Goal: Task Accomplishment & Management: Complete application form

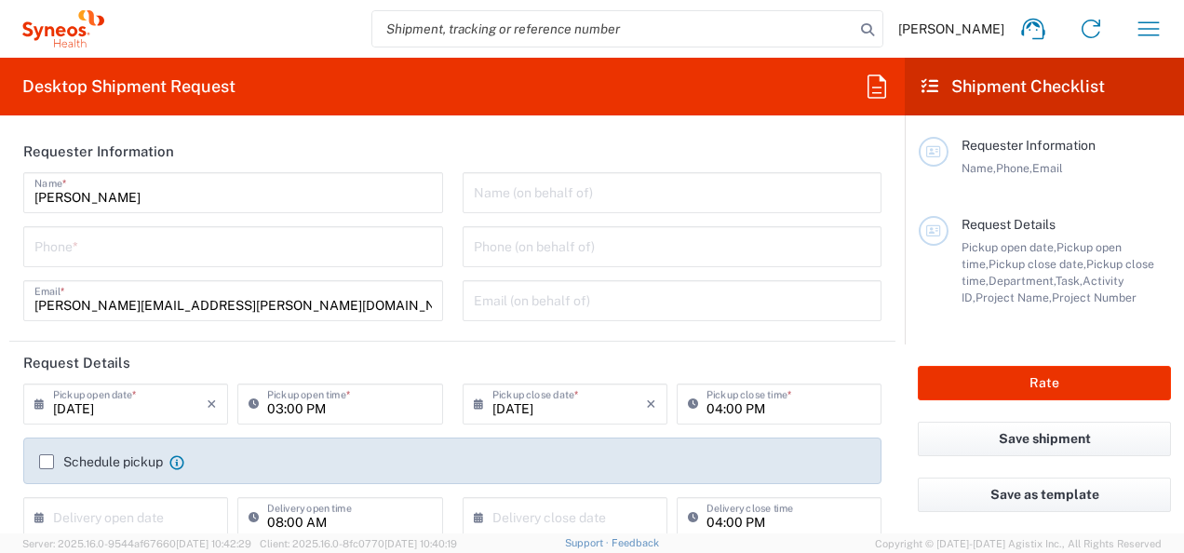
type input "[GEOGRAPHIC_DATA]"
type input "3155"
type input "[GEOGRAPHIC_DATA]"
type input "Syneos Health UK Limited"
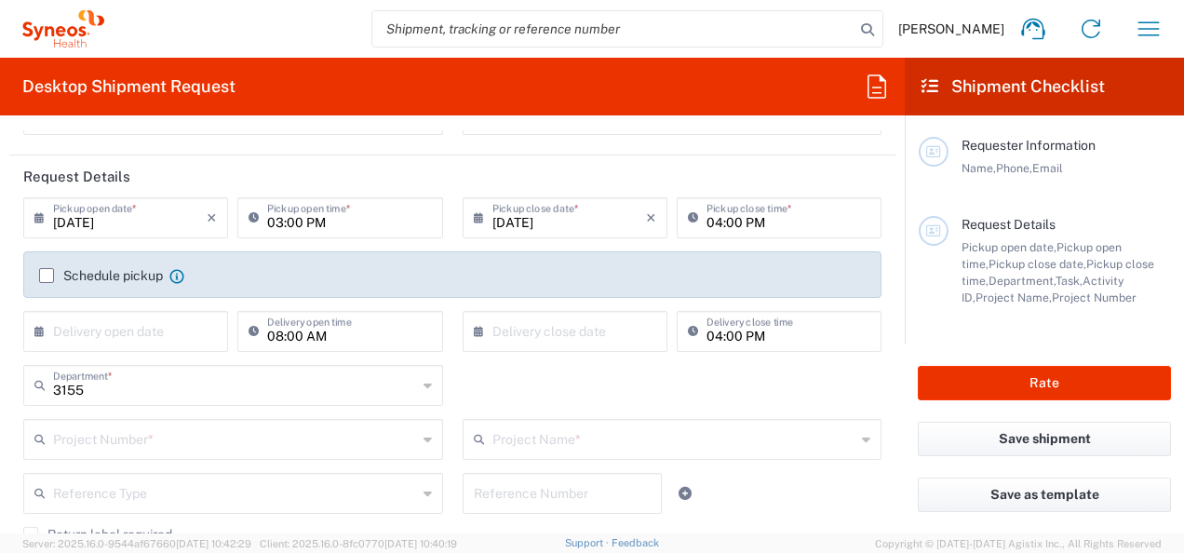
scroll to position [176, 0]
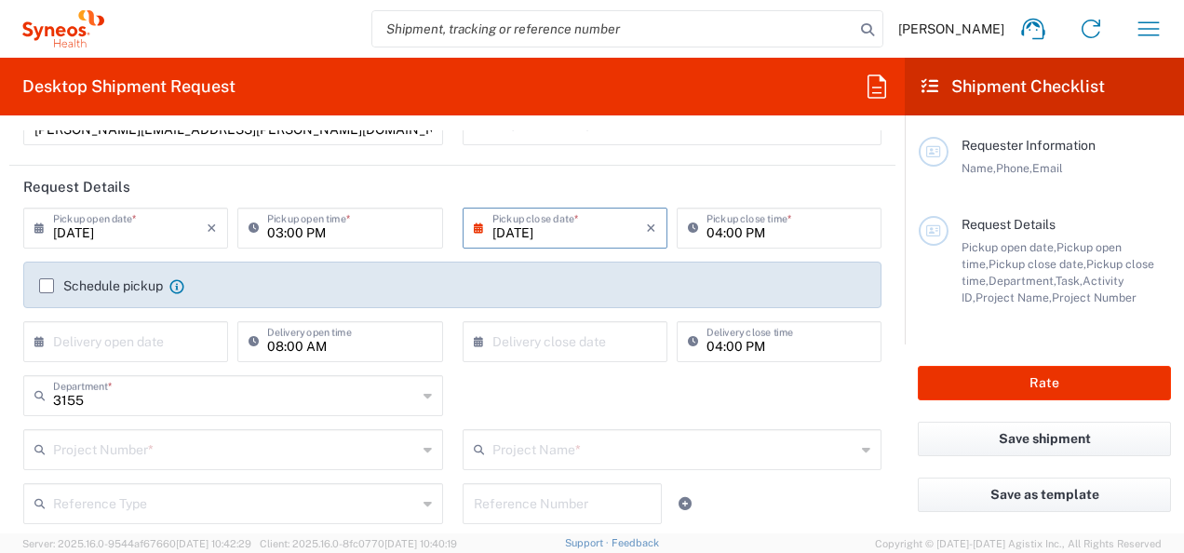
click at [597, 236] on input "[DATE]" at bounding box center [569, 226] width 154 height 33
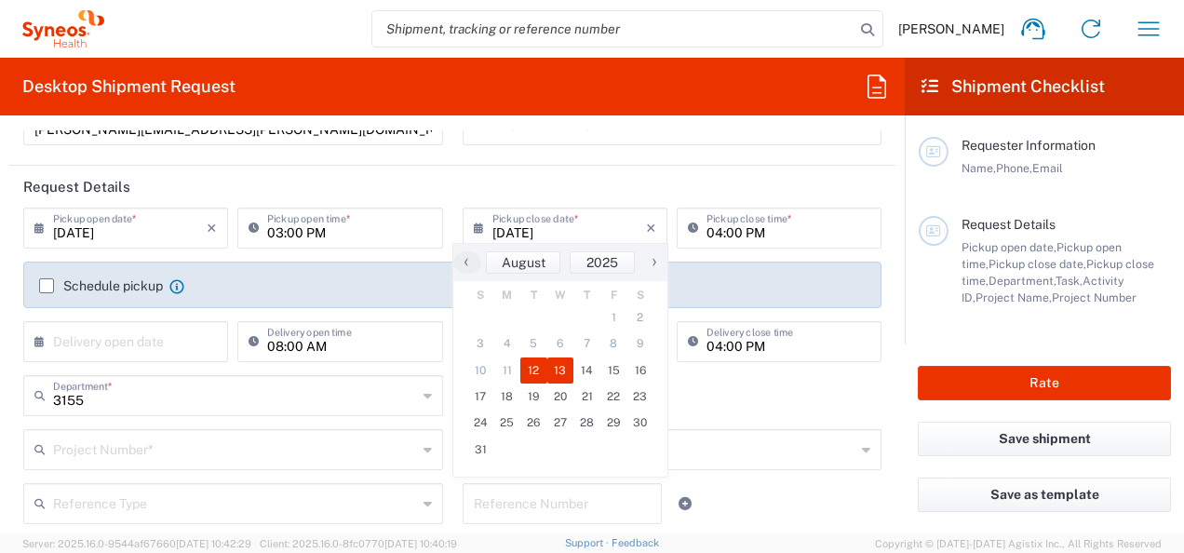
click at [564, 371] on span "13" at bounding box center [560, 370] width 27 height 26
type input "08/13/2025"
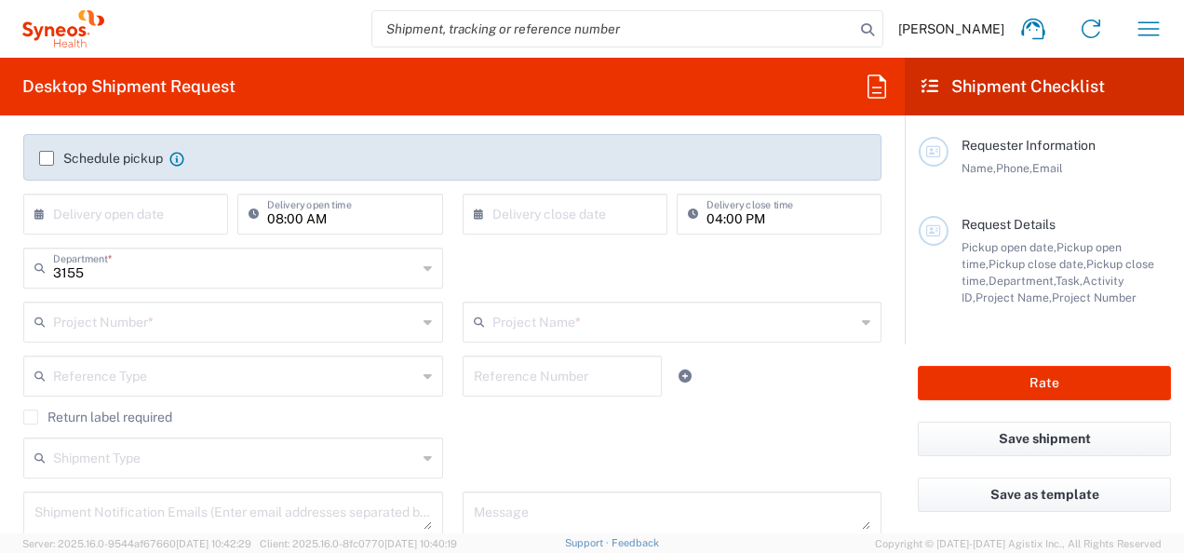
scroll to position [338, 0]
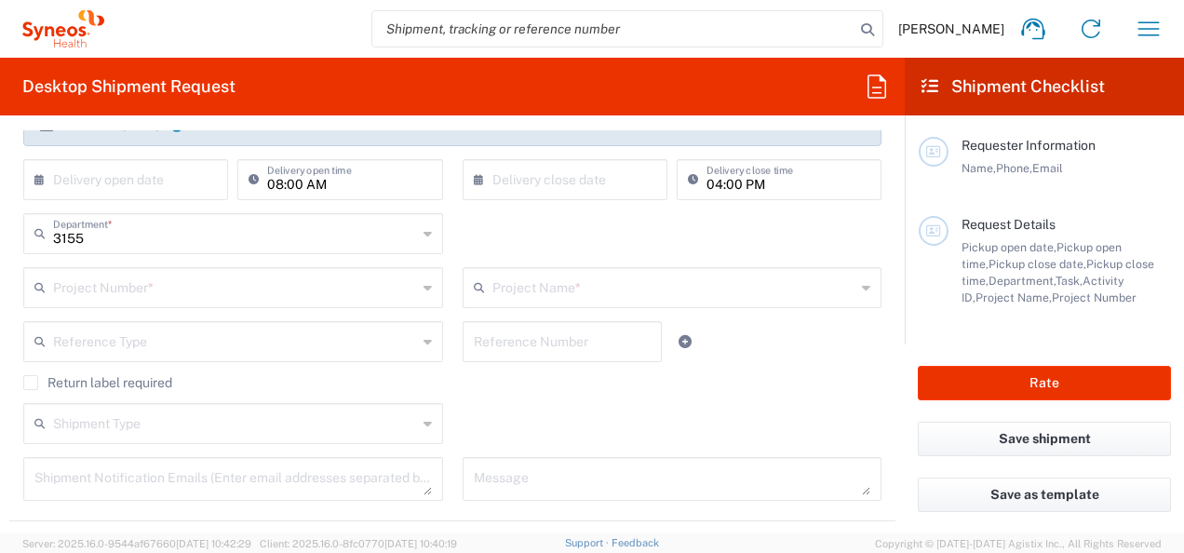
click at [283, 290] on input "text" at bounding box center [235, 286] width 364 height 33
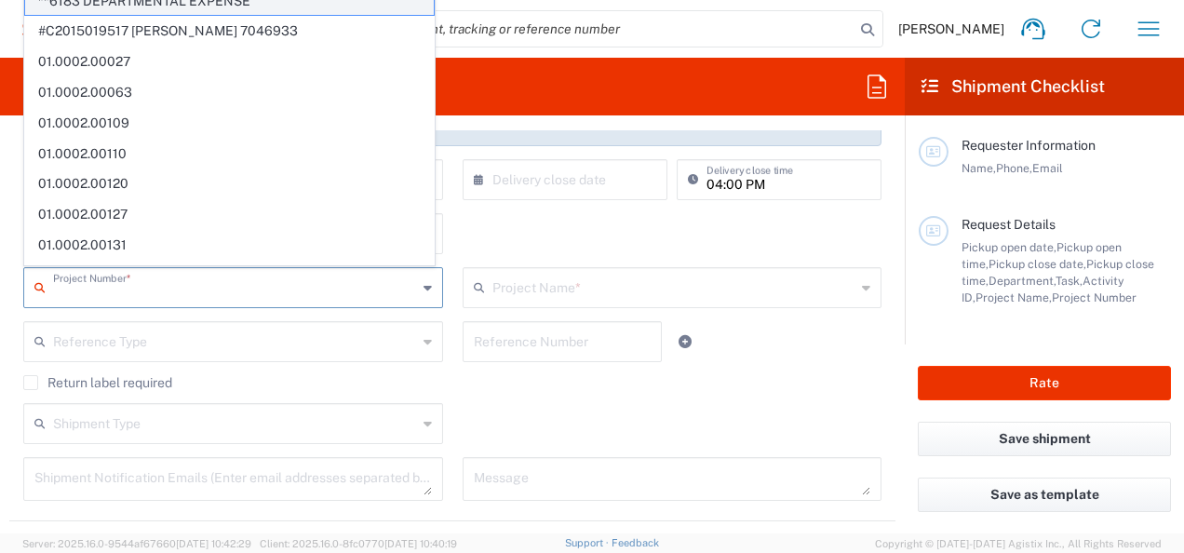
click at [336, 11] on span "**6183 DEPARTMENTAL EXPENSE" at bounding box center [229, 1] width 408 height 29
type input "**6183 DEPARTMENTAL EXPENSE"
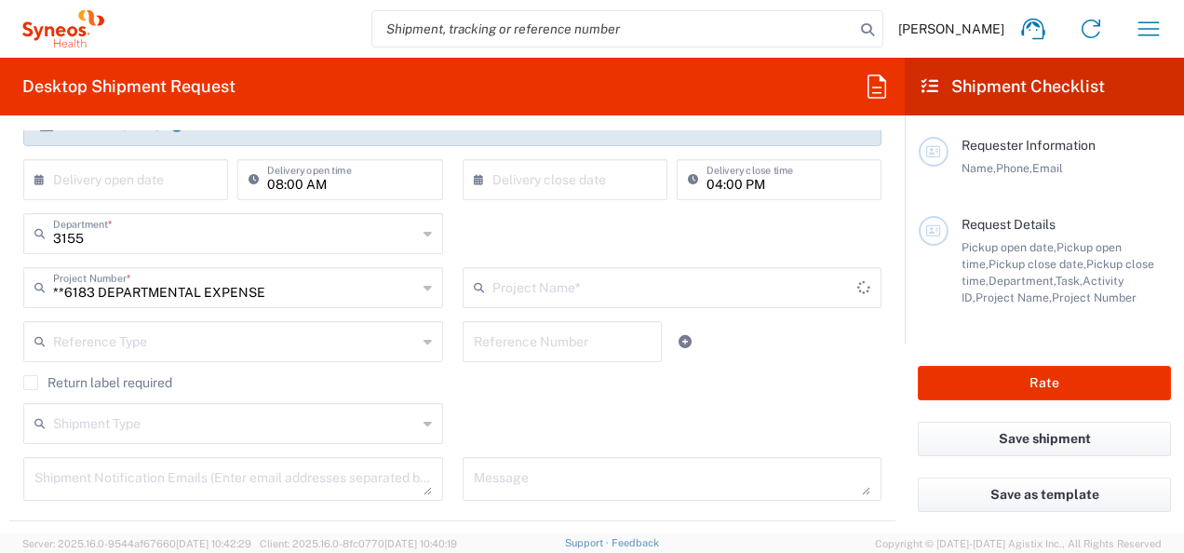
type input "6183"
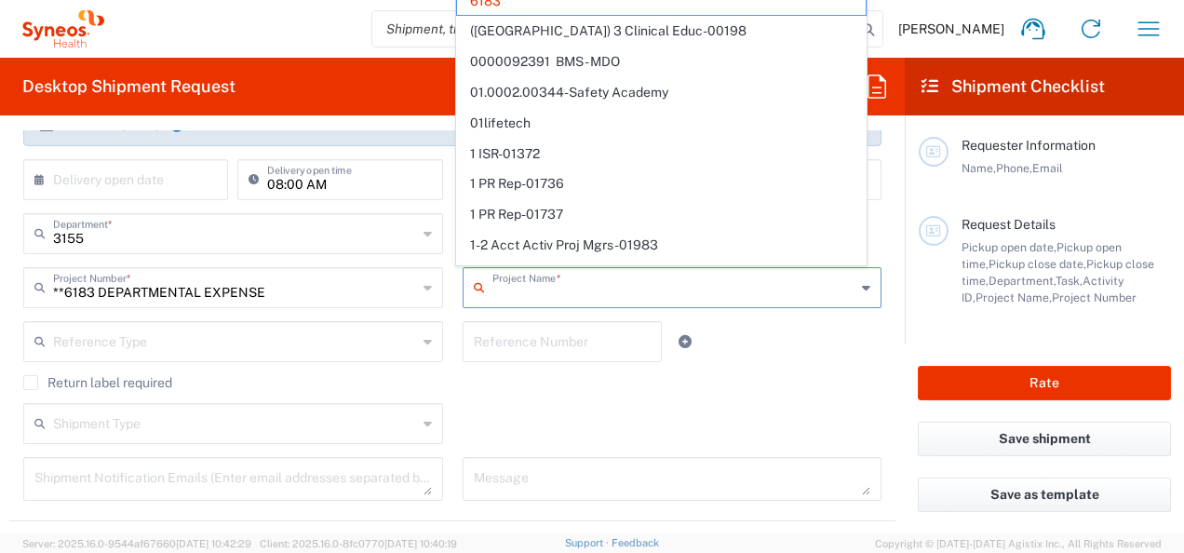
click at [569, 285] on input "text" at bounding box center [674, 286] width 364 height 33
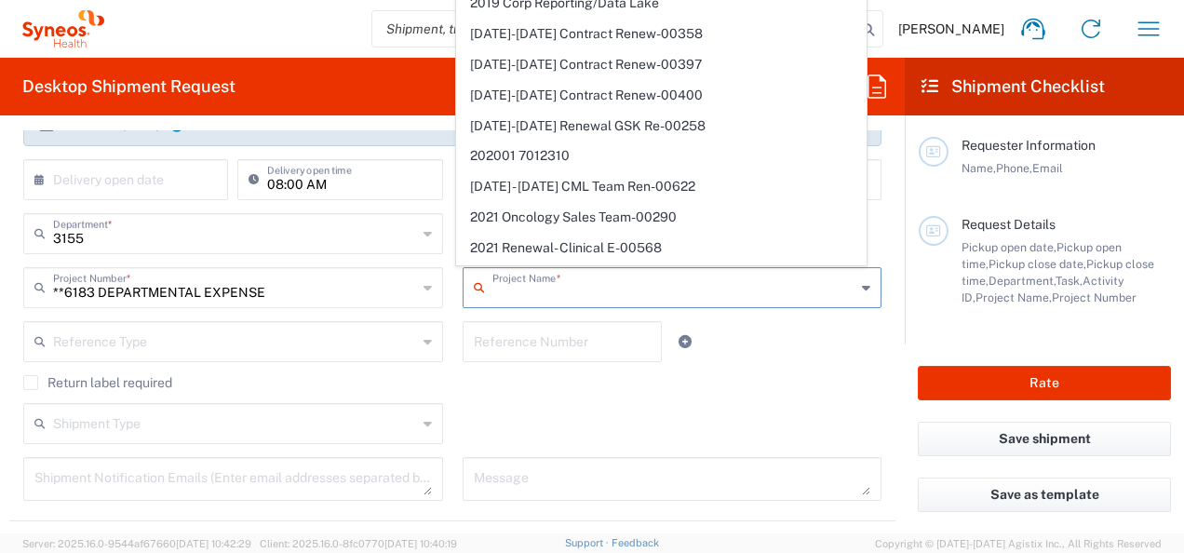
scroll to position [1569, 0]
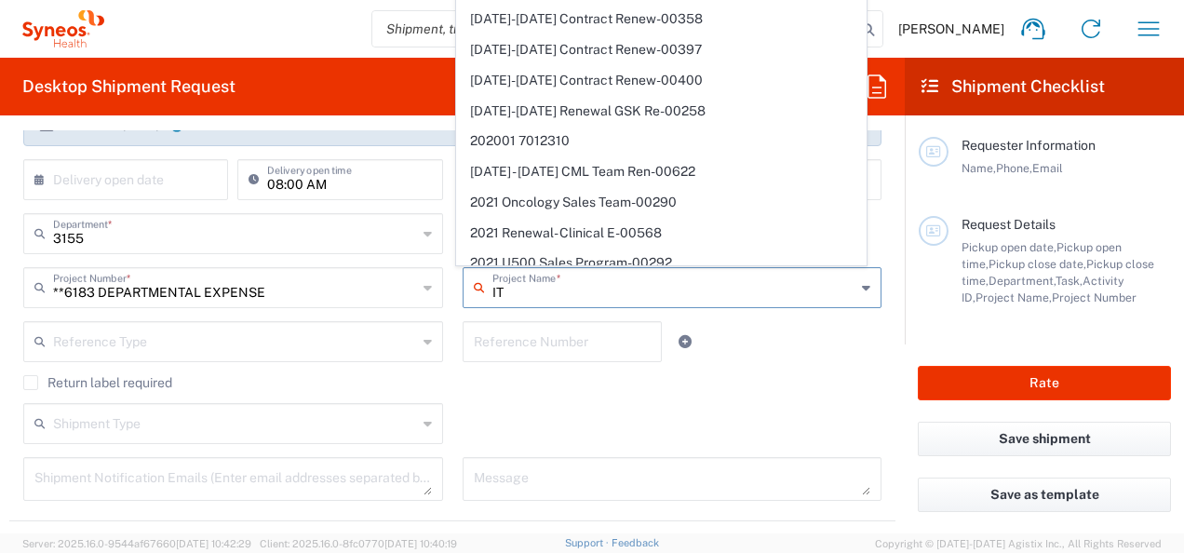
type input "IT"
type input "**6183 DEPARTMENTAL EXPENSE"
type input "I"
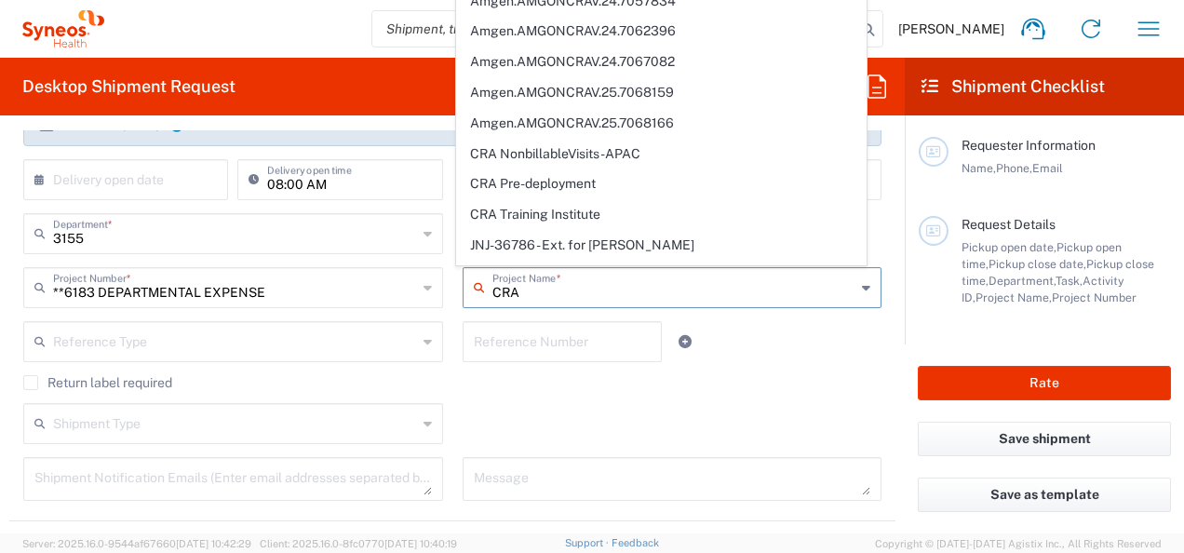
scroll to position [79, 0]
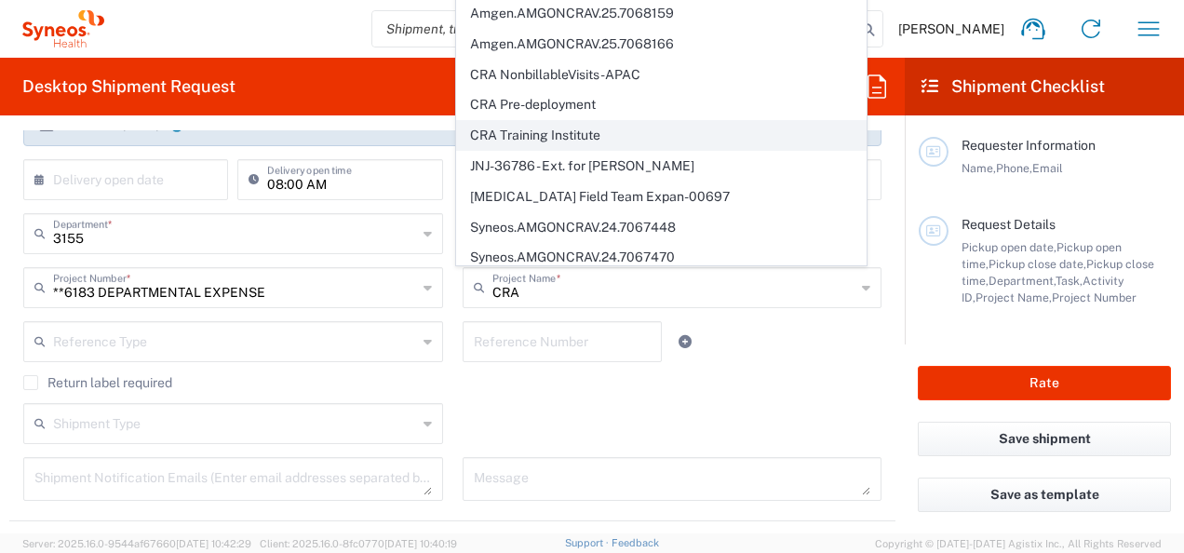
click at [651, 132] on span "CRA Training Institute" at bounding box center [661, 135] width 408 height 29
type input "CRA Training Institute"
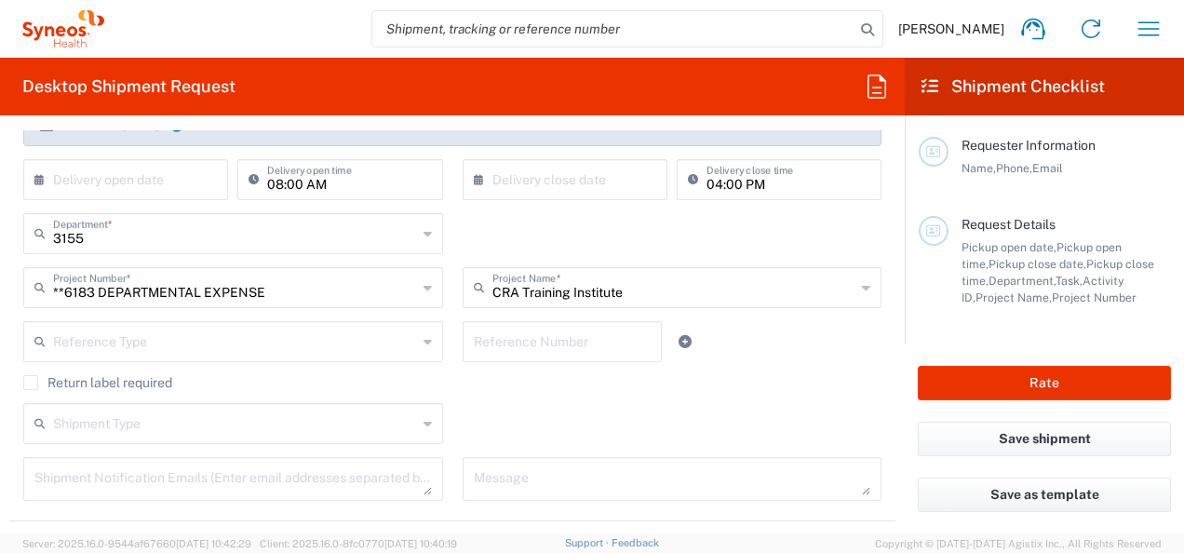
type input "01.0002.00120"
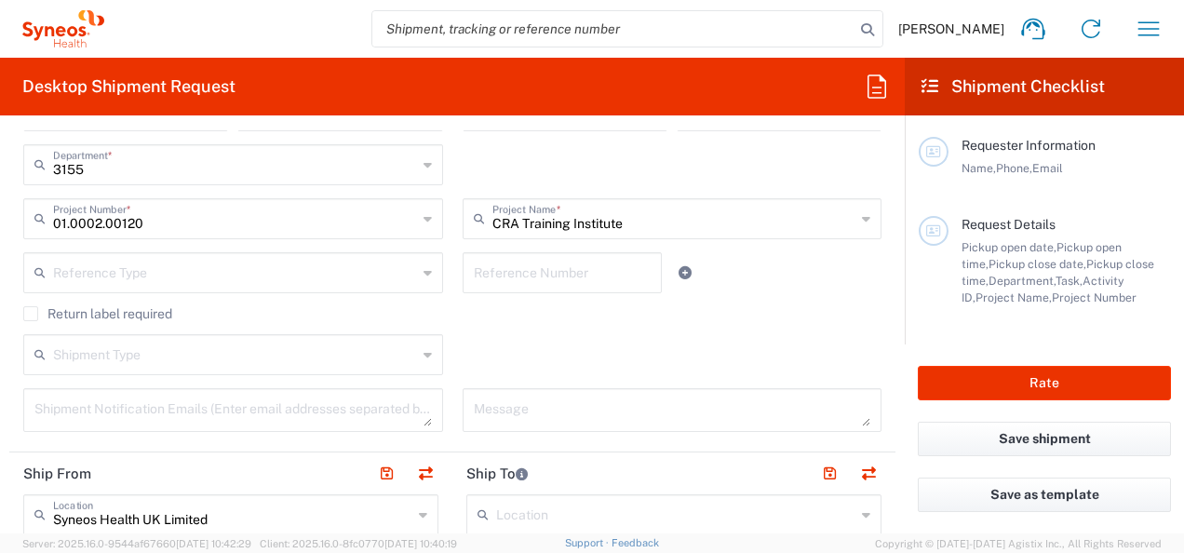
scroll to position [421, 0]
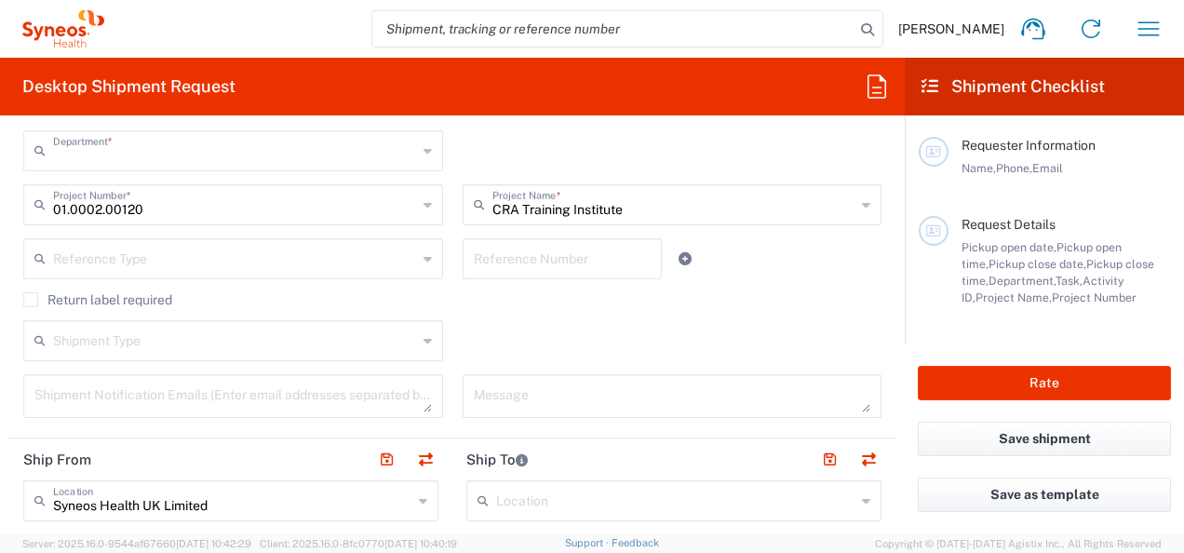
click at [206, 151] on input "text" at bounding box center [235, 149] width 364 height 33
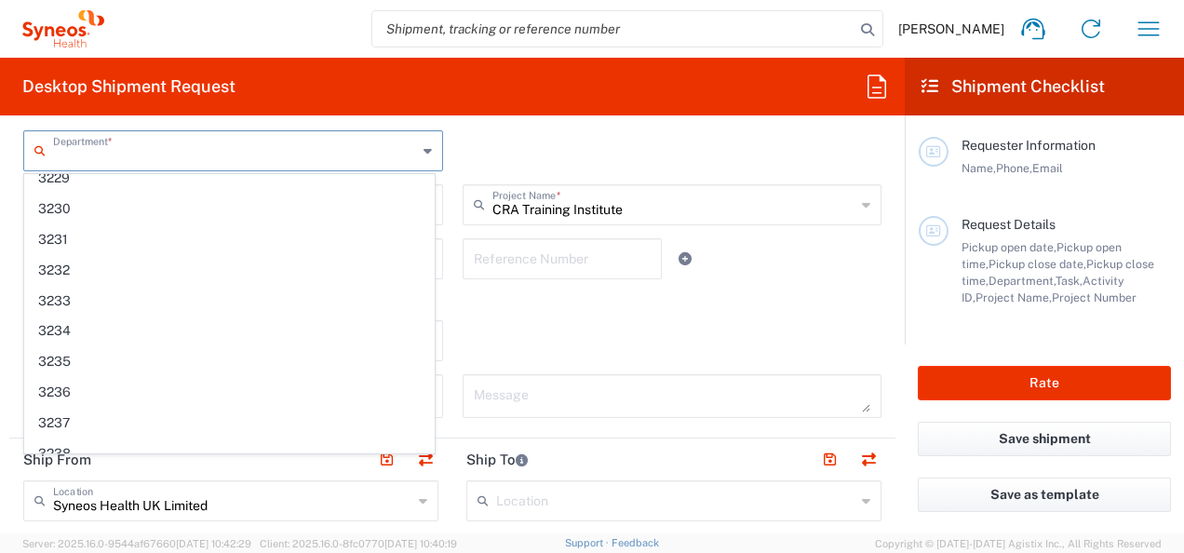
scroll to position [1245, 0]
click at [630, 153] on div "Department * 3155 3000 3100 3109 3110 3111 3112 3125 3130 3135 3136 3150 3165 3…" at bounding box center [452, 157] width 877 height 54
type input "3155"
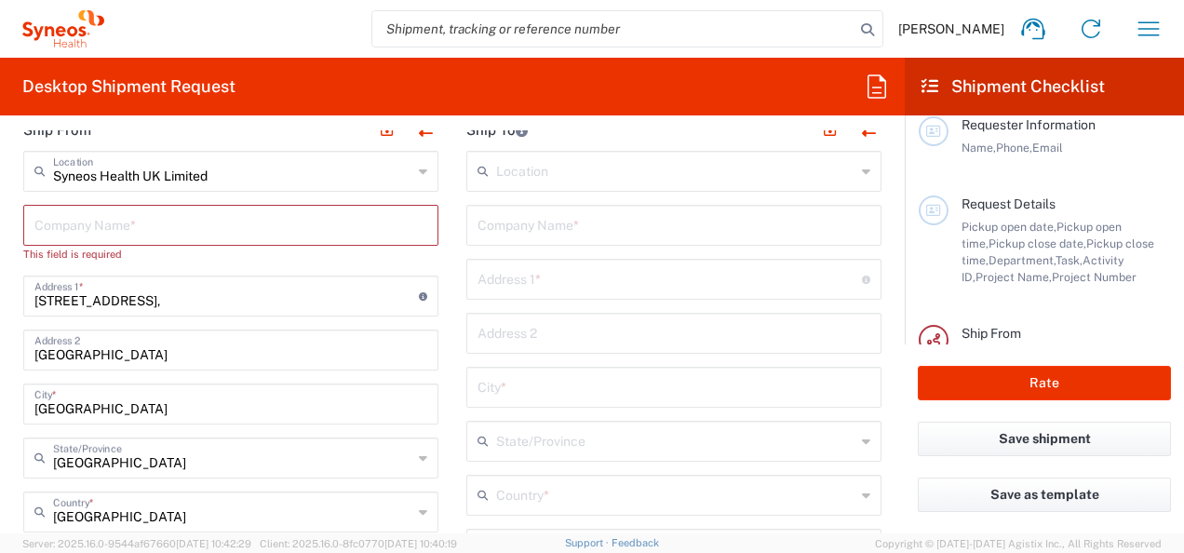
scroll to position [755, 0]
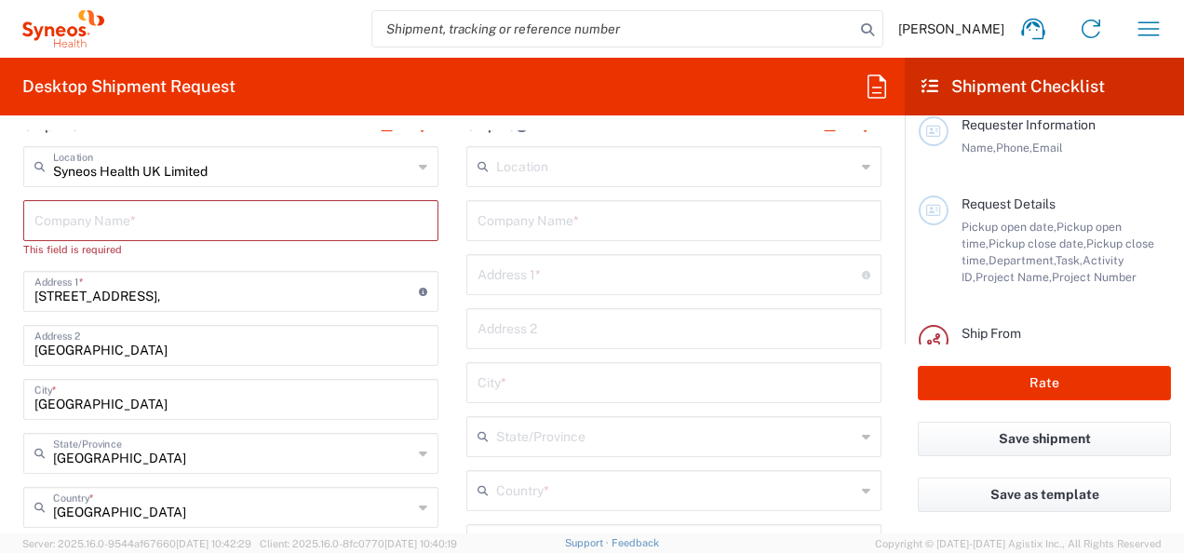
click at [240, 214] on input "text" at bounding box center [230, 219] width 393 height 33
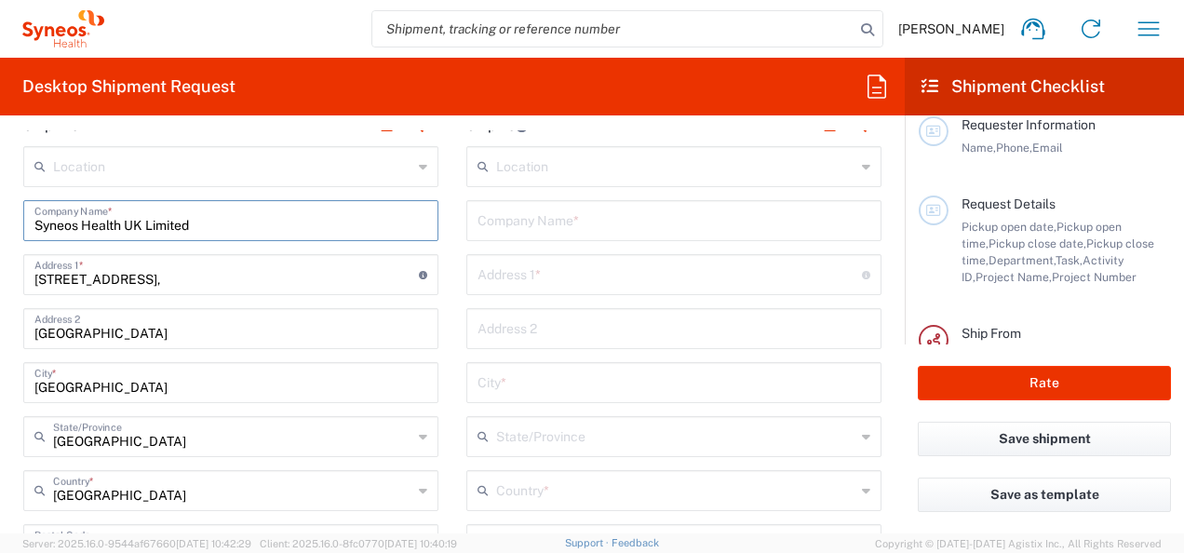
type input "Syneos Health UK Limited"
click at [672, 225] on input "text" at bounding box center [673, 219] width 393 height 33
type input "S"
type input "j"
type input "Joseph Jones"
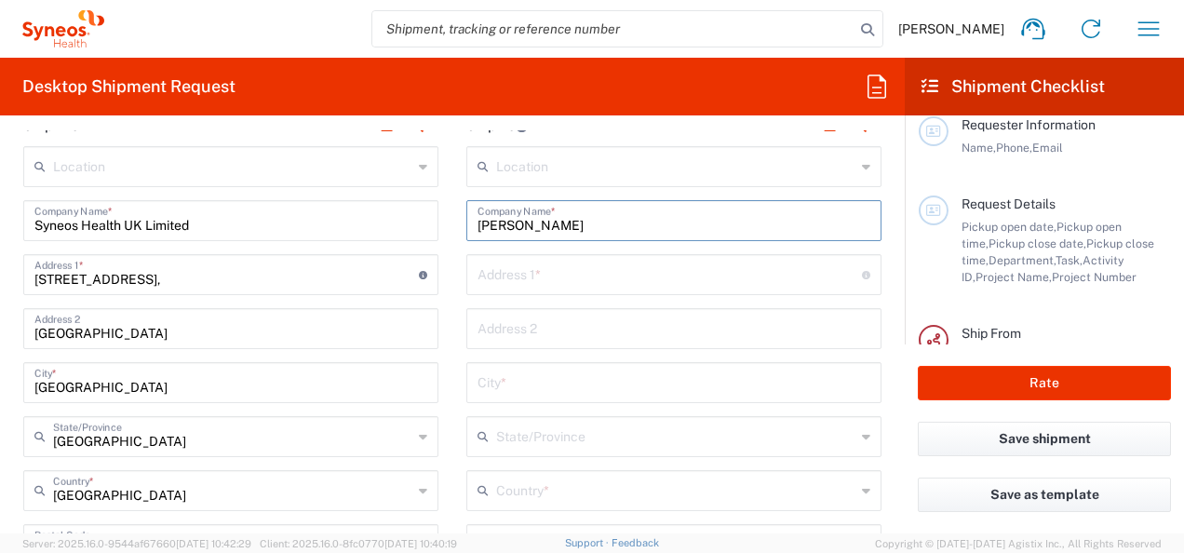
click at [640, 257] on input "text" at bounding box center [669, 273] width 384 height 33
type input "18 Clos Cerdinen"
type input "Tircoed Village, Penllergaer"
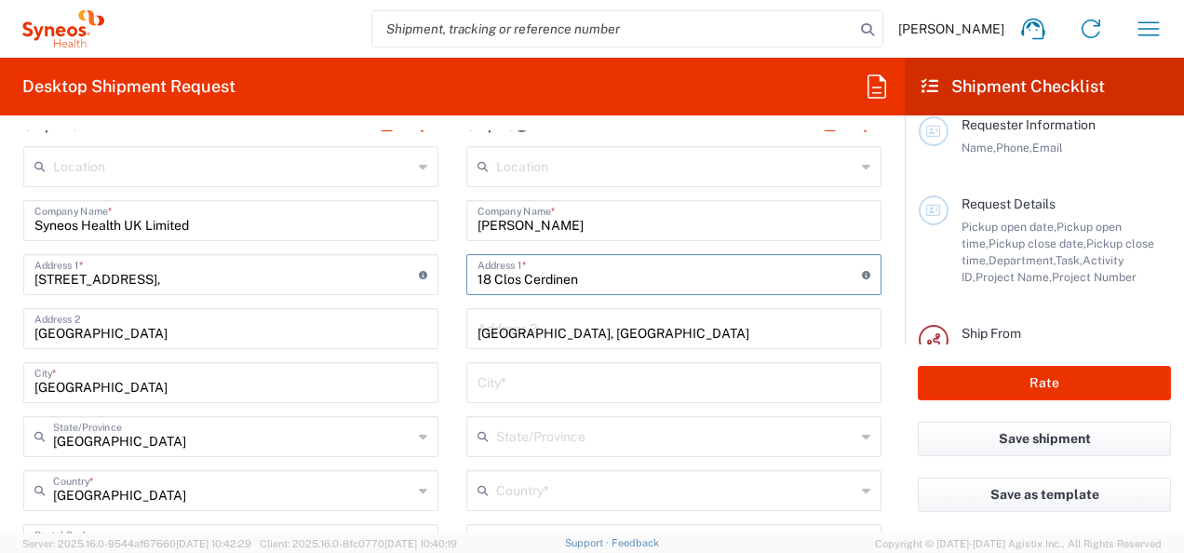
type input "Swansea"
type input "United Kingdom"
type input "SA4 9qL"
type input "07398239806"
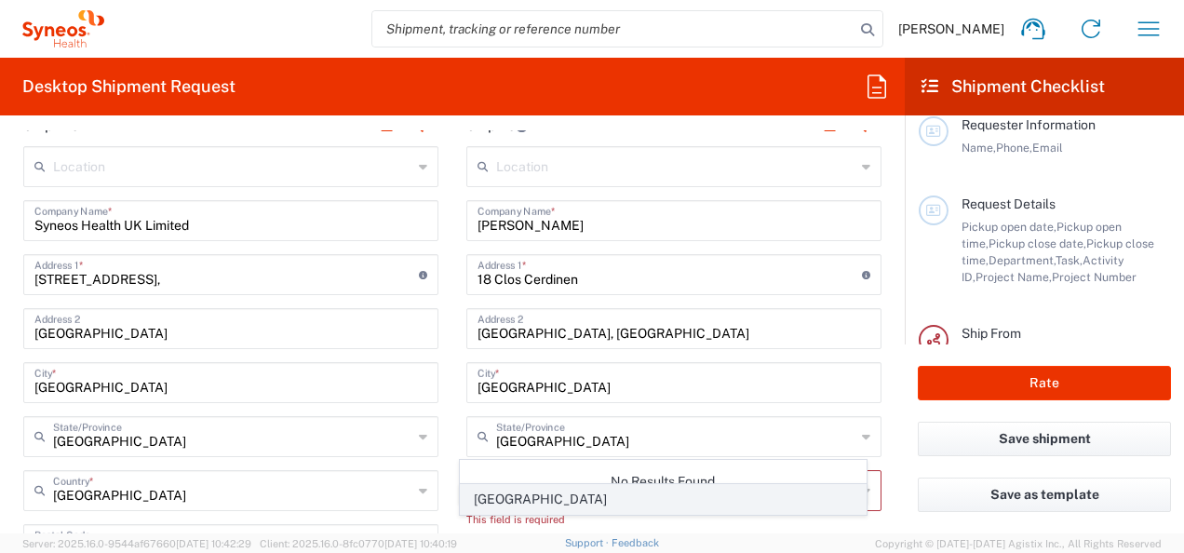
click at [581, 506] on span "United Kingdom" at bounding box center [663, 499] width 404 height 29
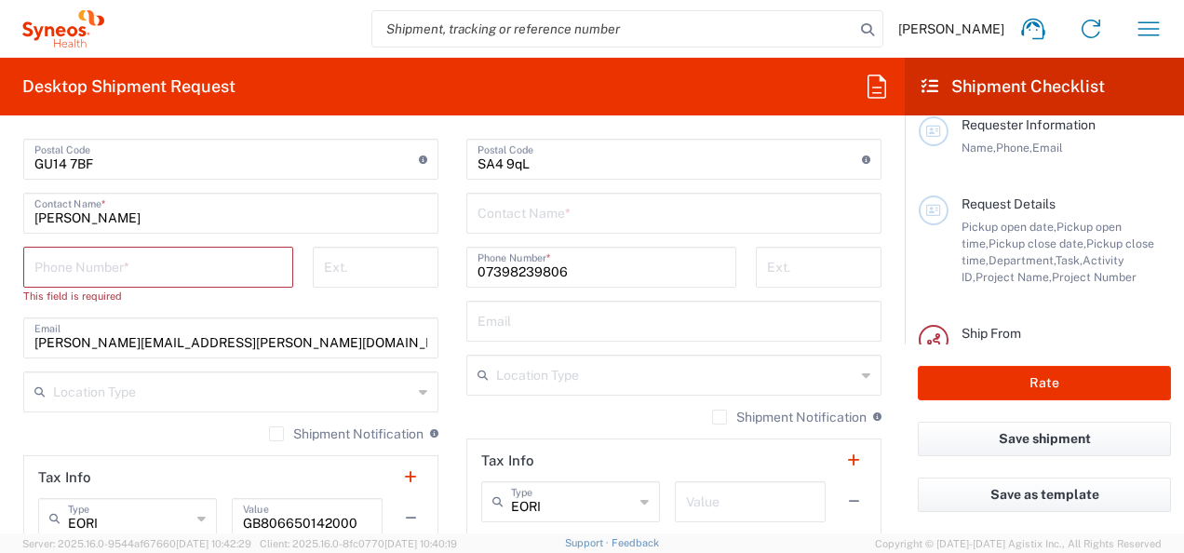
scroll to position [1159, 0]
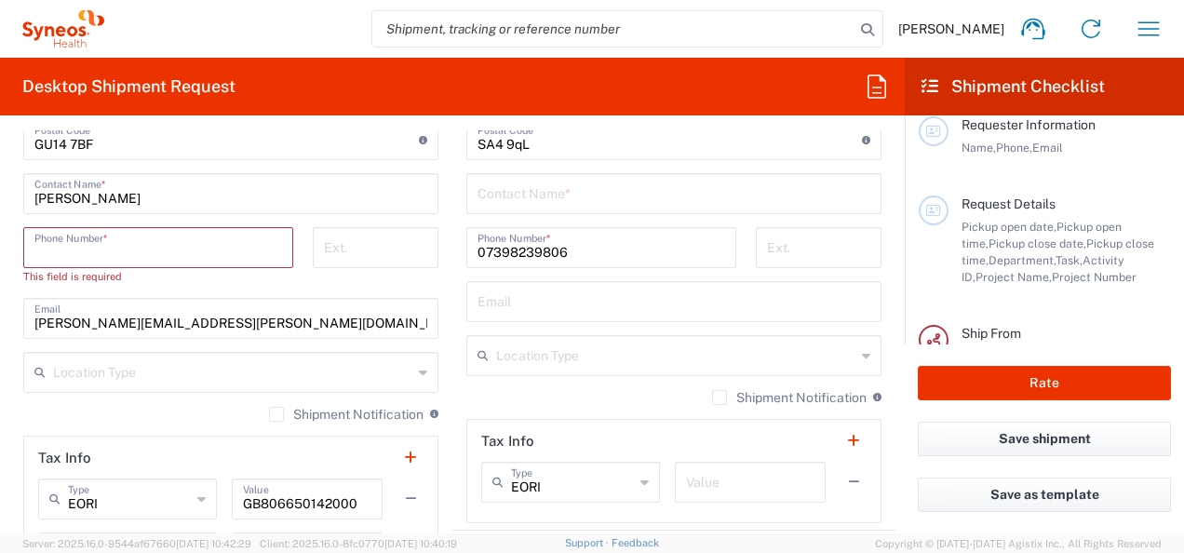
click at [139, 235] on input "tel" at bounding box center [158, 246] width 248 height 33
type input "07398239806"
type input "joseph.jones@syneoshealth.com"
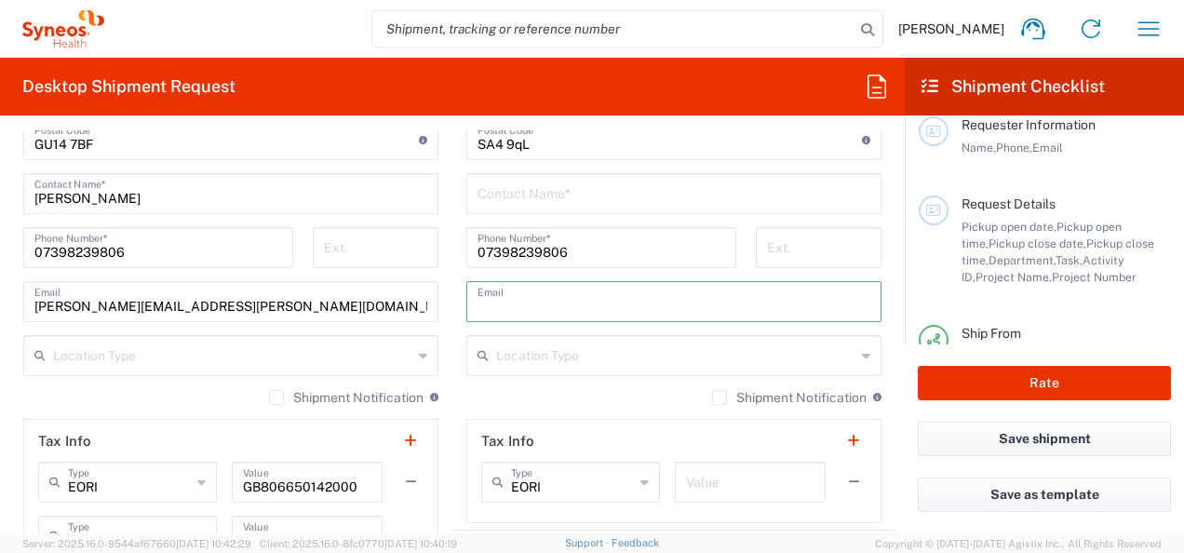
click at [622, 289] on input "text" at bounding box center [673, 300] width 393 height 33
type input "joseph.jones@syneoshealth.com"
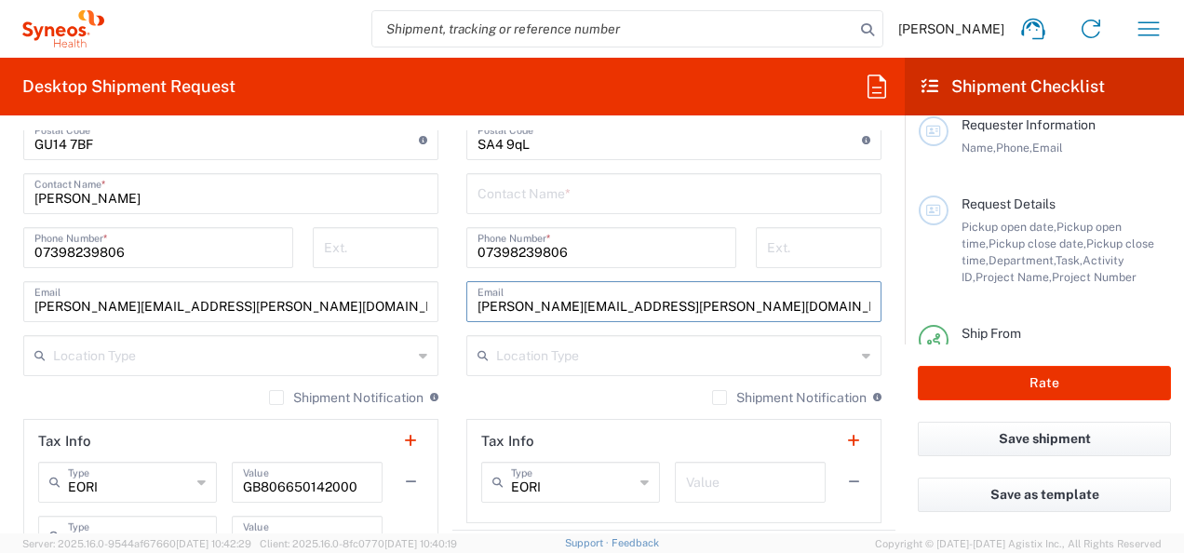
type input "PP: Joseph Jones"
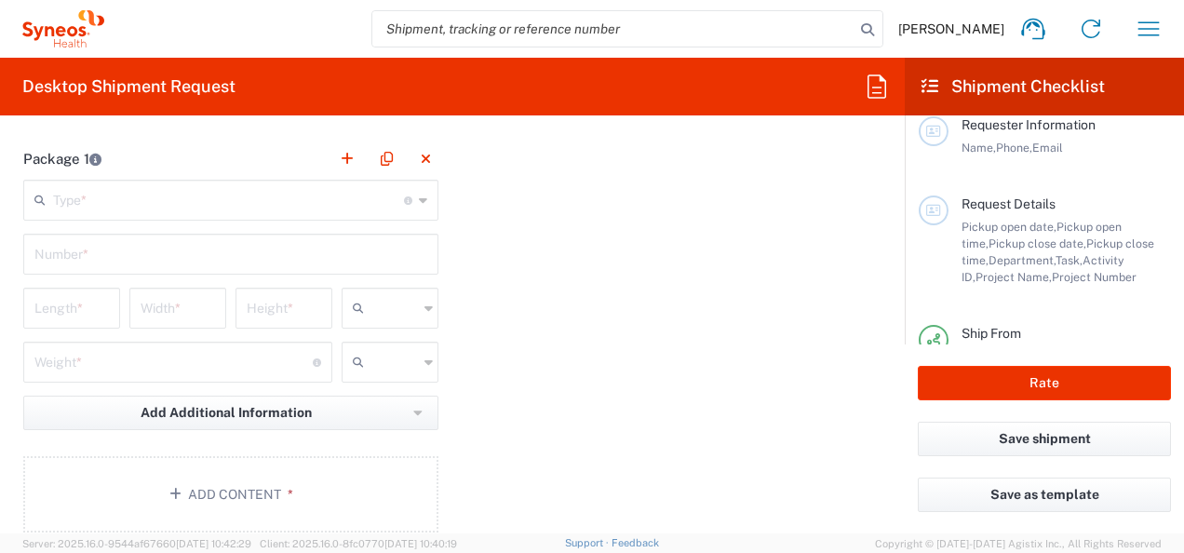
scroll to position [1813, 0]
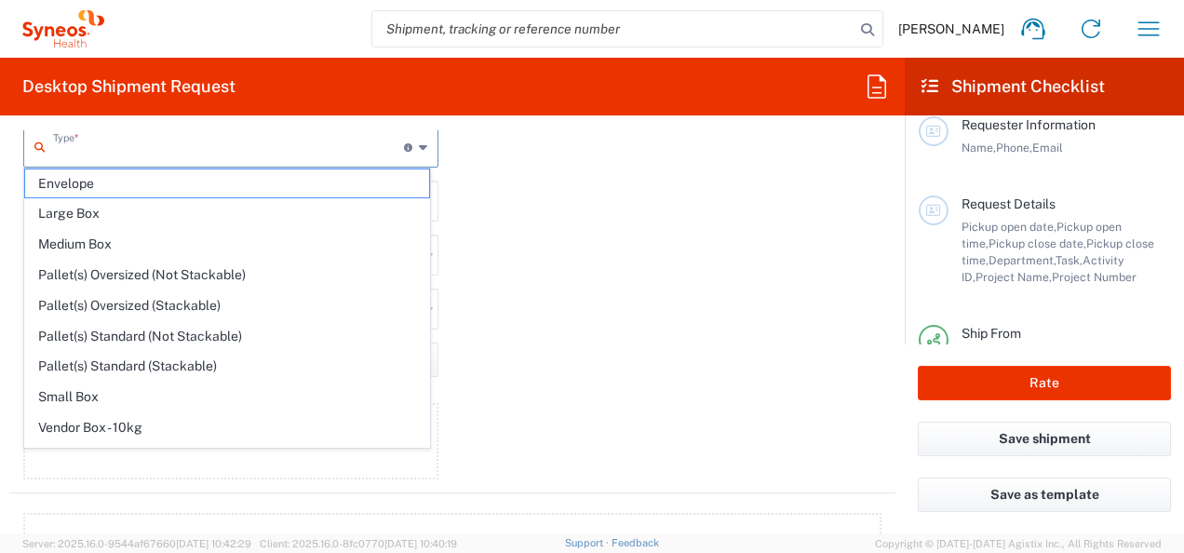
click at [210, 138] on input "text" at bounding box center [228, 145] width 351 height 33
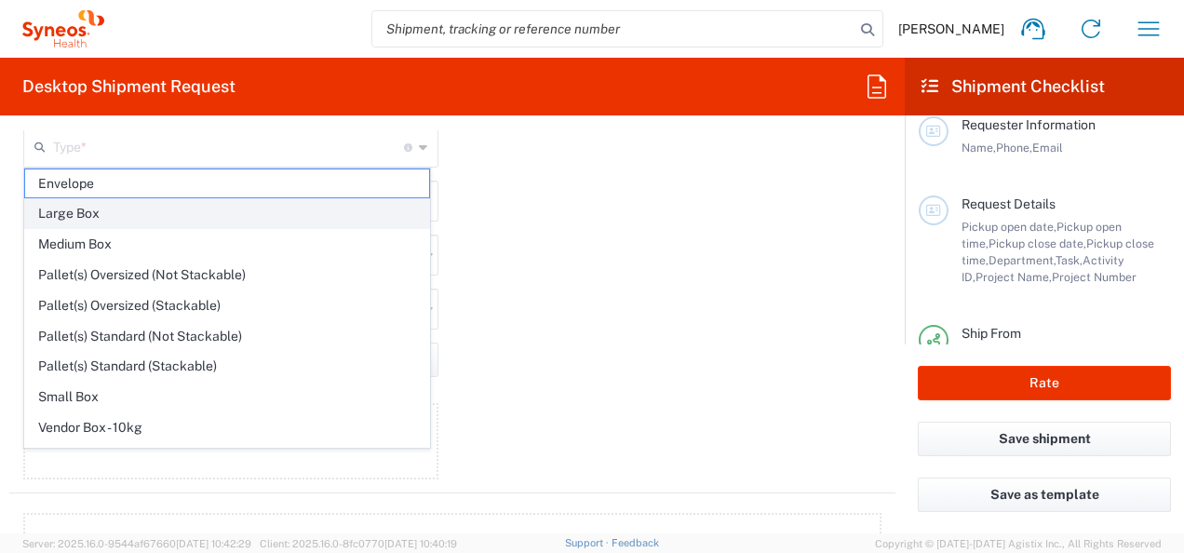
click at [149, 220] on span "Large Box" at bounding box center [227, 213] width 404 height 29
type input "Large Box"
type input "17.5"
type input "12.5"
type input "3"
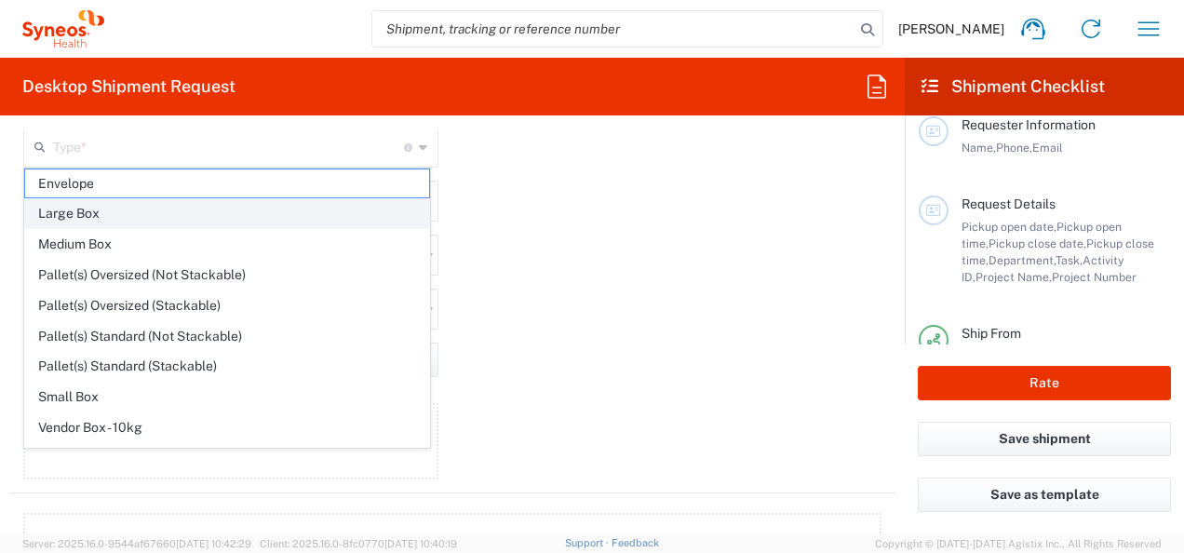
type input "in"
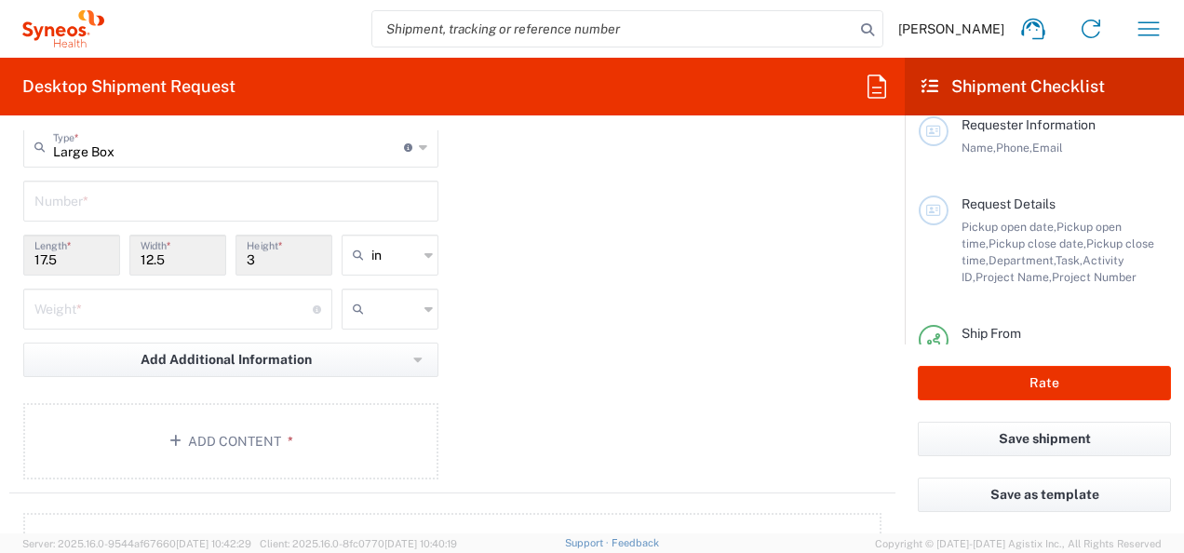
click at [85, 253] on input "17.5" at bounding box center [71, 253] width 74 height 33
click at [424, 253] on icon at bounding box center [428, 255] width 8 height 30
click at [392, 315] on span "cm" at bounding box center [383, 321] width 91 height 29
type input "44.45"
type input "31.75"
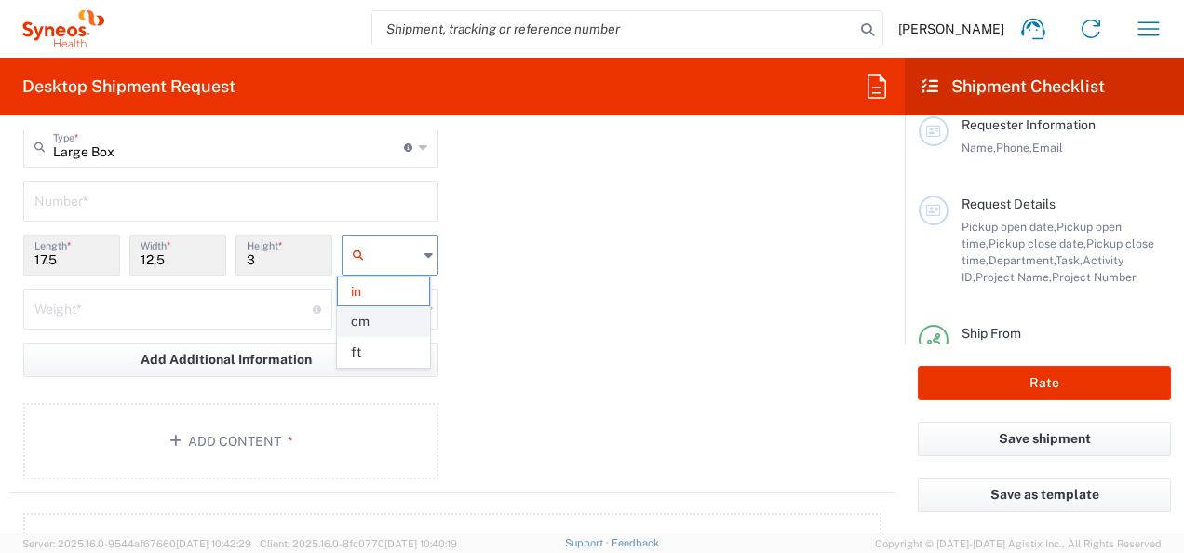
type input "7.62"
type input "cm"
click at [90, 253] on input "44.45" at bounding box center [71, 253] width 74 height 33
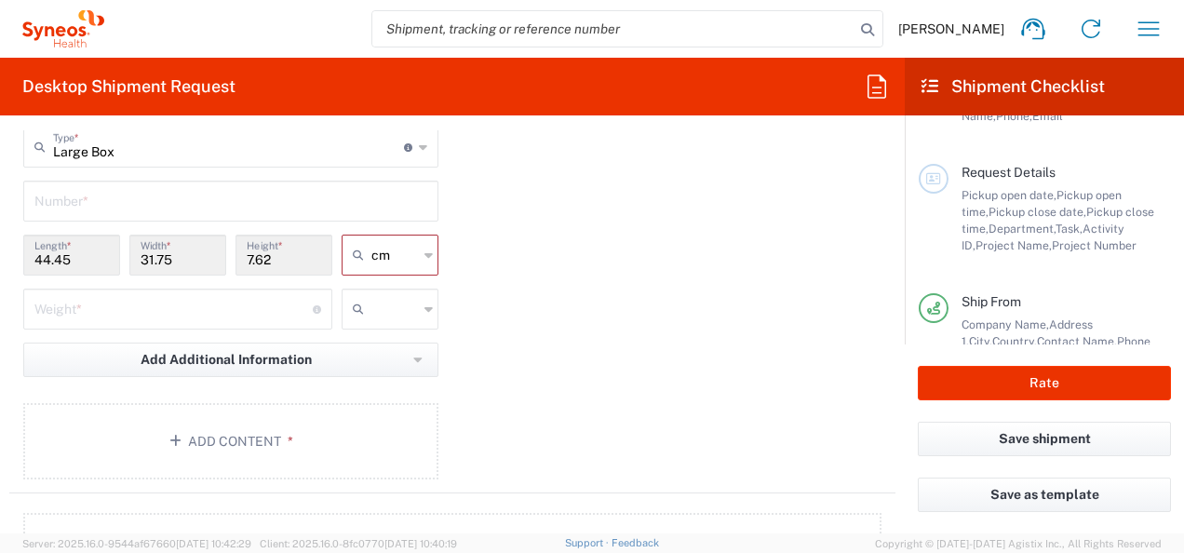
scroll to position [48, 0]
click at [422, 149] on div "Large Box Type * Material used to package goods" at bounding box center [230, 147] width 415 height 41
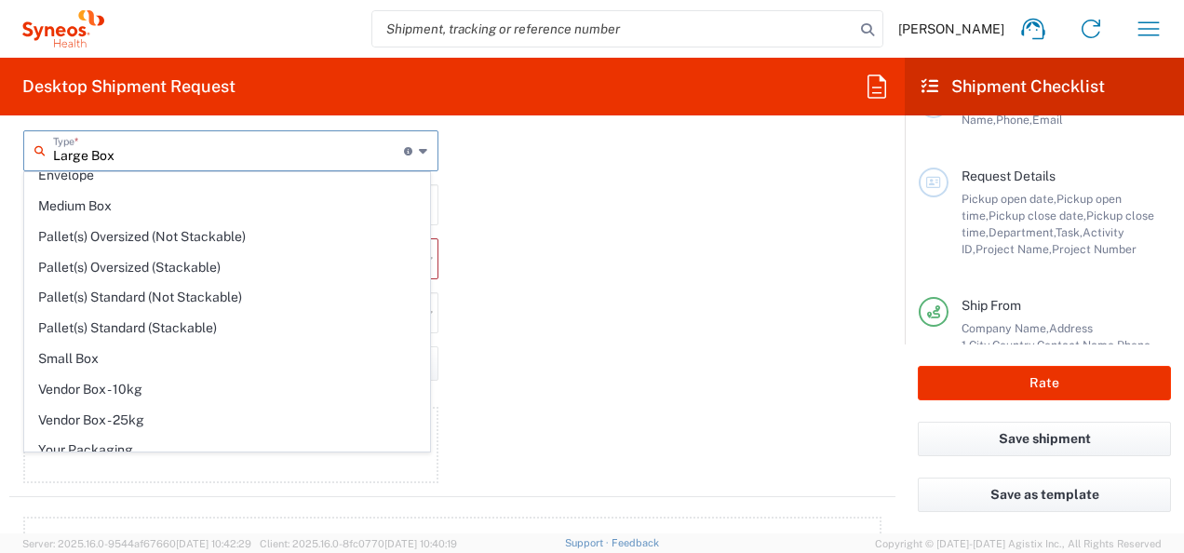
scroll to position [49, 0]
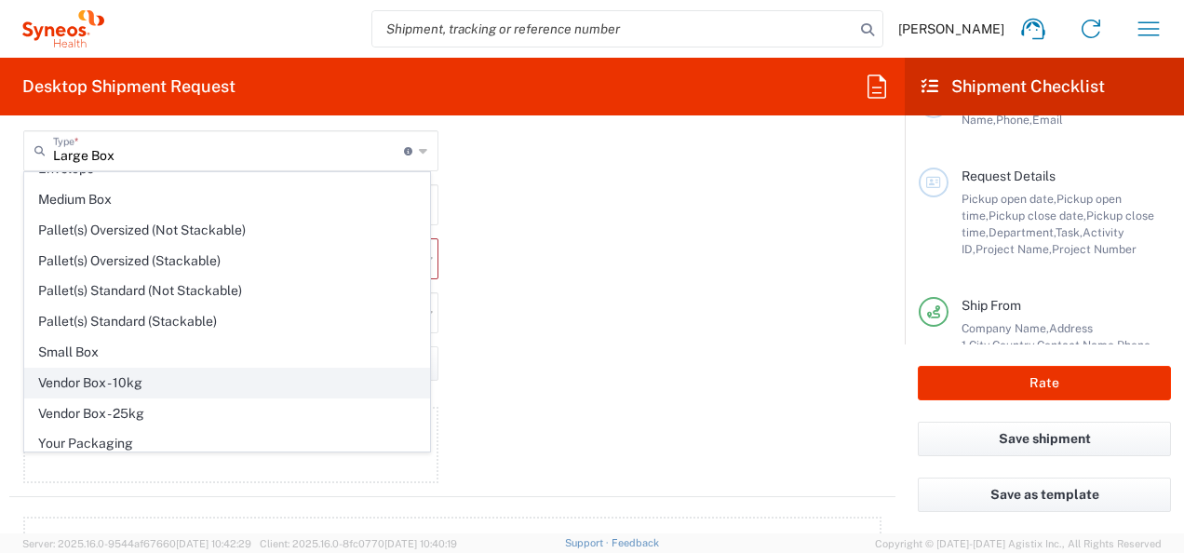
click at [89, 382] on span "Vendor Box - 10kg" at bounding box center [227, 382] width 404 height 29
type input "Vendor Box - 10kg"
type input "41.5"
type input "34"
type input "27"
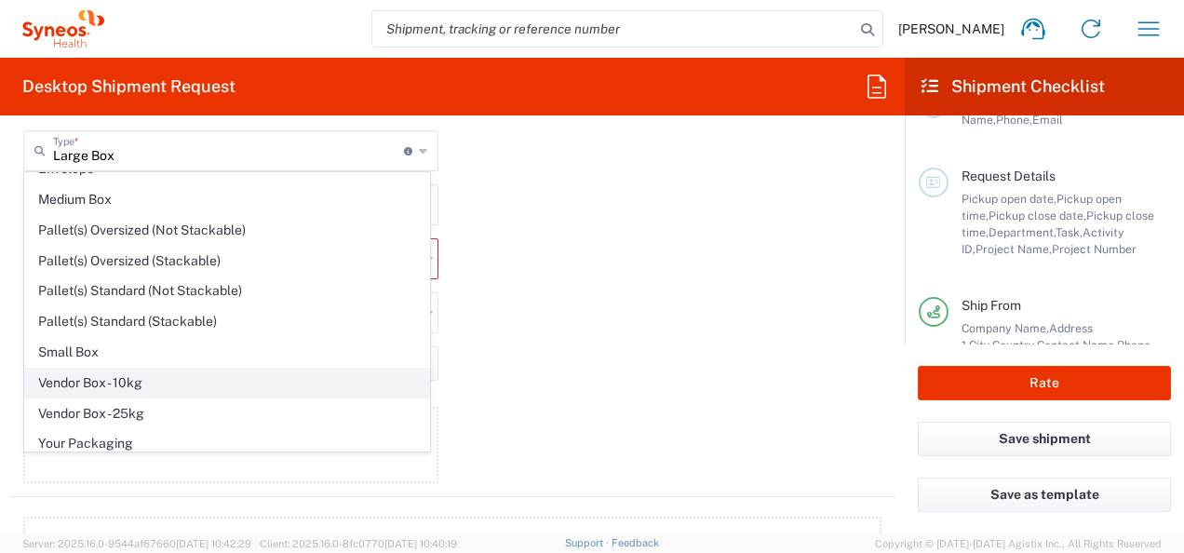
type input "cm"
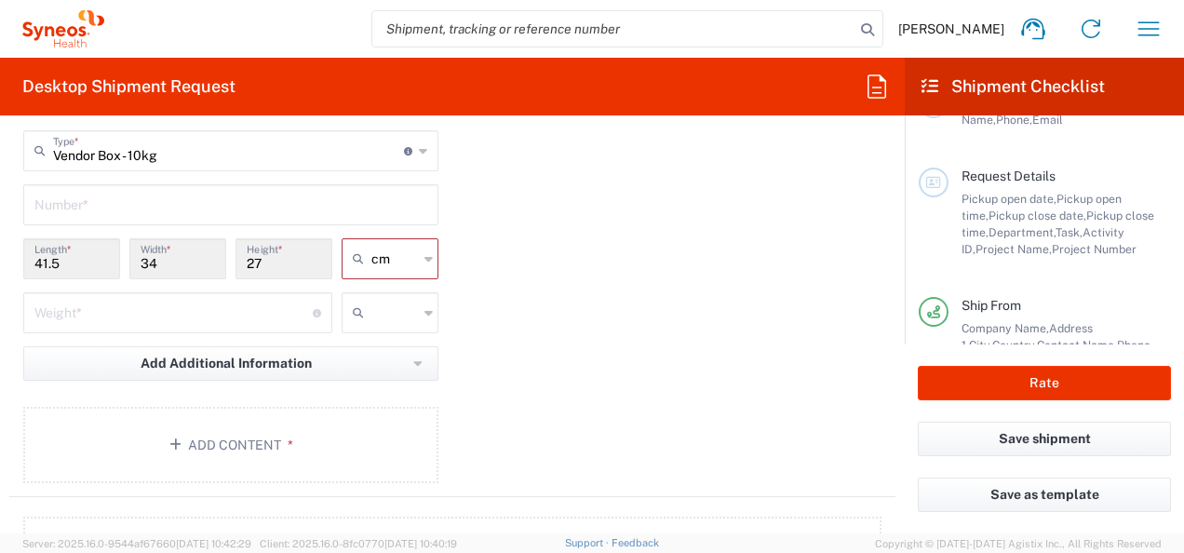
click at [561, 282] on div "Package 1 Vendor Box - 10kg Type * Material used to package goods Large Box Env…" at bounding box center [452, 292] width 886 height 408
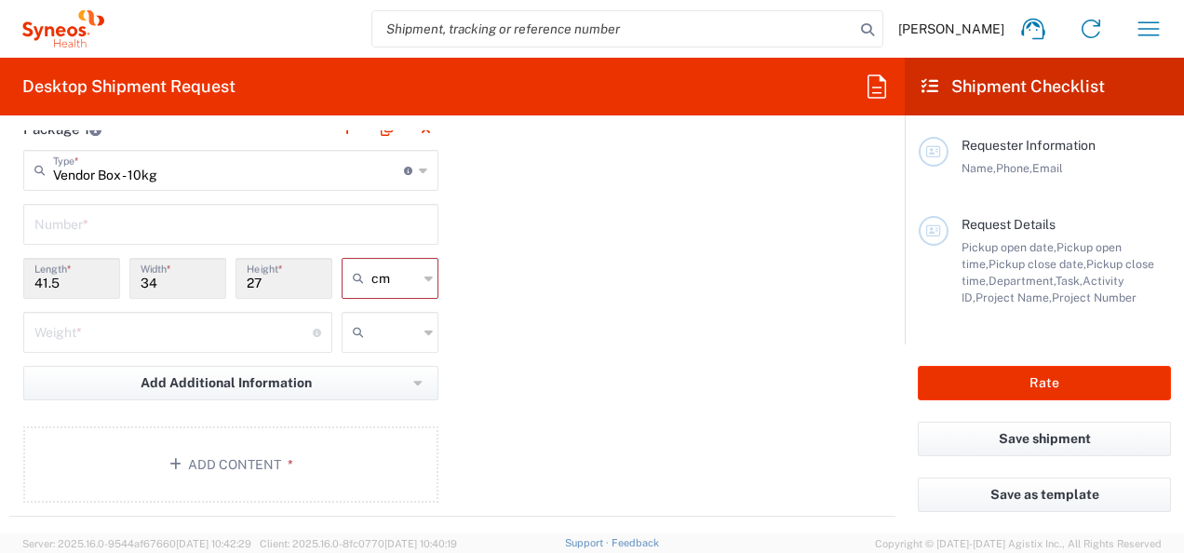
scroll to position [1774, 0]
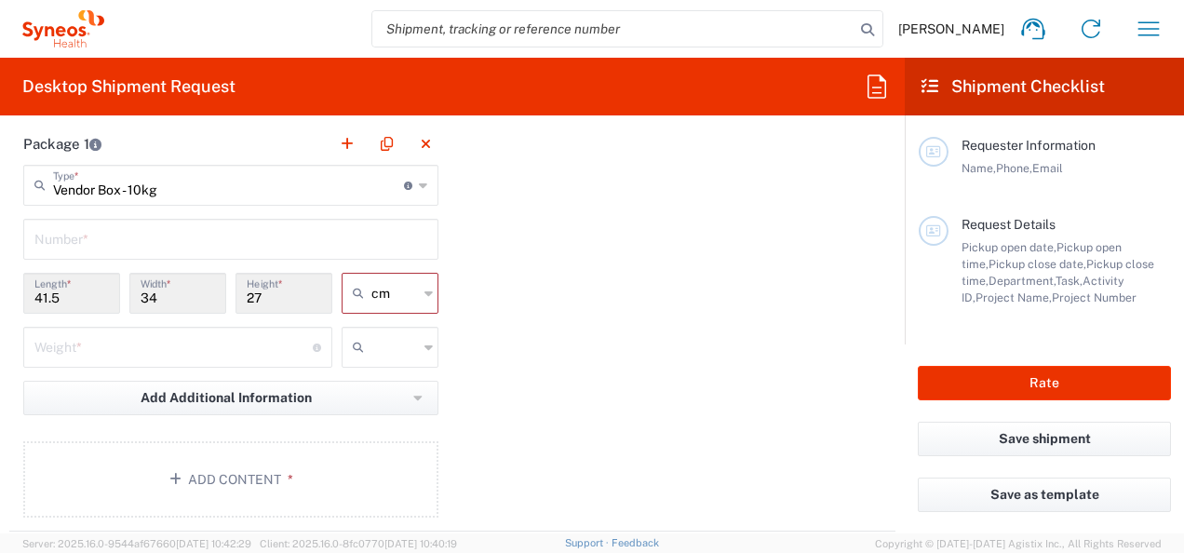
click at [207, 360] on div "Weight * Total weight of package(s) in pounds or kilograms" at bounding box center [177, 347] width 309 height 41
type input "12.36"
click at [424, 332] on icon at bounding box center [428, 347] width 8 height 30
click at [390, 392] on span "kgs" at bounding box center [383, 383] width 91 height 29
type input "kgs"
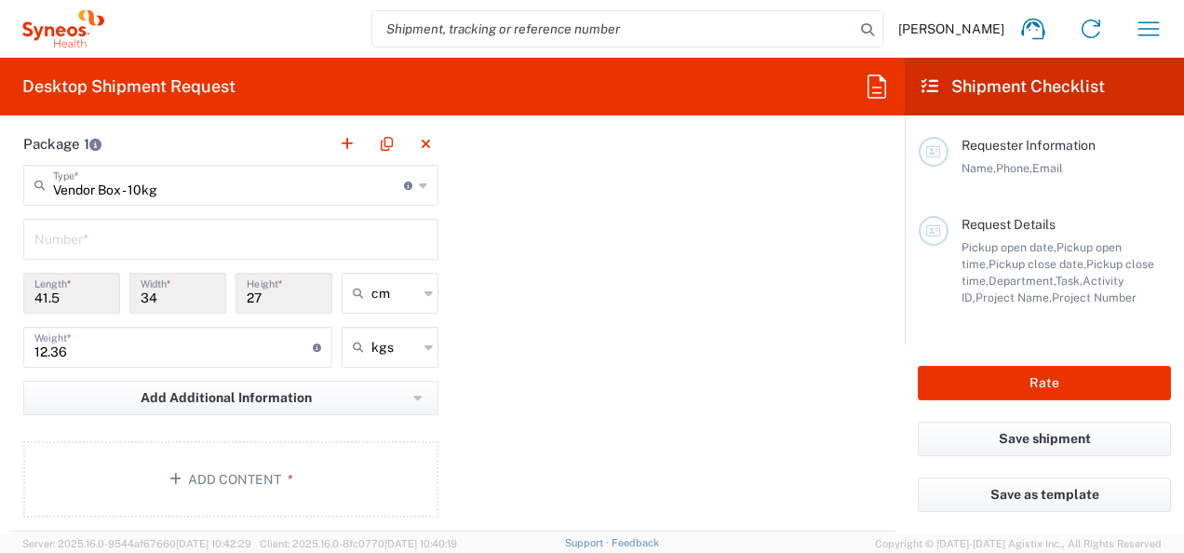
click at [561, 376] on div "Package 1 Vendor Box - 10kg Type * Material used to package goods Large Box Env…" at bounding box center [452, 327] width 886 height 408
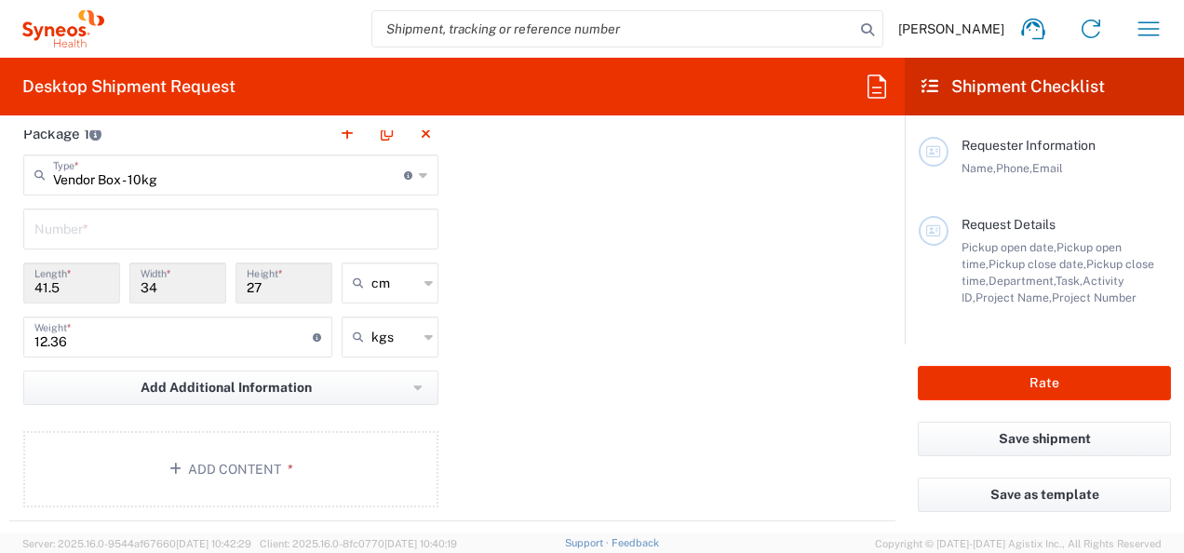
scroll to position [1789, 0]
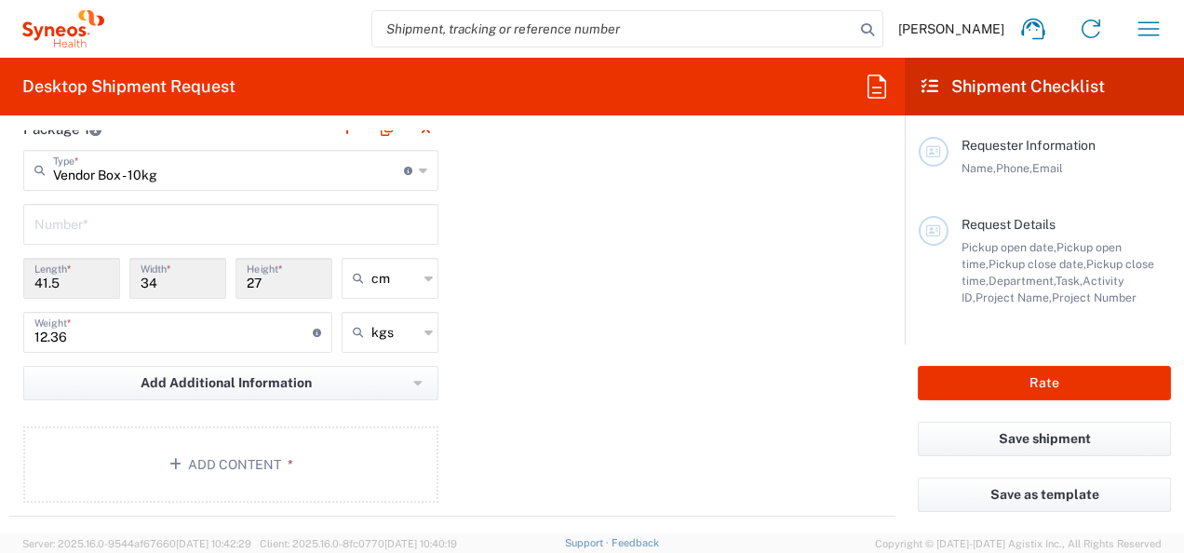
click at [261, 228] on input "text" at bounding box center [230, 223] width 393 height 33
type input "Vendor Box - 10kg"
click at [205, 173] on input "Vendor Box - 10kg" at bounding box center [228, 169] width 351 height 33
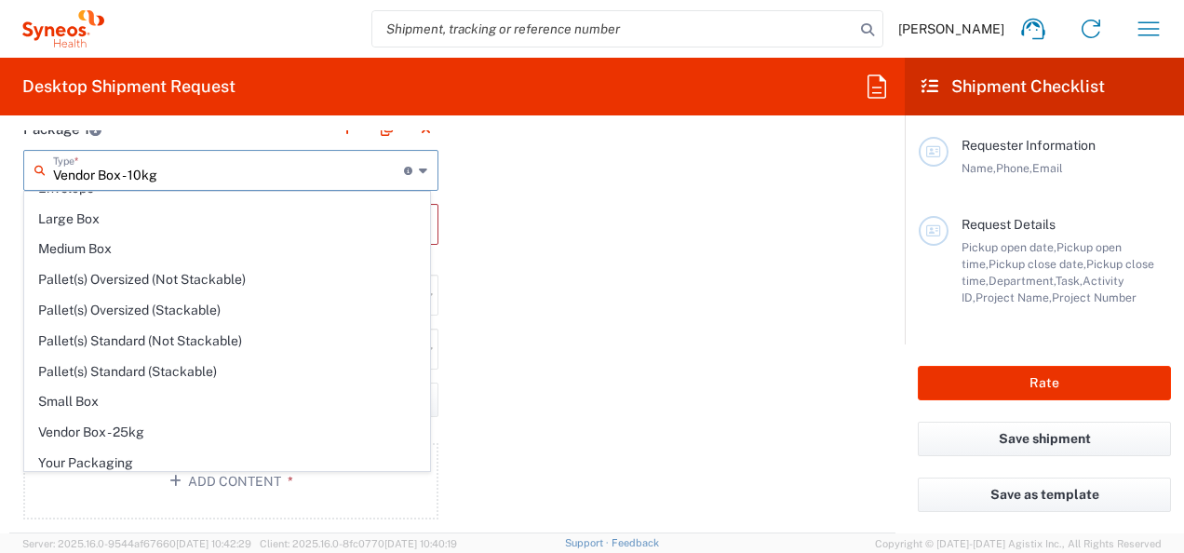
scroll to position [0, 0]
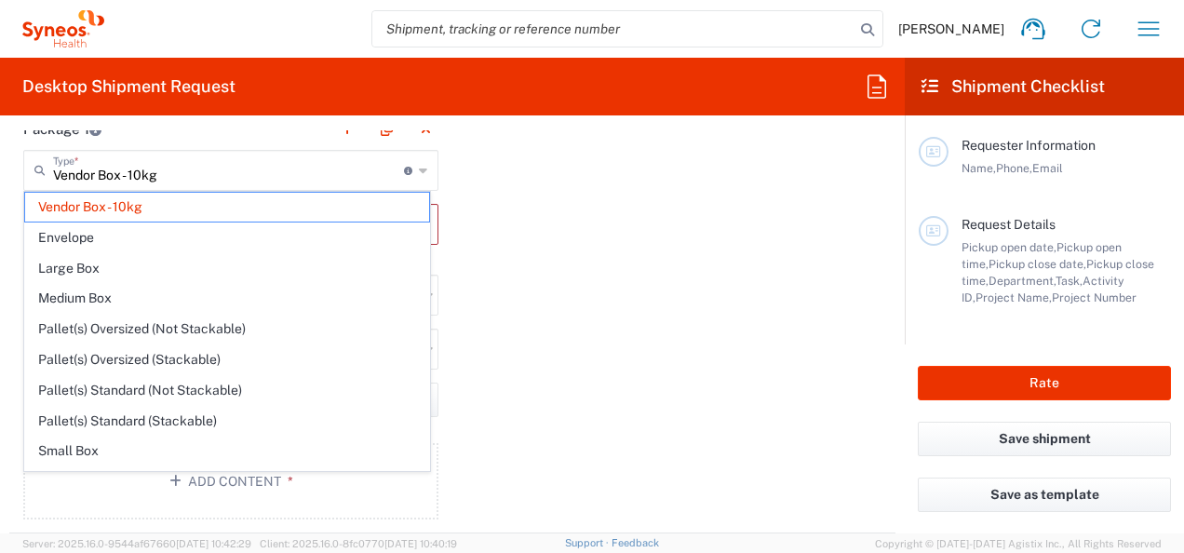
click at [509, 221] on div "Package 1 Vendor Box - 10kg Type * Material used to package goods Vendor Box - …" at bounding box center [452, 320] width 886 height 425
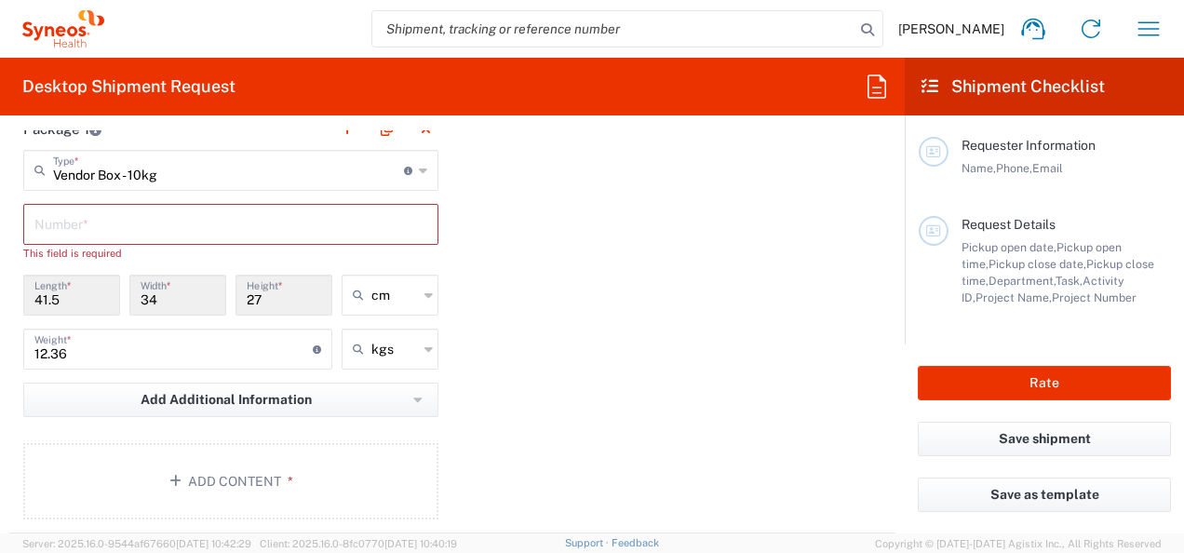
click at [269, 227] on input "text" at bounding box center [230, 223] width 393 height 33
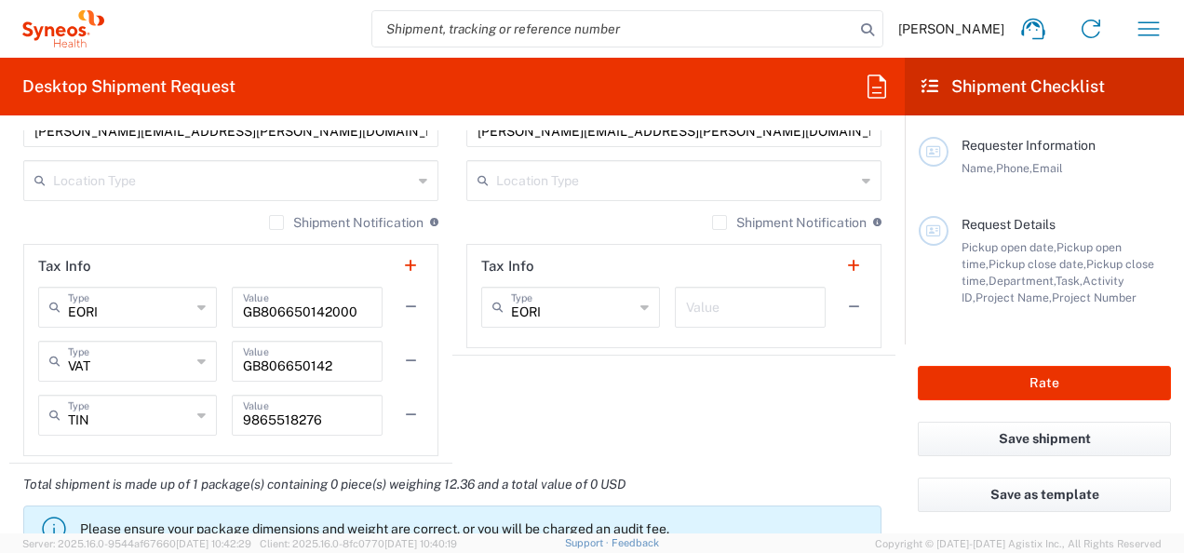
scroll to position [1324, 0]
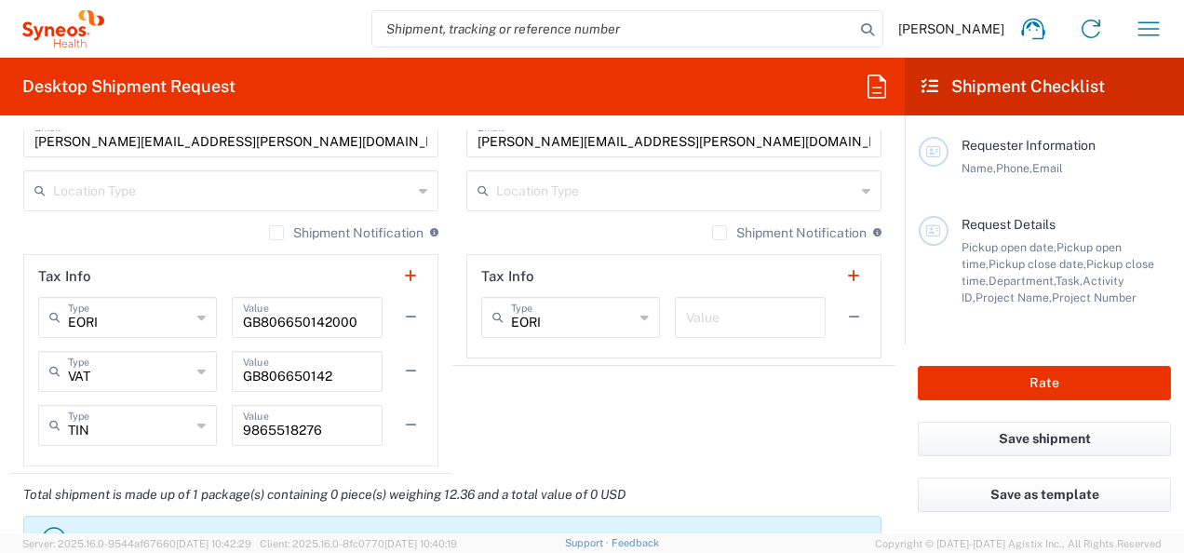
type input "1"
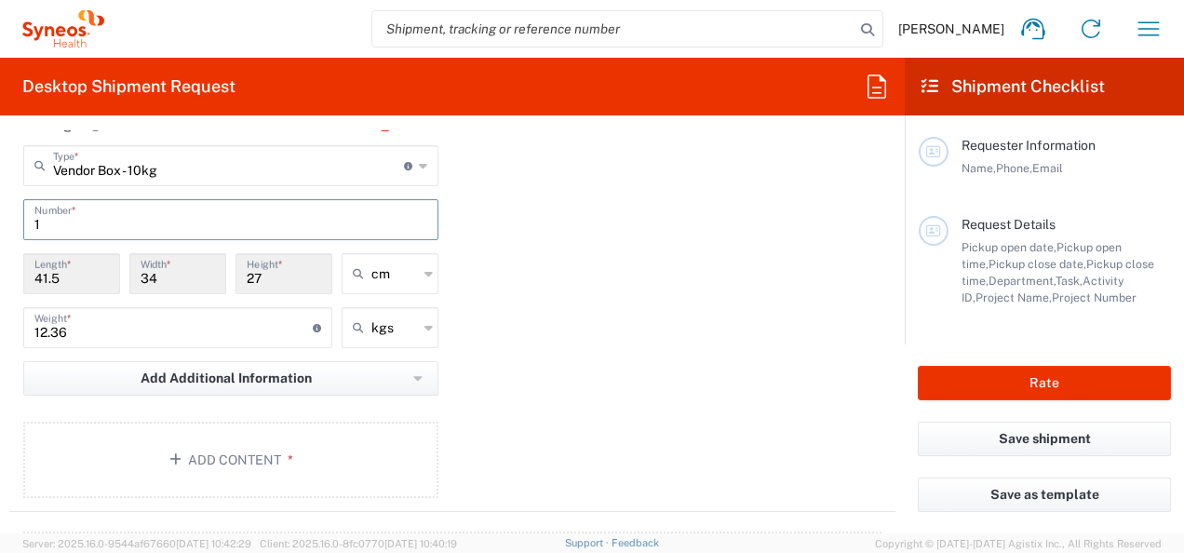
scroll to position [1789, 0]
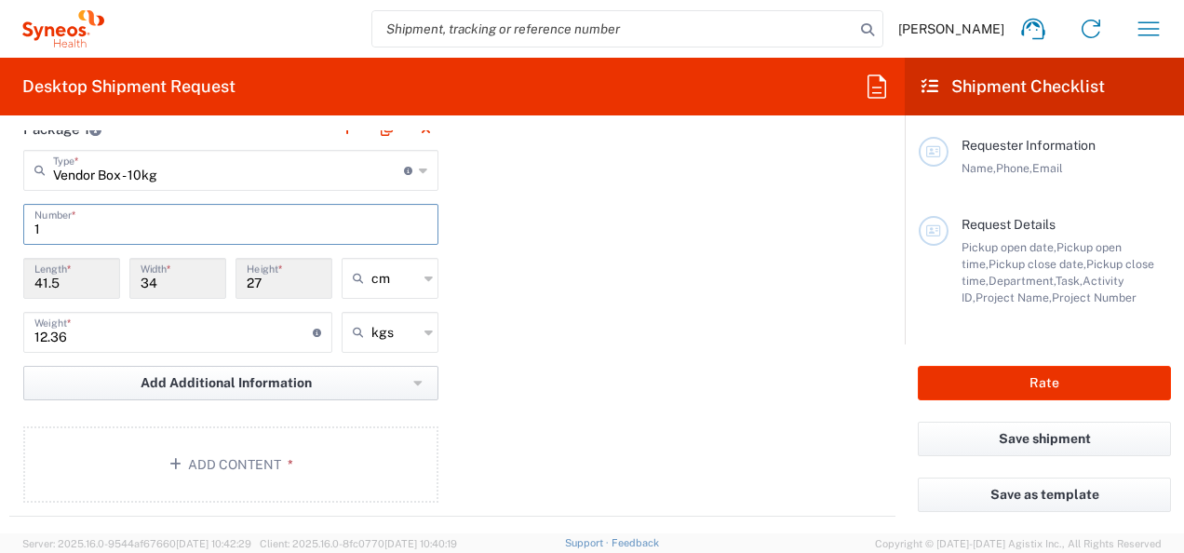
click at [413, 380] on icon "button" at bounding box center [417, 383] width 9 height 13
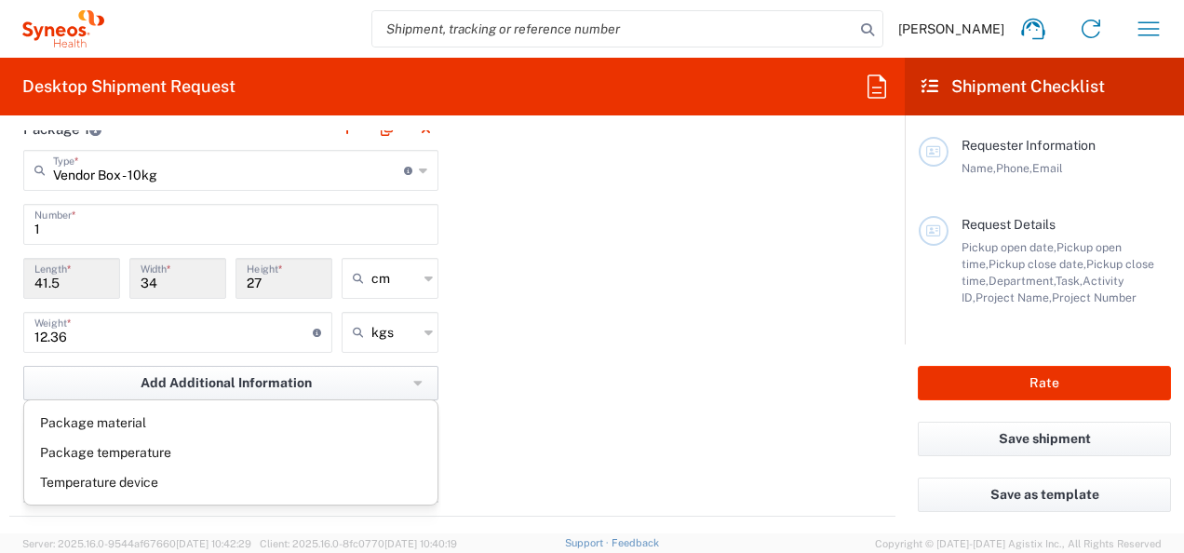
click at [413, 380] on icon "button" at bounding box center [417, 383] width 9 height 13
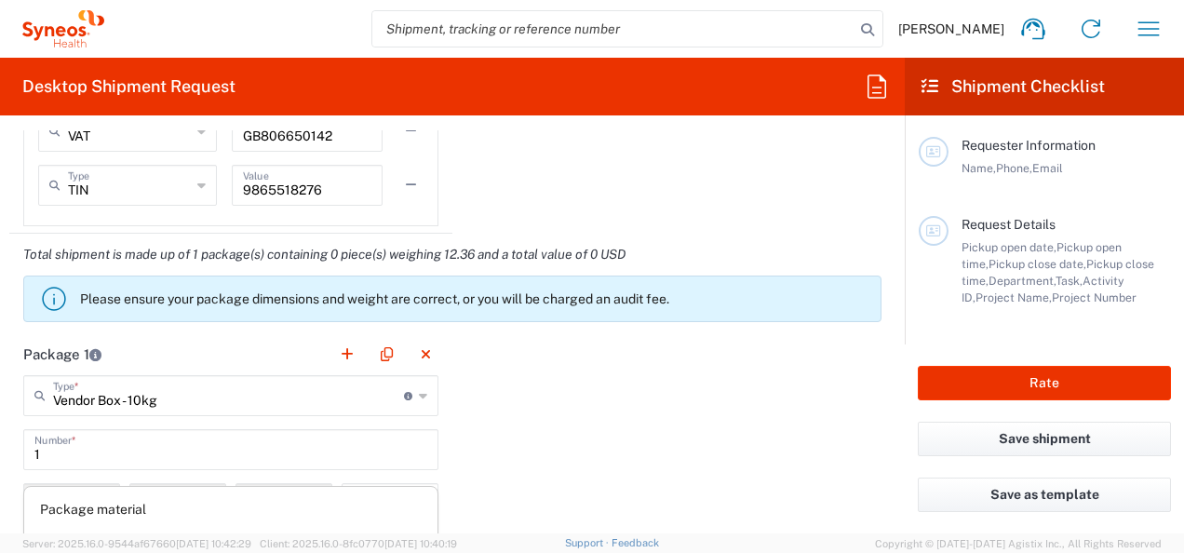
scroll to position [1545, 0]
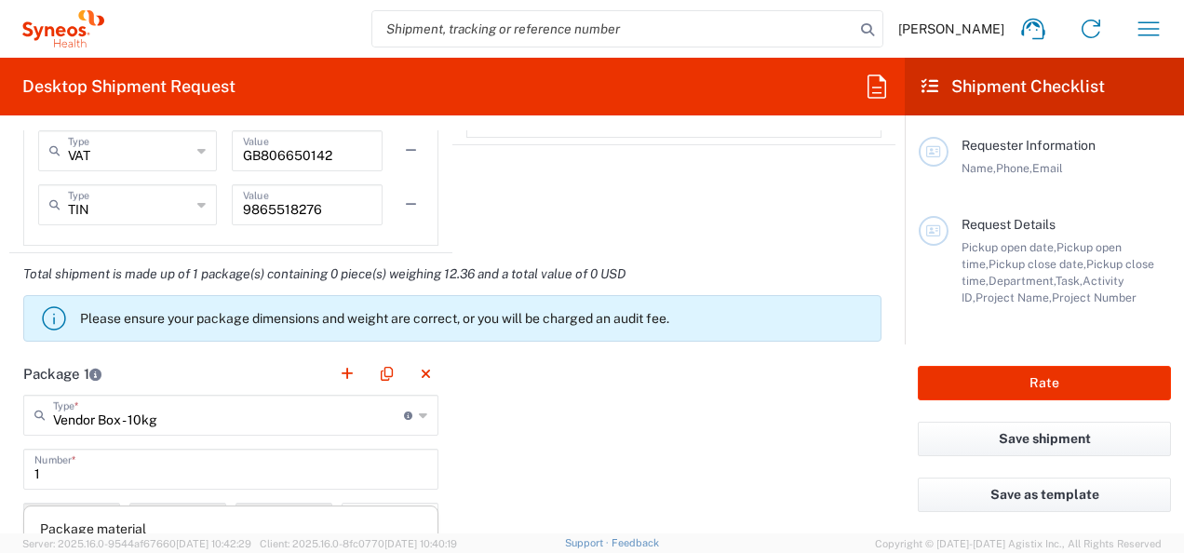
click at [707, 387] on div "Package 1 Vendor Box - 10kg Type * Material used to package goods Vendor Box - …" at bounding box center [452, 557] width 886 height 408
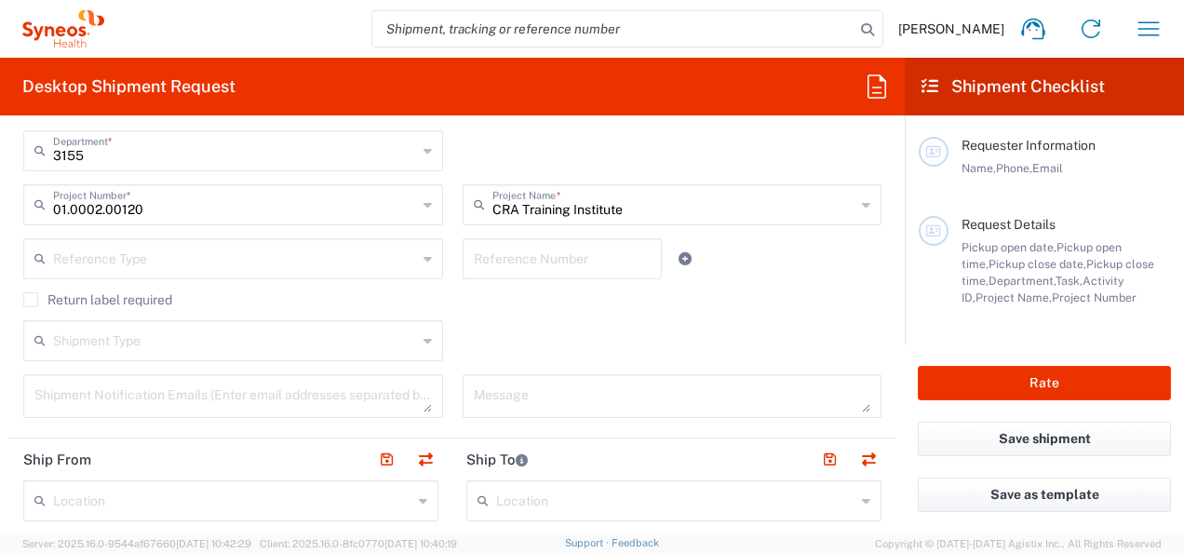
scroll to position [407, 0]
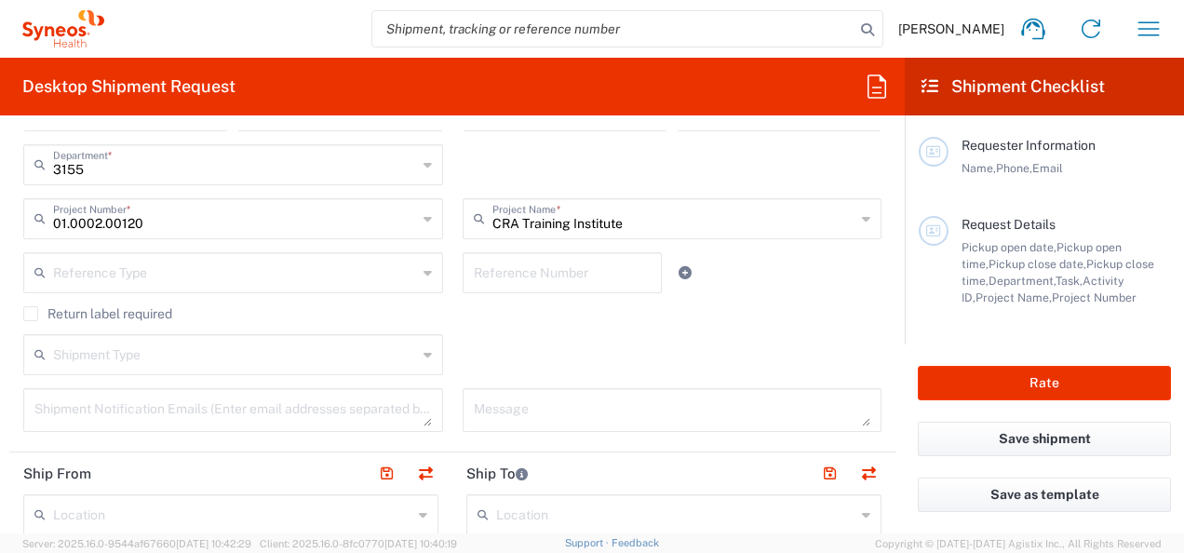
click at [423, 363] on icon at bounding box center [427, 355] width 8 height 30
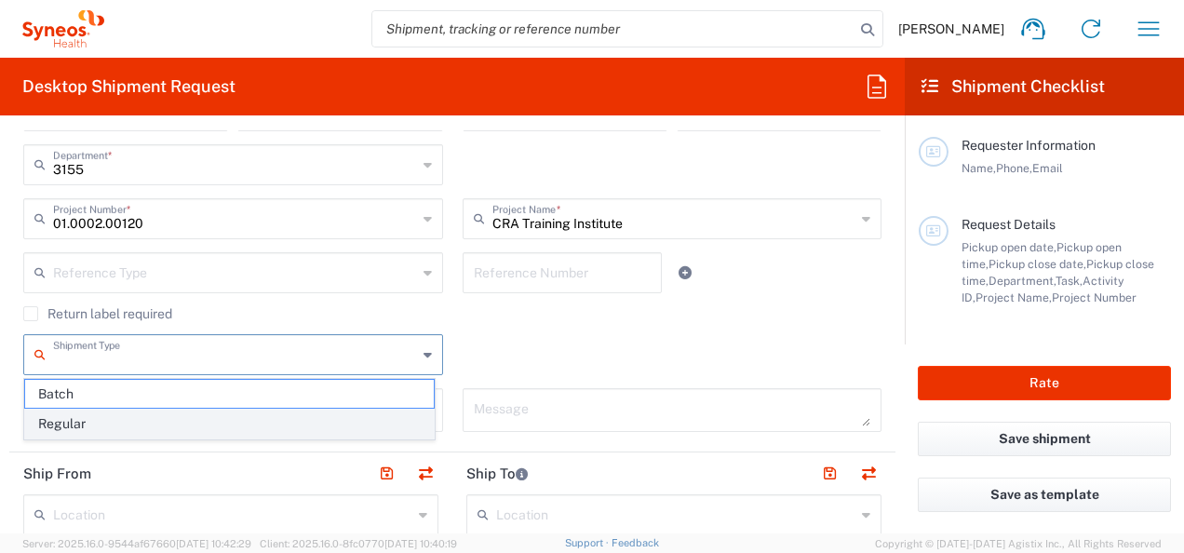
click at [354, 428] on span "Regular" at bounding box center [229, 423] width 408 height 29
type input "Regular"
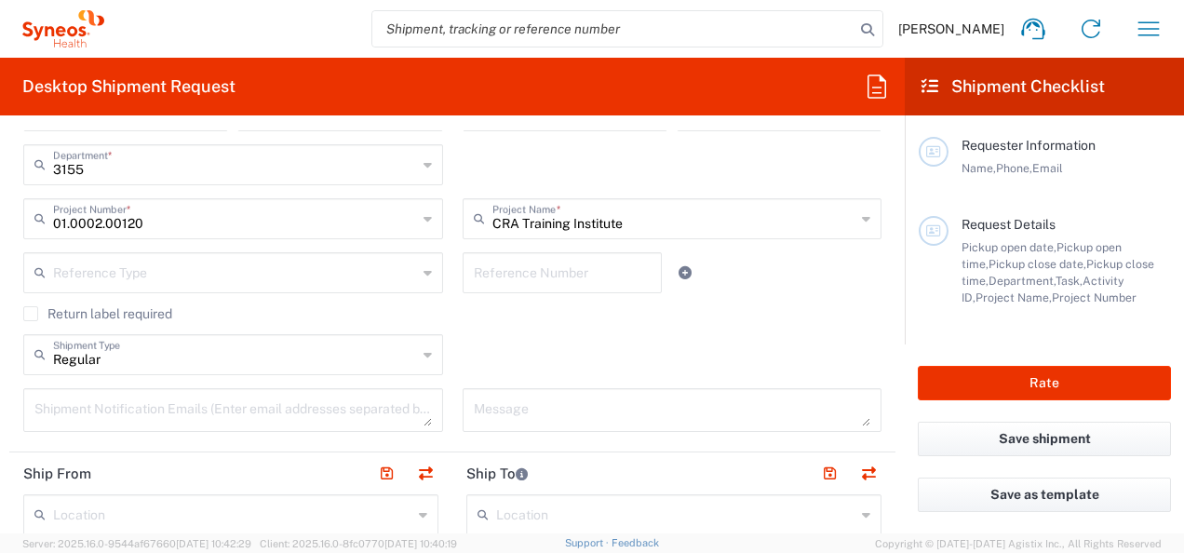
click at [423, 269] on icon at bounding box center [427, 273] width 8 height 30
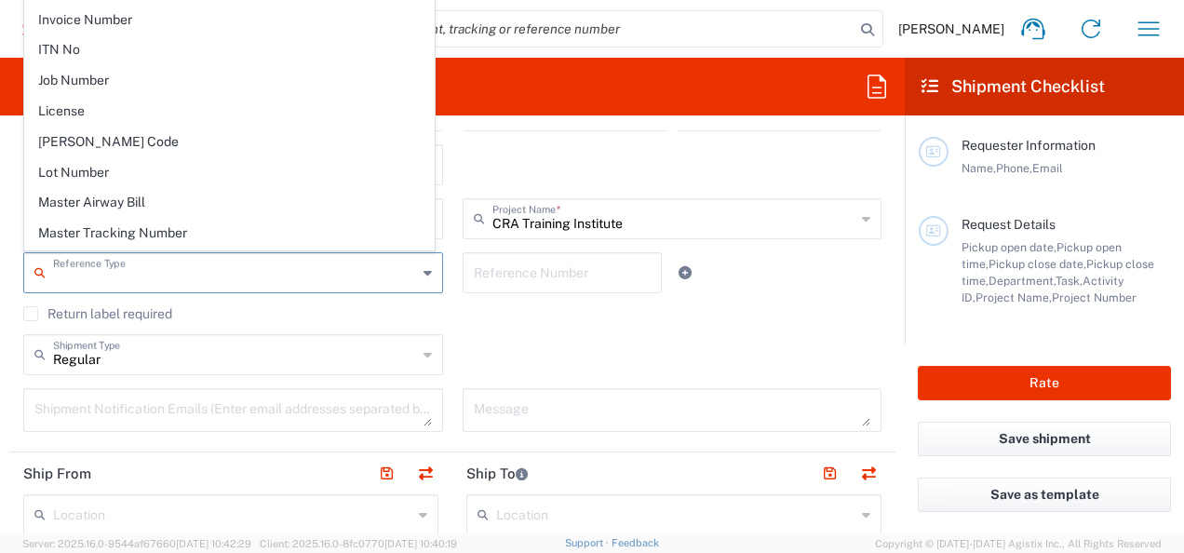
scroll to position [1634, 0]
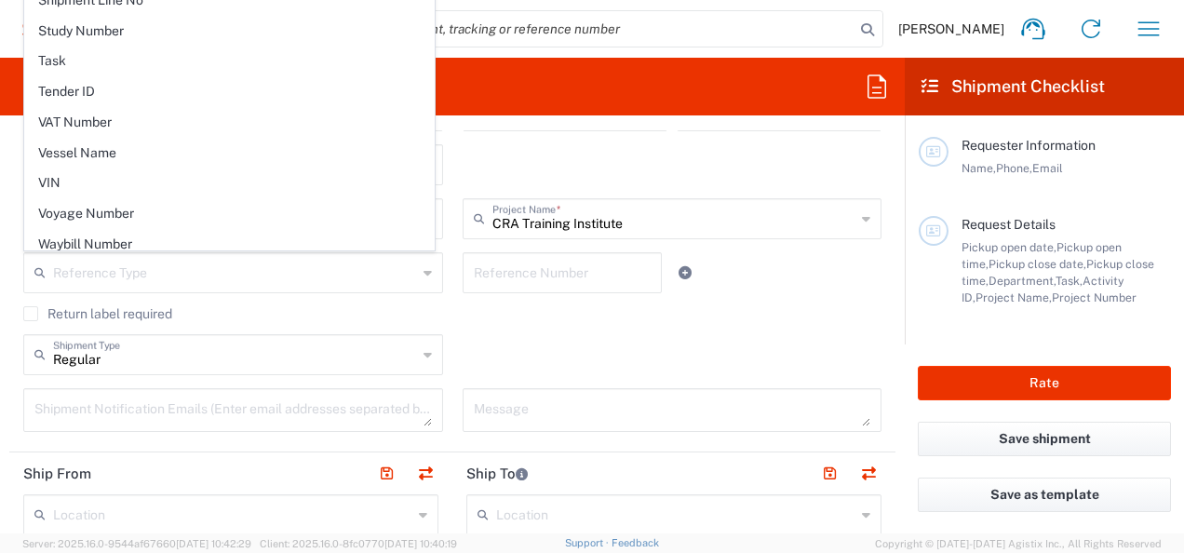
click at [567, 101] on agx-form-header "Desktop Shipment Request" at bounding box center [452, 87] width 904 height 58
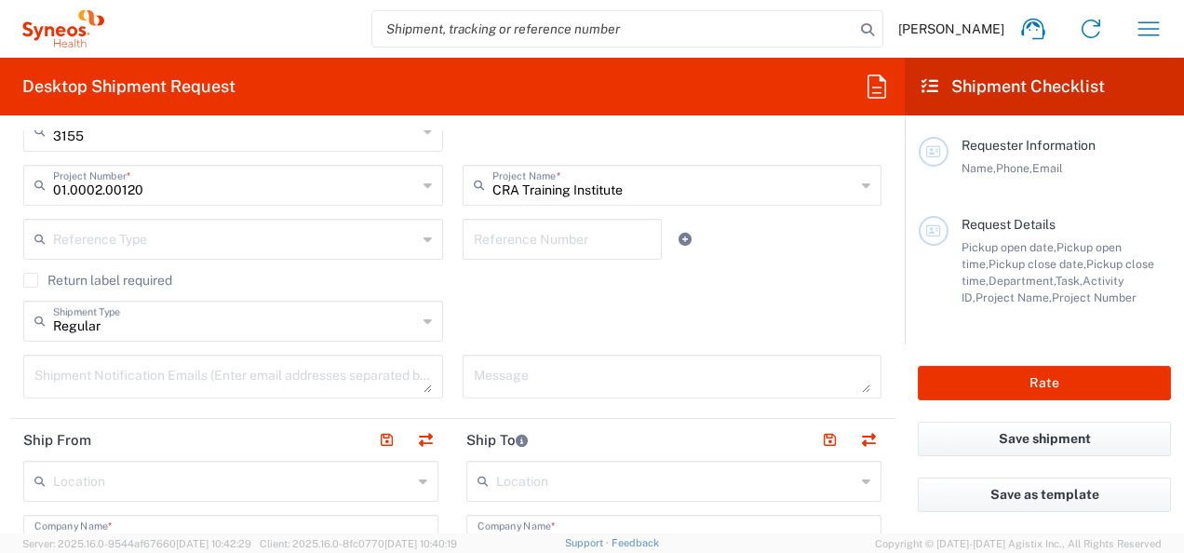
scroll to position [455, 0]
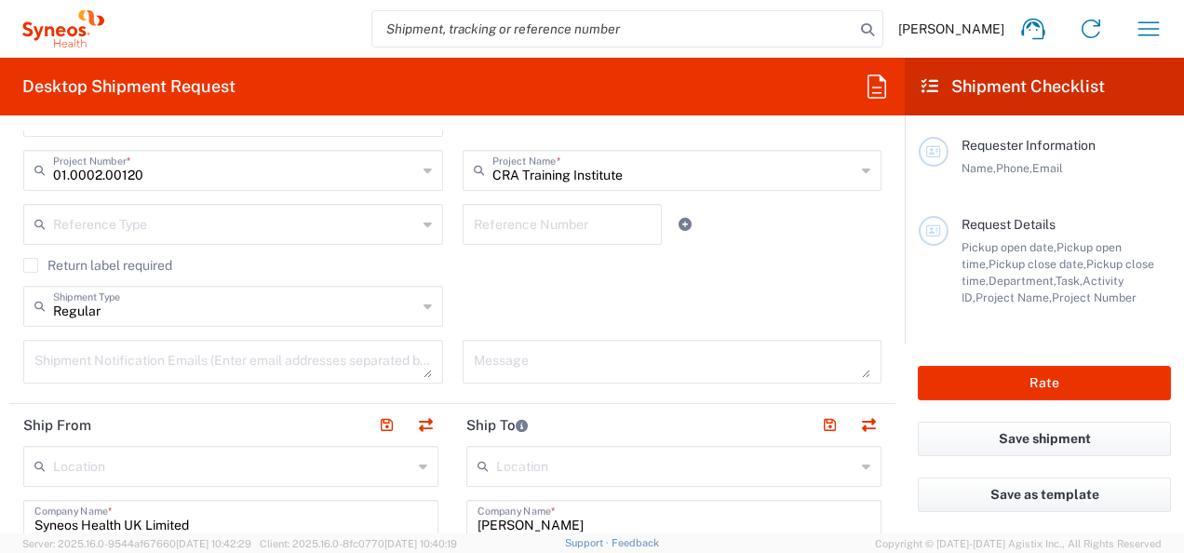
click at [182, 229] on input "text" at bounding box center [235, 223] width 364 height 33
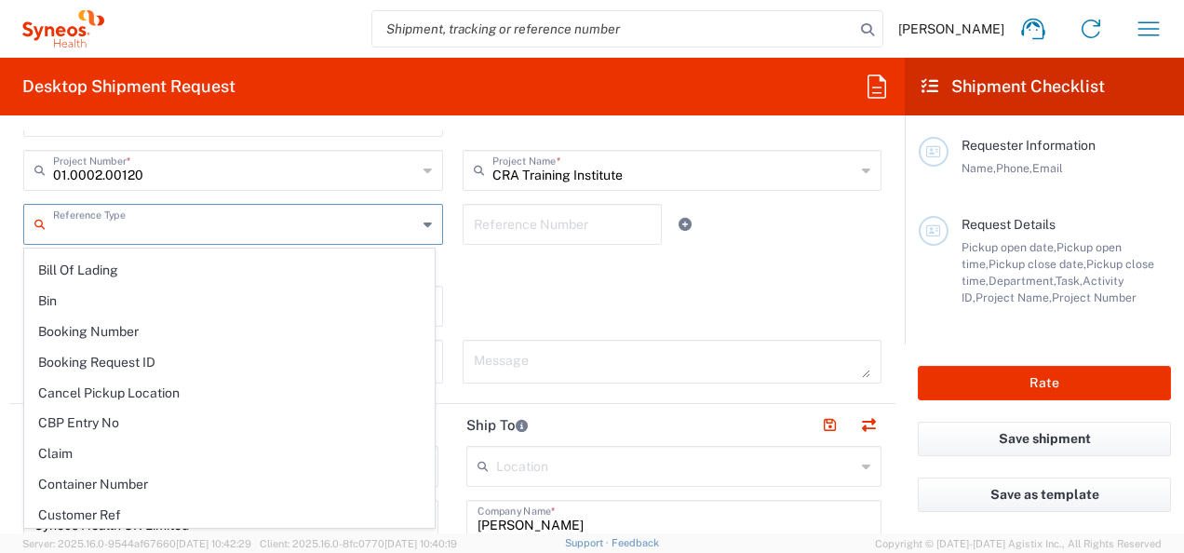
scroll to position [0, 0]
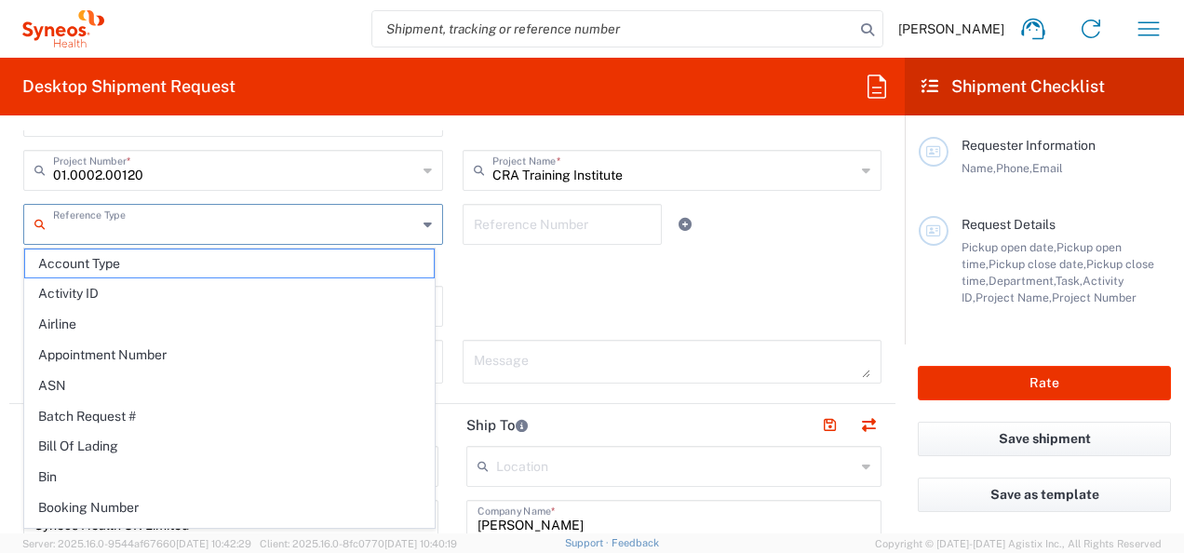
click at [601, 261] on agx-checkbox-control "Return label required" at bounding box center [452, 265] width 858 height 15
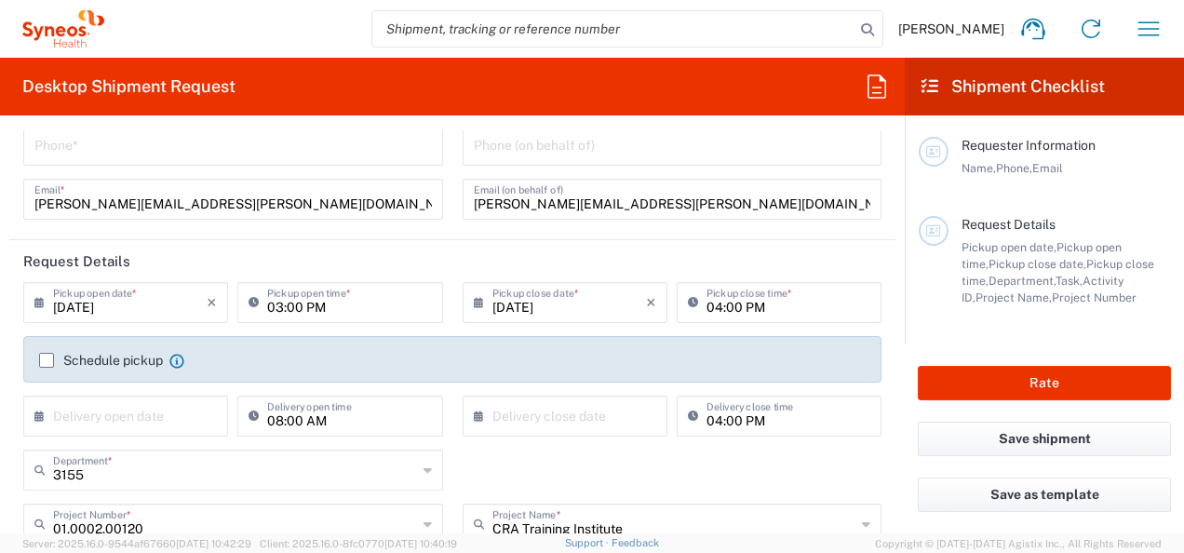
scroll to position [106, 0]
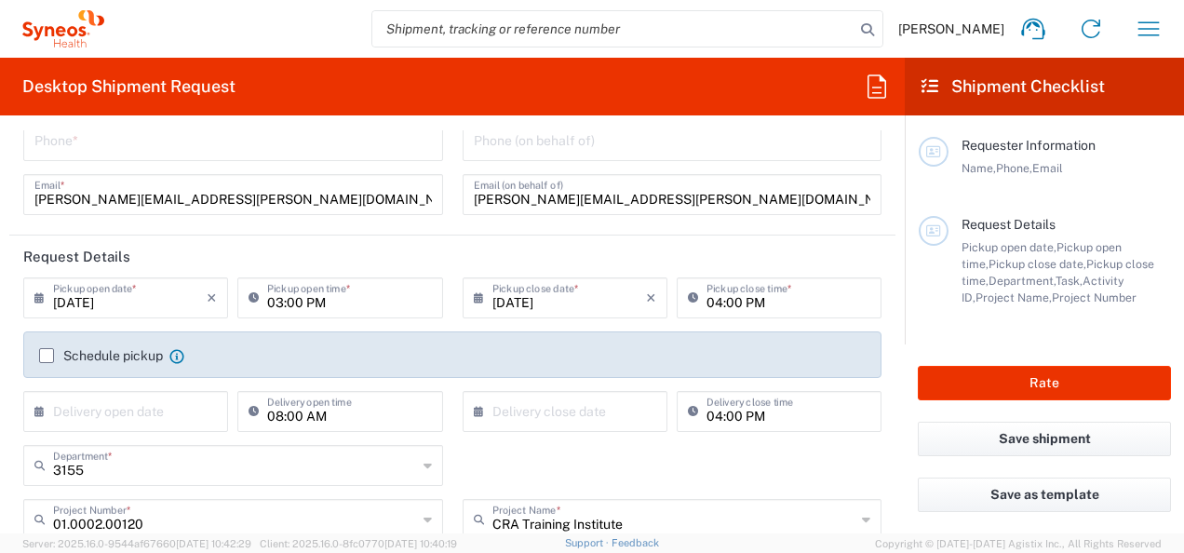
click at [48, 355] on label "Schedule pickup" at bounding box center [101, 355] width 124 height 15
click at [47, 355] on input "Schedule pickup" at bounding box center [47, 355] width 0 height 0
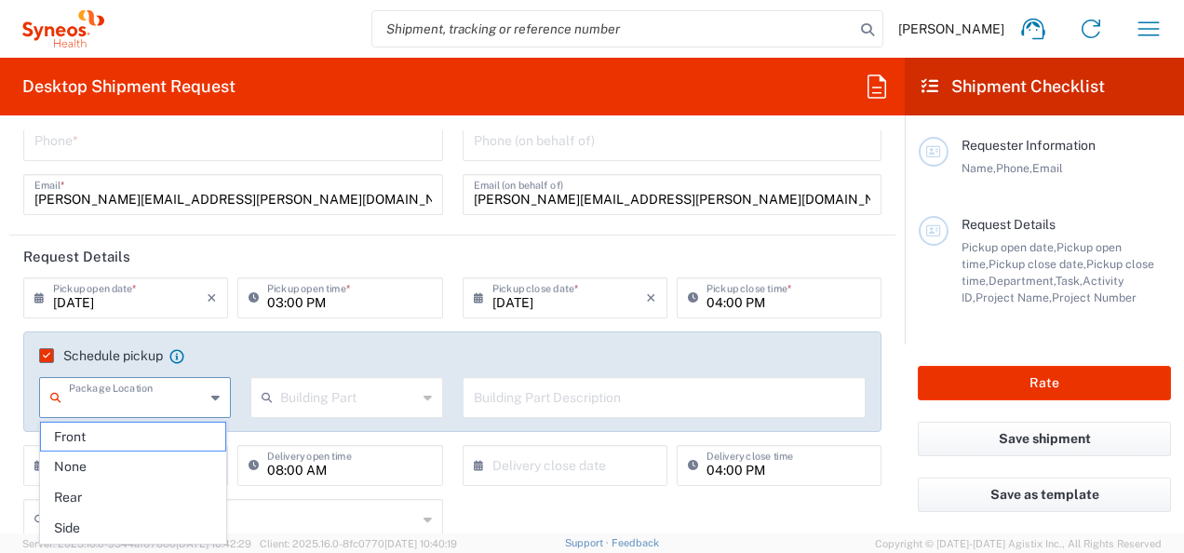
click at [167, 389] on input "text" at bounding box center [137, 396] width 136 height 33
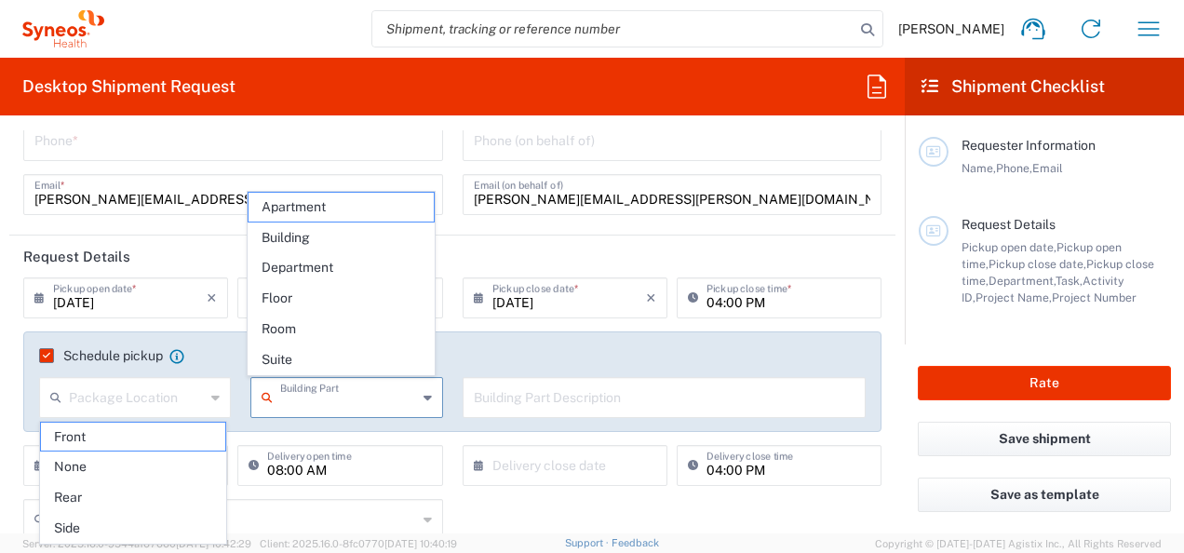
click at [341, 391] on input "text" at bounding box center [348, 396] width 136 height 33
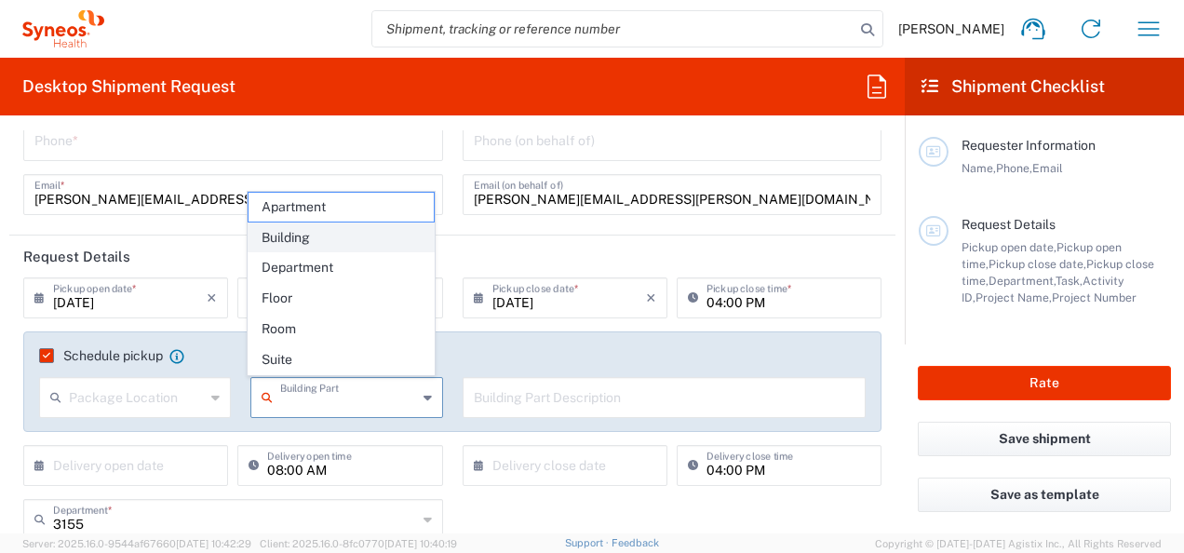
click at [311, 239] on span "Building" at bounding box center [340, 237] width 185 height 29
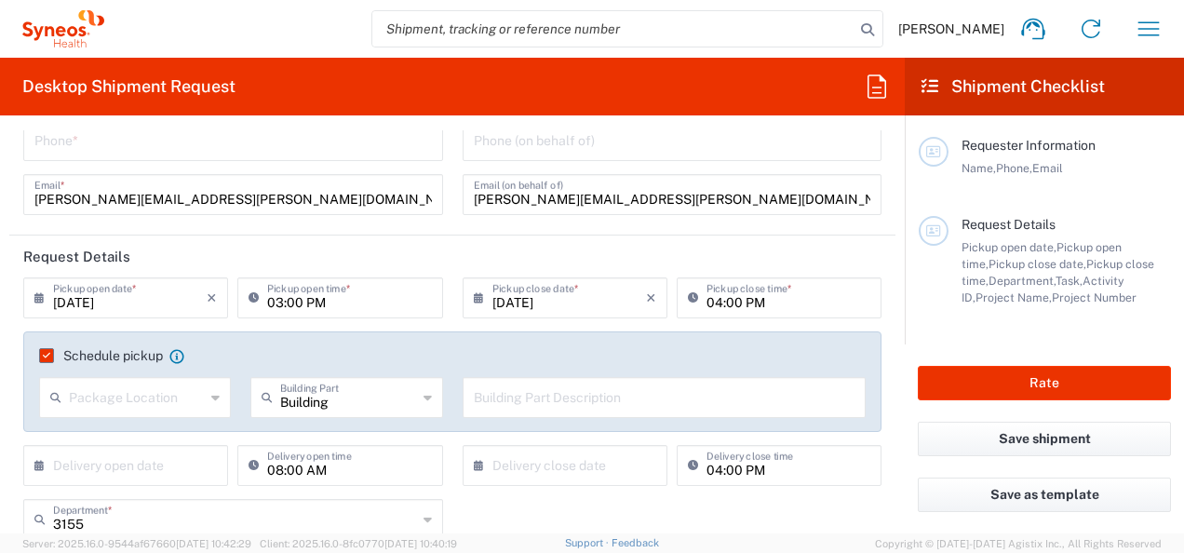
type input "Building"
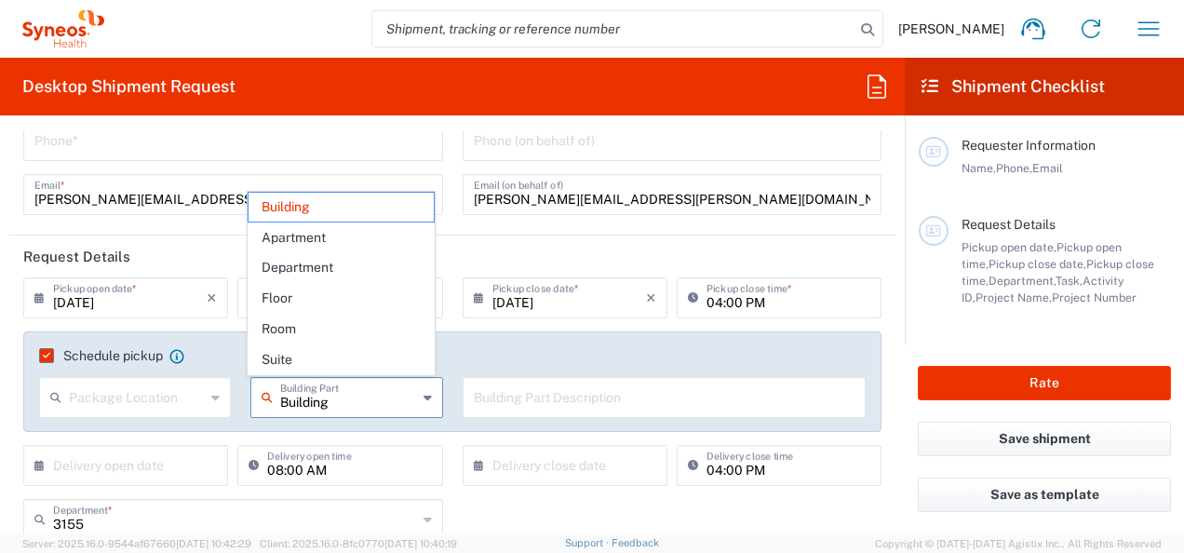
click at [397, 398] on input "Building" at bounding box center [348, 396] width 136 height 33
click at [205, 385] on div "Package Location" at bounding box center [135, 397] width 192 height 41
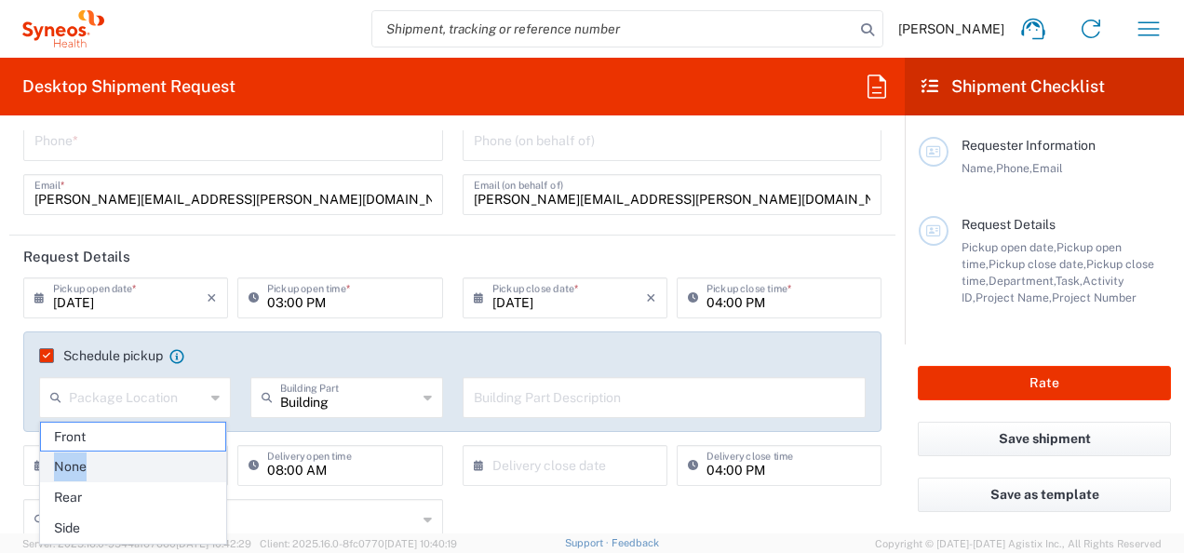
drag, startPoint x: 132, startPoint y: 435, endPoint x: 132, endPoint y: 460, distance: 24.2
click at [132, 460] on ul "Front None Rear Side" at bounding box center [133, 483] width 187 height 122
click at [132, 460] on span "None" at bounding box center [133, 466] width 185 height 29
type input "None"
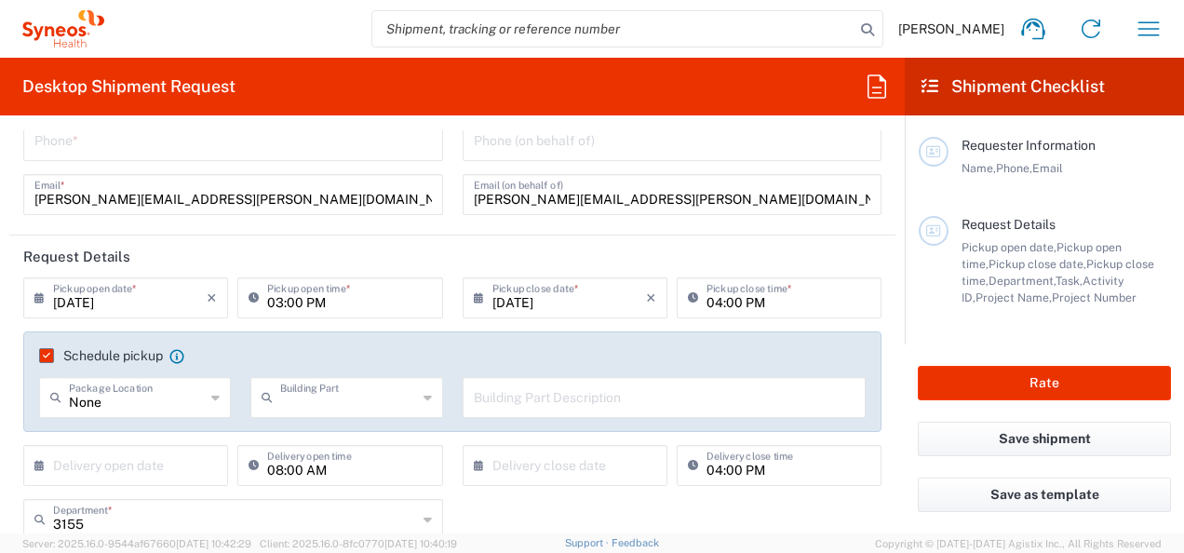
click at [367, 397] on input "text" at bounding box center [348, 396] width 136 height 33
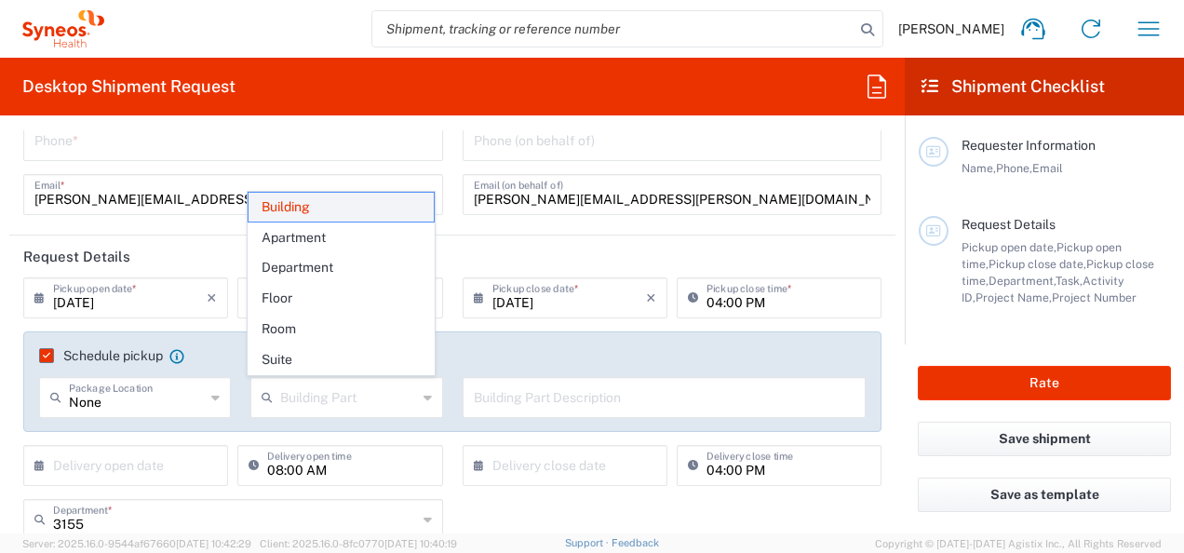
click at [333, 212] on span "Building" at bounding box center [340, 207] width 185 height 29
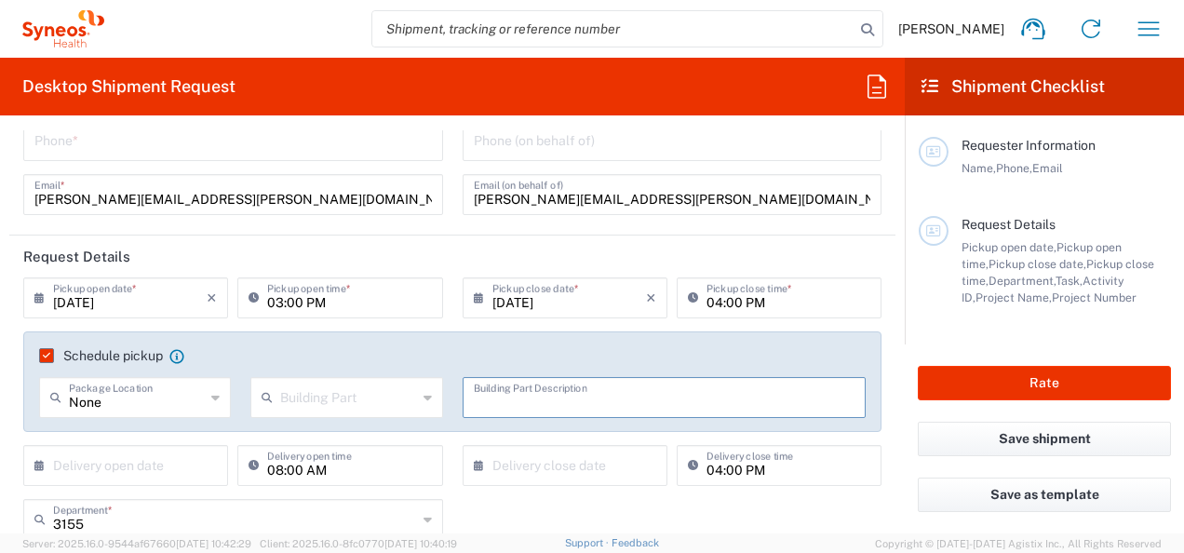
click at [582, 399] on input "text" at bounding box center [665, 396] width 382 height 33
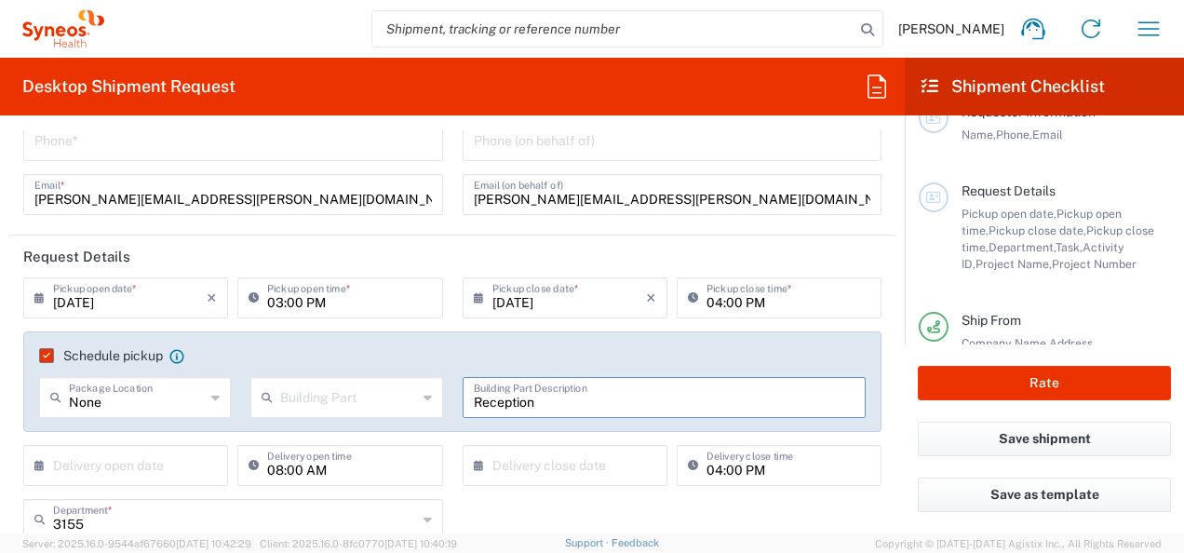
scroll to position [28, 0]
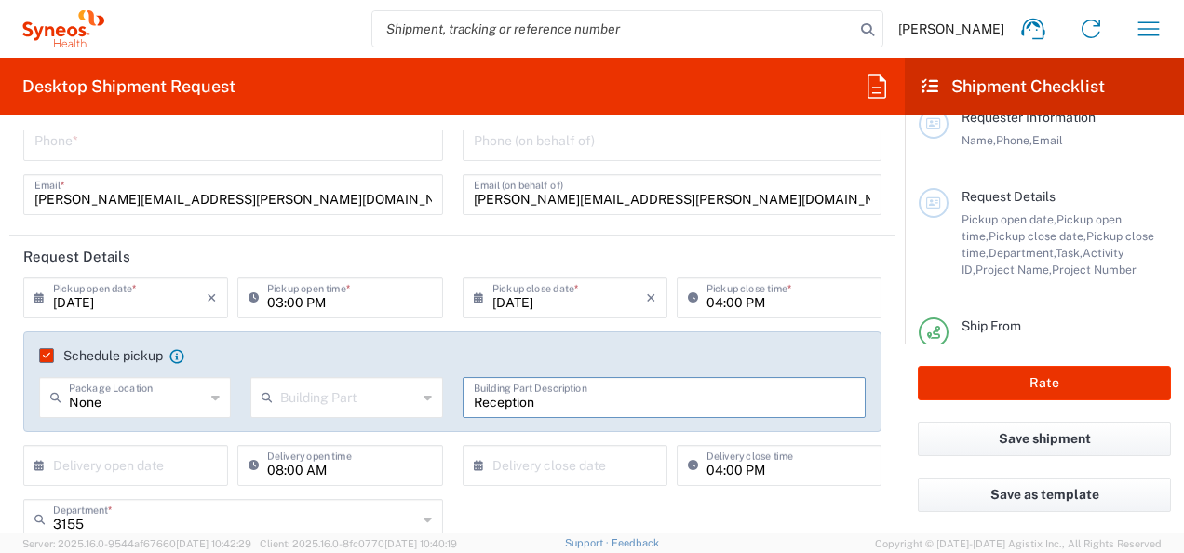
type input "Reception"
click at [710, 234] on agx-form-section "Requester Information Joseph Jones Name * Phone * joseph.jones@syneoshealth.com…" at bounding box center [452, 129] width 886 height 211
click at [181, 296] on input "08/12/2025" at bounding box center [130, 296] width 154 height 33
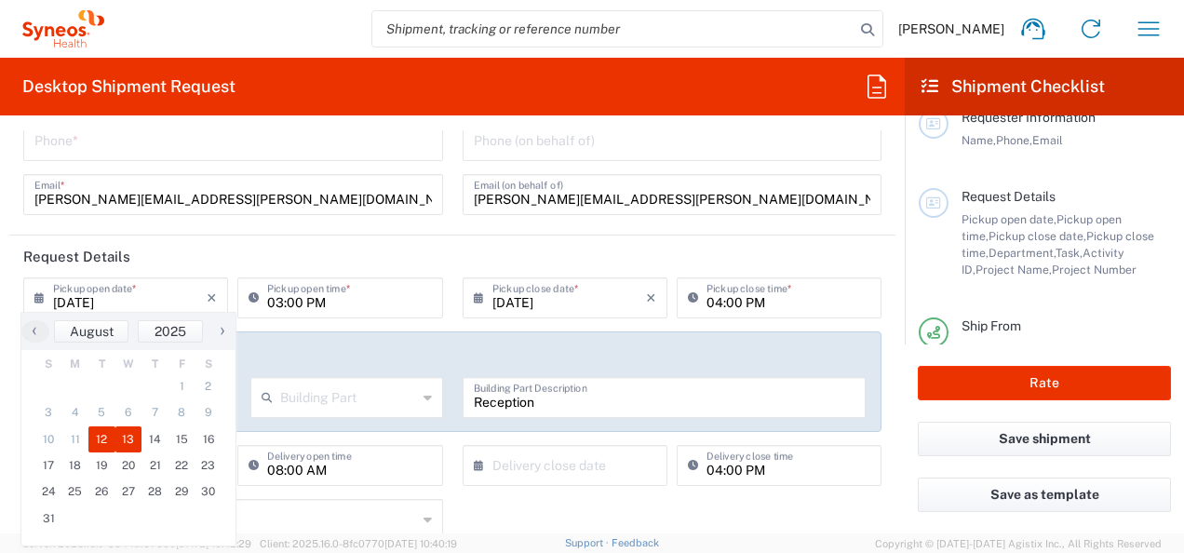
click at [139, 439] on span "13" at bounding box center [128, 439] width 27 height 26
type input "08/13/2025"
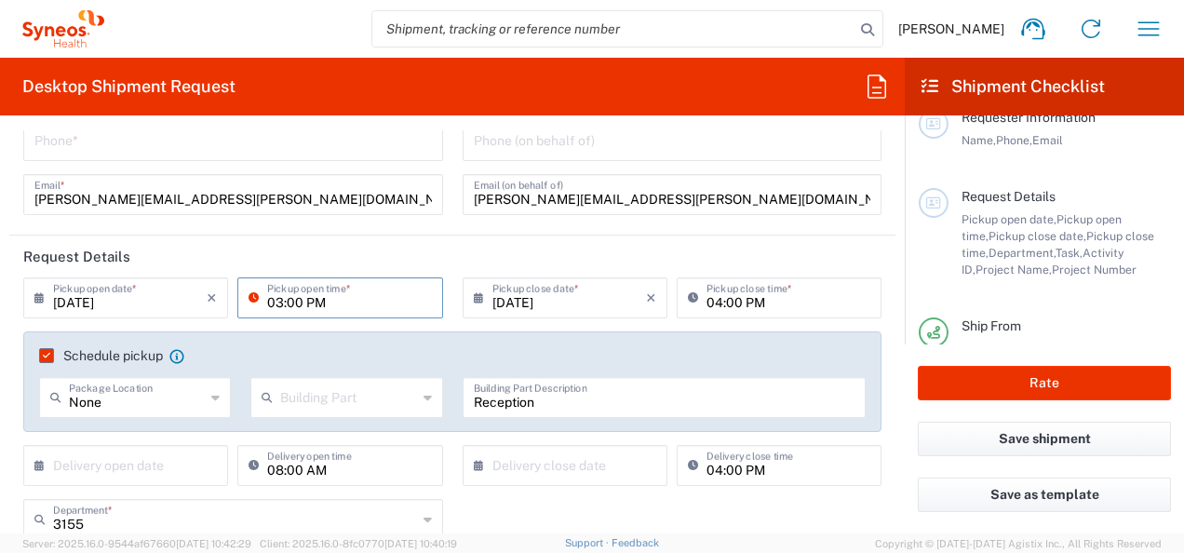
click at [385, 291] on input "03:00 PM" at bounding box center [349, 296] width 164 height 33
click at [385, 292] on input "03:00 PM" at bounding box center [349, 296] width 164 height 33
click at [301, 303] on input "03:00 PM" at bounding box center [349, 296] width 164 height 33
type input "0"
click at [298, 299] on input "08:00AM" at bounding box center [349, 296] width 164 height 33
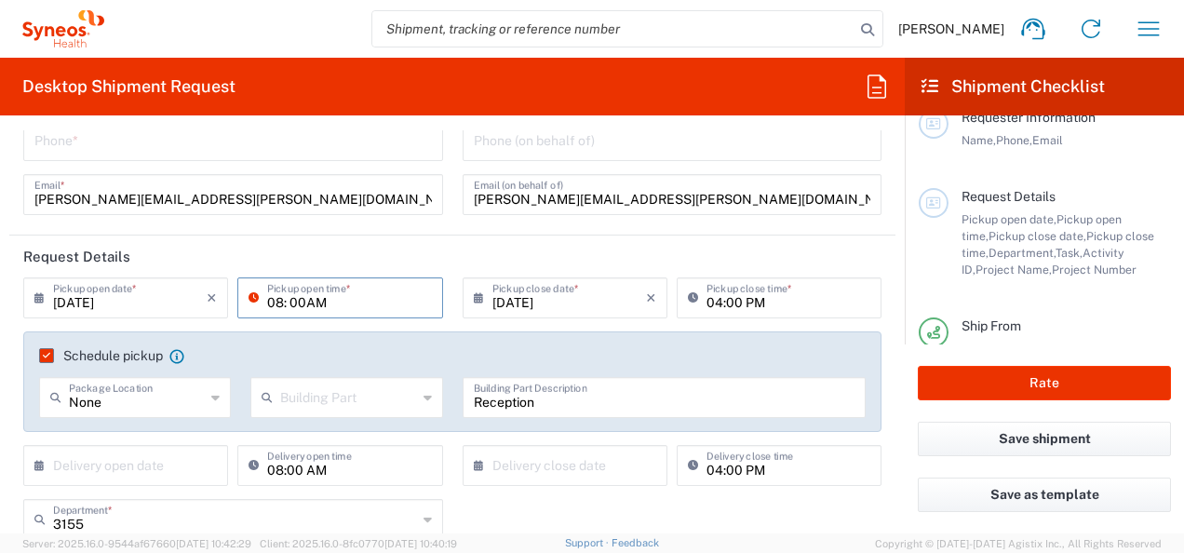
type input "08: 00AM"
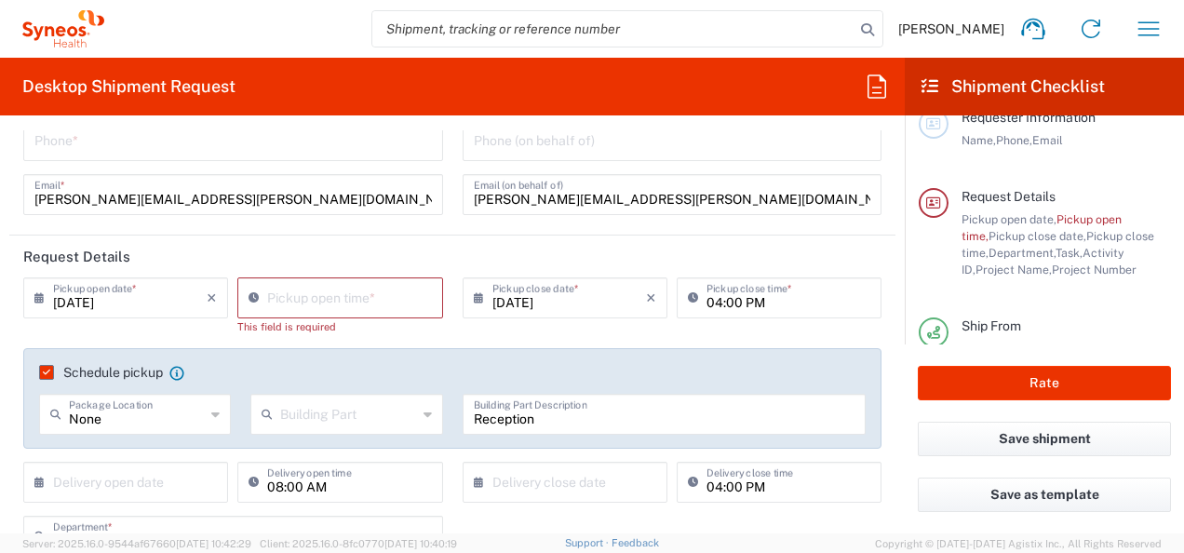
click at [540, 366] on div "Schedule pickup When scheduling a pickup please be sure to meet the following c…" at bounding box center [453, 379] width 846 height 30
click at [358, 312] on div "Pickup open time *" at bounding box center [339, 297] width 205 height 41
type input "02:59 PM"
click at [380, 303] on input "02:59 PM" at bounding box center [349, 296] width 164 height 33
drag, startPoint x: 380, startPoint y: 303, endPoint x: 286, endPoint y: 303, distance: 94.0
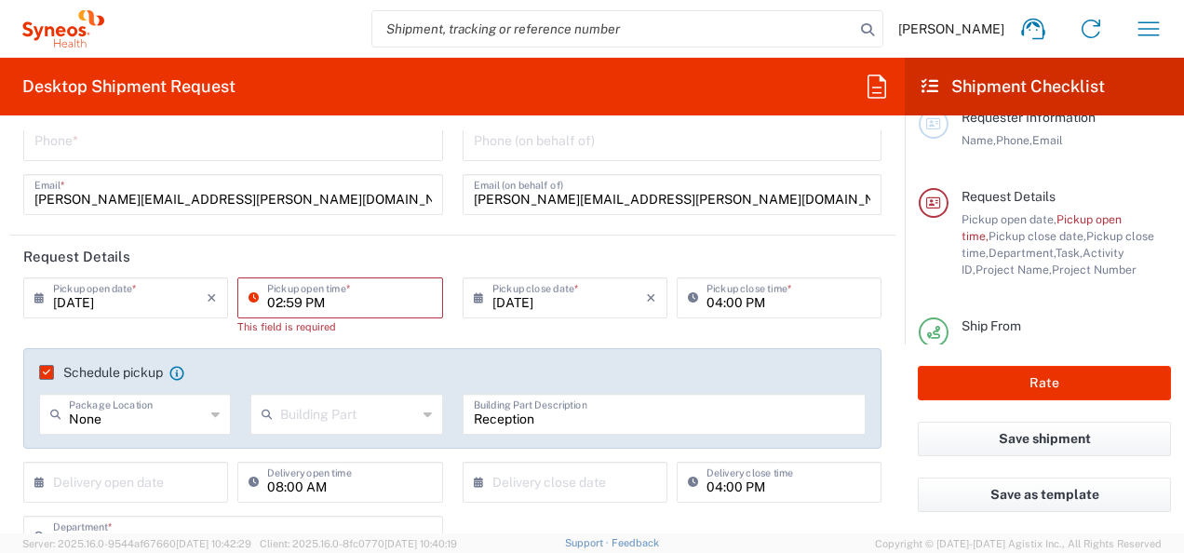
click at [286, 303] on input "02:59 PM" at bounding box center [349, 296] width 164 height 33
click at [274, 303] on input "02:59 PM" at bounding box center [349, 296] width 164 height 33
click at [346, 311] on input "02:59 PM" at bounding box center [349, 296] width 164 height 33
click at [386, 247] on header "Request Details" at bounding box center [452, 256] width 886 height 42
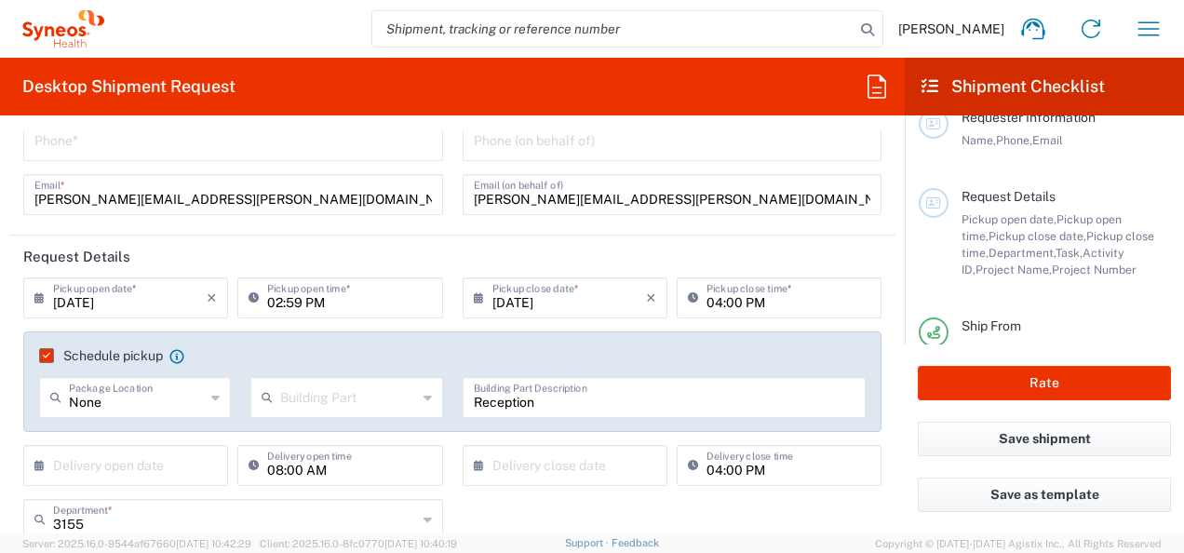
click at [276, 297] on input "02:59 PM" at bounding box center [349, 296] width 164 height 33
click at [413, 246] on header "Request Details" at bounding box center [452, 256] width 886 height 42
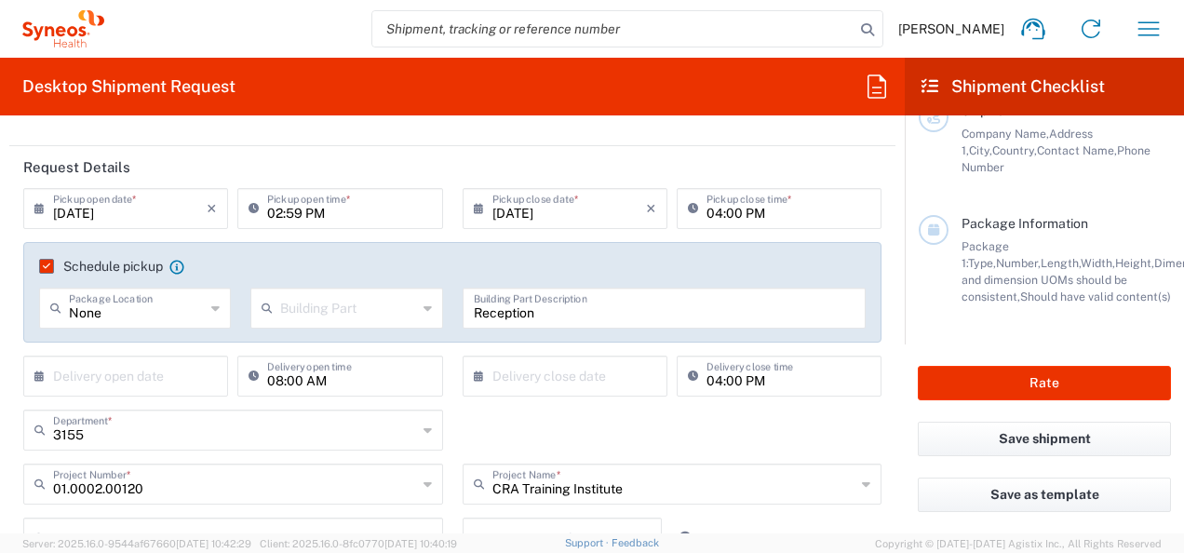
scroll to position [210, 0]
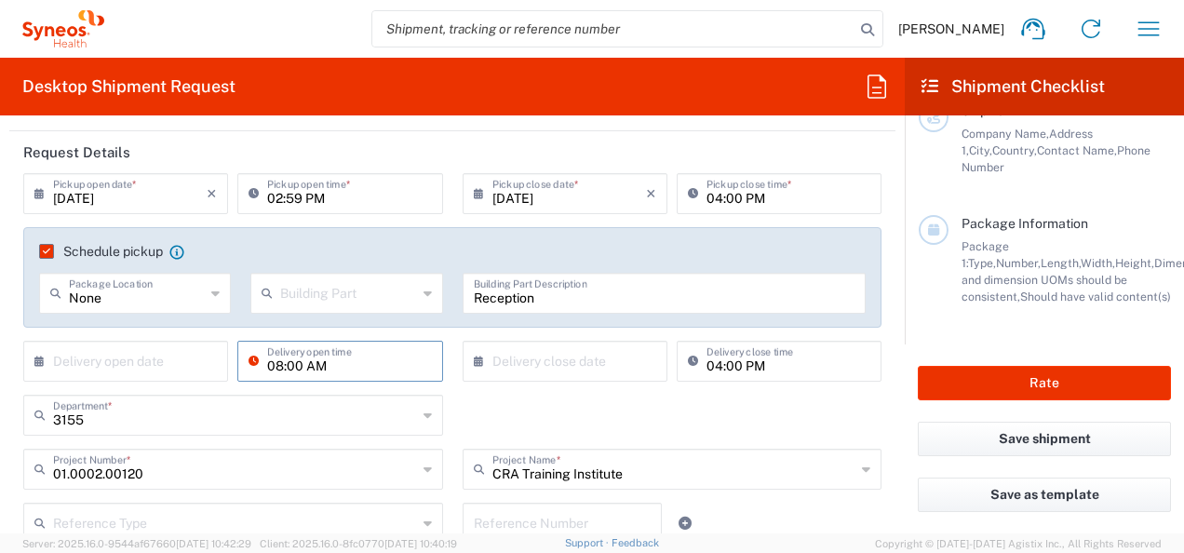
click at [333, 352] on input "08:00 AM" at bounding box center [349, 359] width 164 height 33
click at [335, 364] on input "08:00 AM" at bounding box center [349, 359] width 164 height 33
drag, startPoint x: 335, startPoint y: 364, endPoint x: 380, endPoint y: 367, distance: 44.8
click at [380, 367] on input "08:00 AM" at bounding box center [349, 359] width 164 height 33
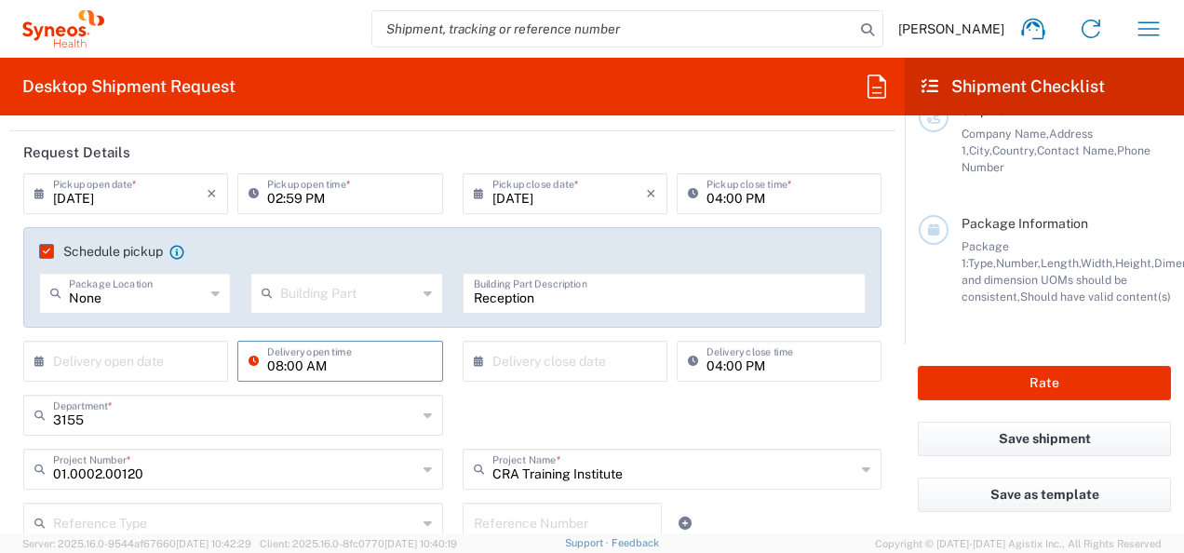
drag, startPoint x: 380, startPoint y: 367, endPoint x: 233, endPoint y: 354, distance: 147.6
click at [233, 354] on div "08:00 AM Delivery open time" at bounding box center [340, 368] width 214 height 54
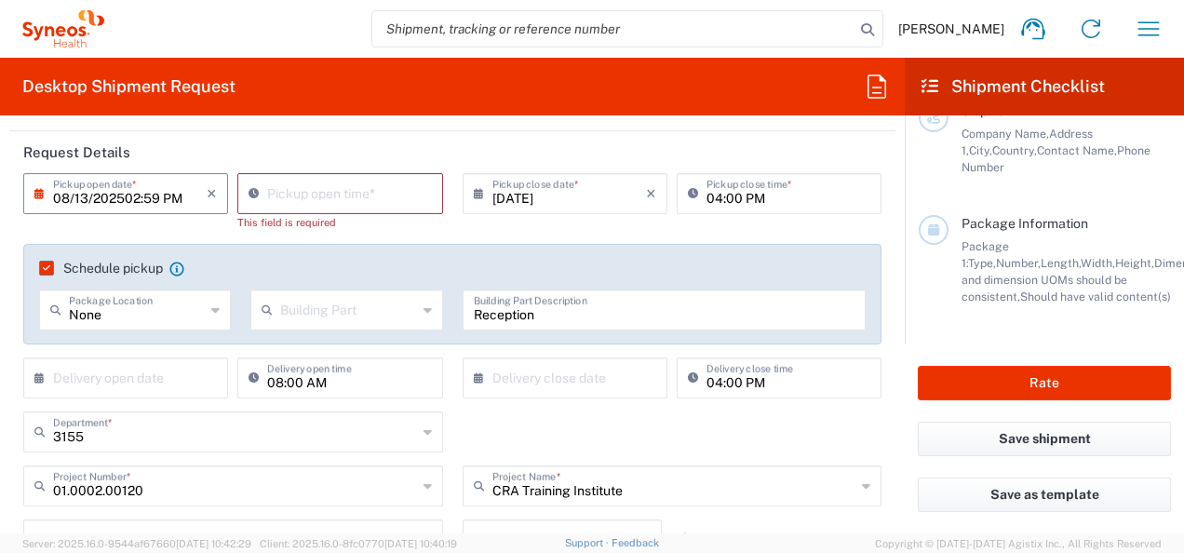
paste input "8:00 A"
type input "08/13/2025"
click at [287, 194] on input "02:59 PM" at bounding box center [349, 192] width 164 height 33
drag, startPoint x: 350, startPoint y: 191, endPoint x: 240, endPoint y: 180, distance: 110.4
click at [240, 180] on div "02:59 PM Pickup open time *" at bounding box center [339, 193] width 205 height 41
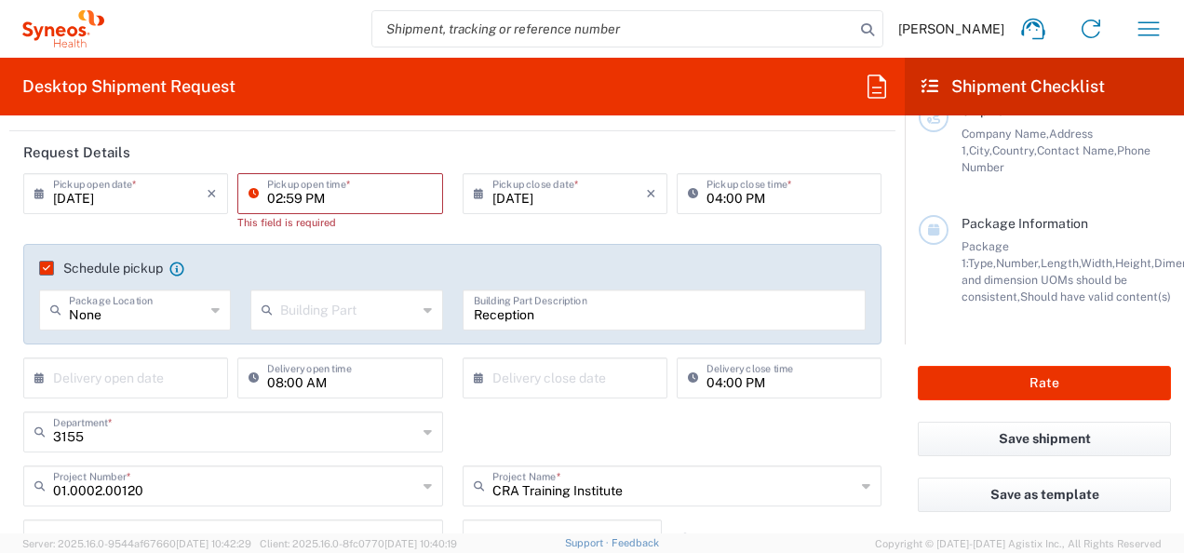
paste input "8:00 A"
type input "08:00 AM"
click at [381, 124] on div "Desktop Shipment Request Requester Information Joseph Jones Name * Phone * jose…" at bounding box center [452, 295] width 904 height 475
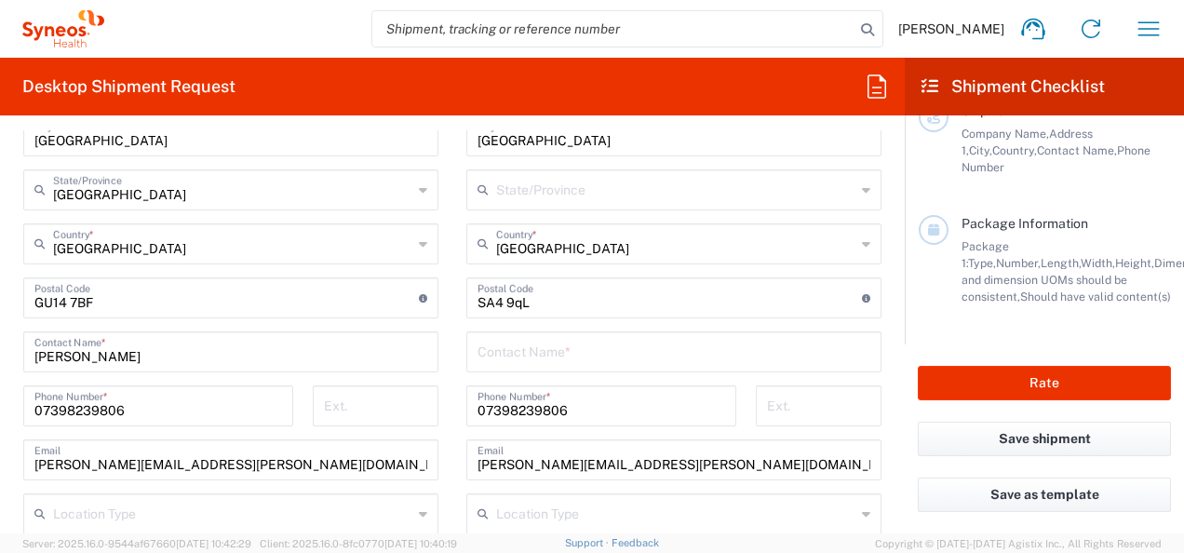
scroll to position [1060, 0]
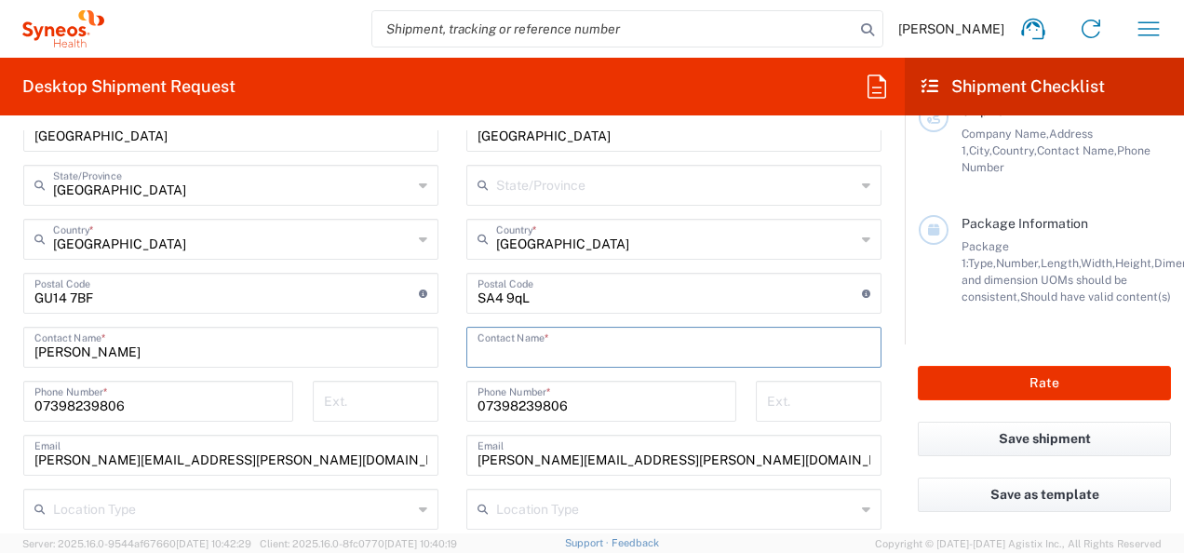
click at [624, 334] on input "text" at bounding box center [673, 345] width 393 height 33
type input "j"
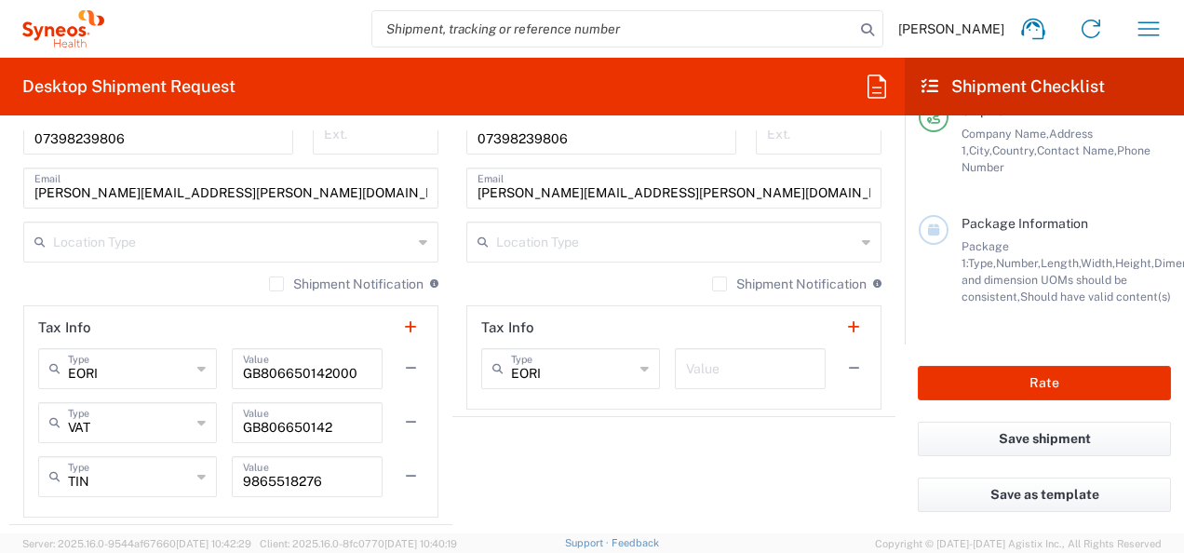
scroll to position [1357, 0]
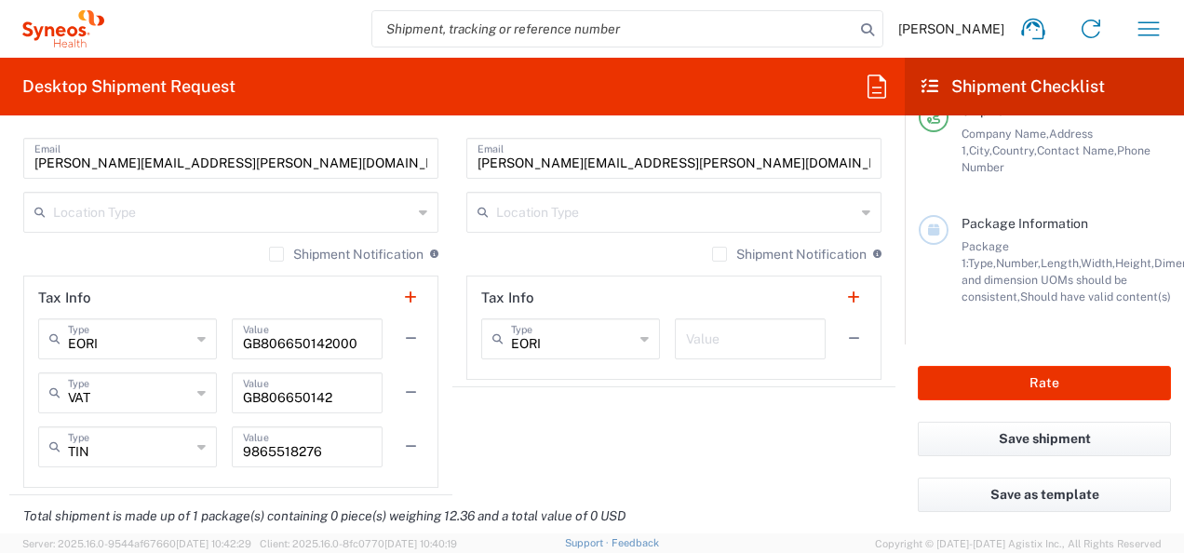
type input "Joseph Jones"
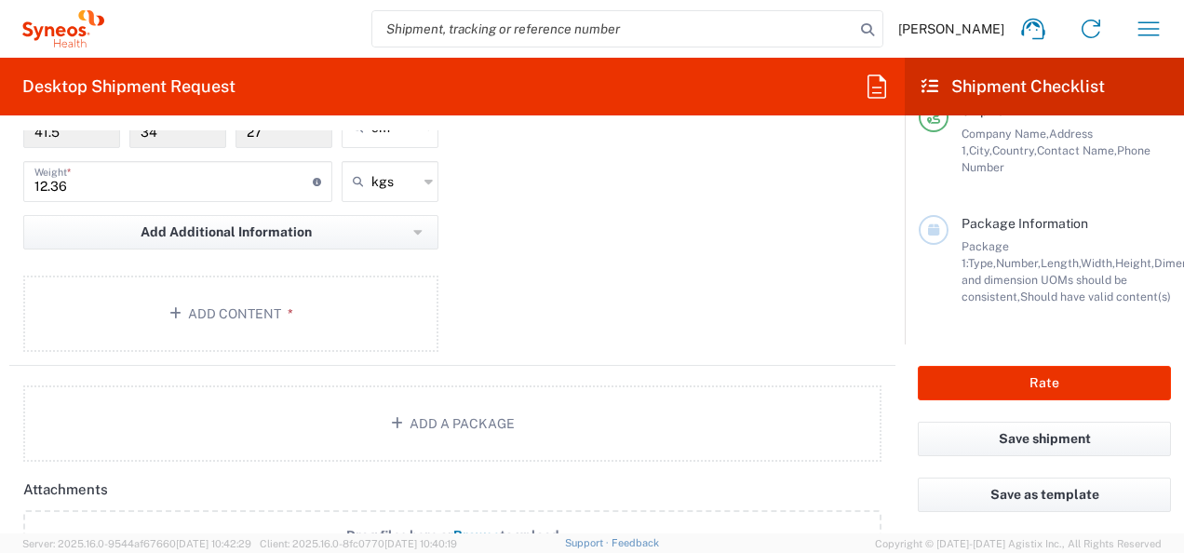
scroll to position [2033, 0]
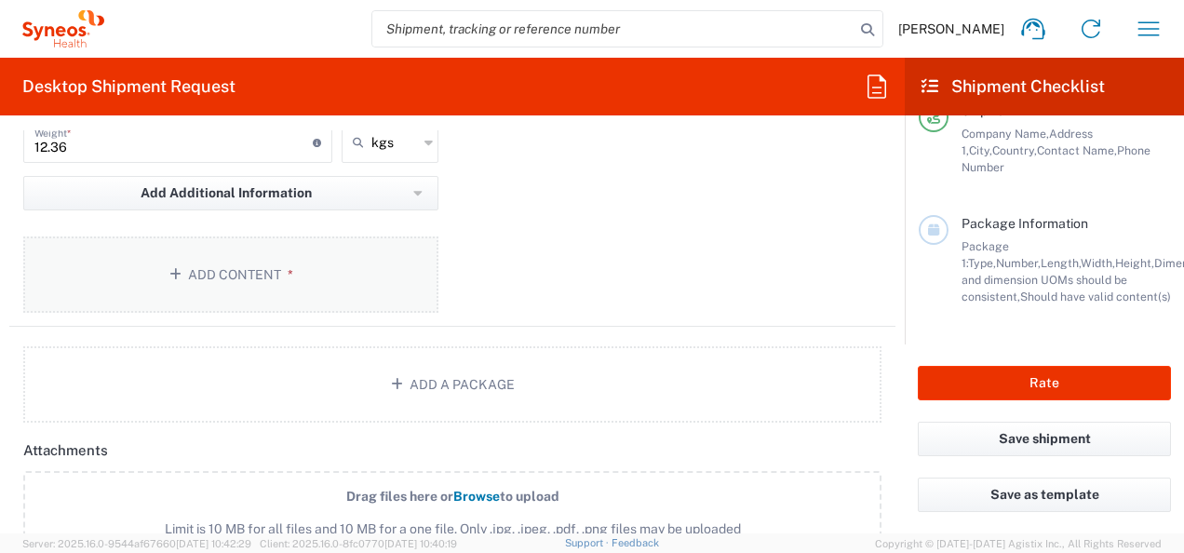
click at [195, 263] on button "Add Content *" at bounding box center [230, 274] width 415 height 76
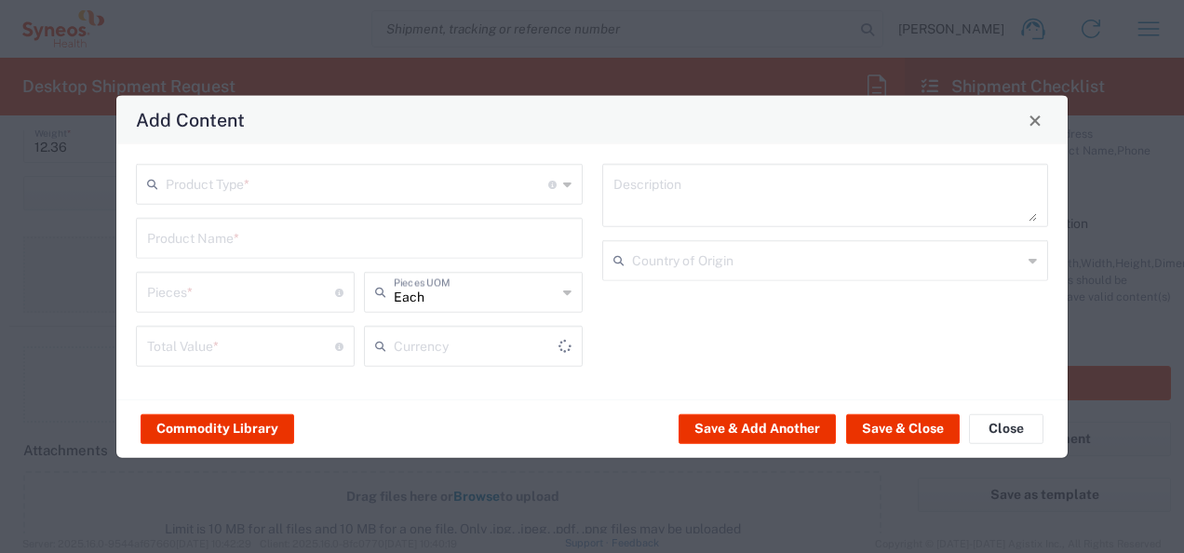
type input "US Dollar"
click at [283, 186] on input "text" at bounding box center [357, 183] width 382 height 33
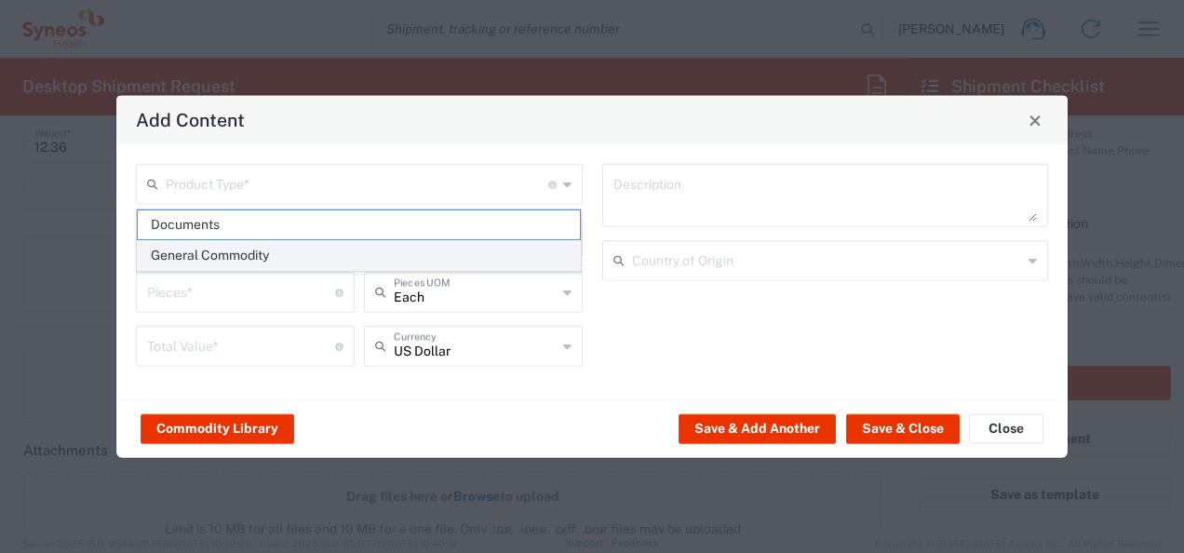
click at [249, 256] on span "General Commodity" at bounding box center [359, 255] width 443 height 29
type input "General Commodity"
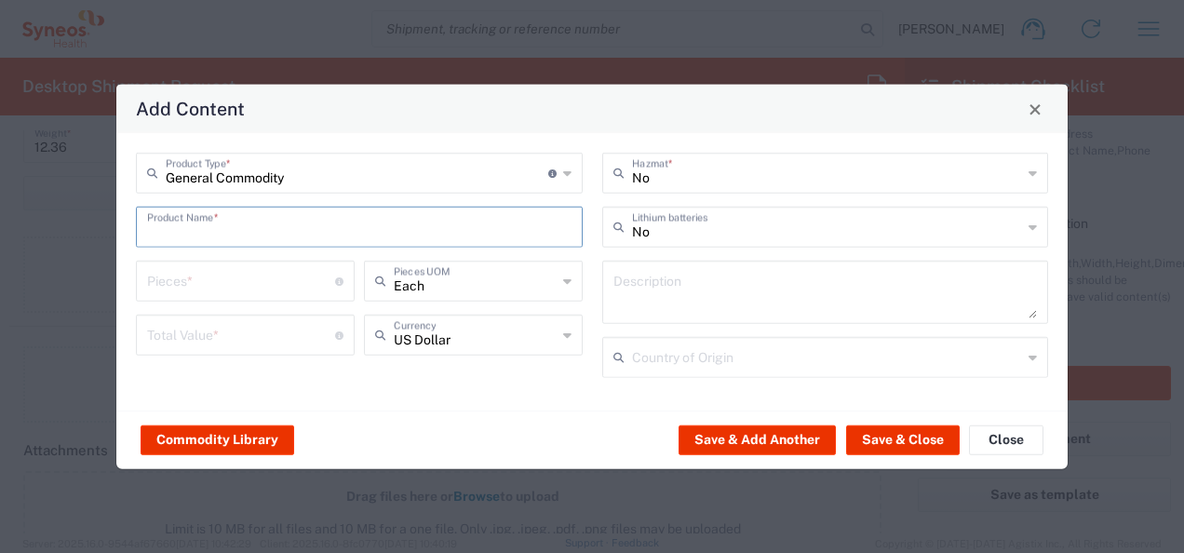
click at [273, 225] on input "text" at bounding box center [359, 225] width 424 height 33
type input "Printer and Cable"
click at [290, 297] on div "Pieces * Number of pieces inside all the packages" at bounding box center [245, 281] width 219 height 41
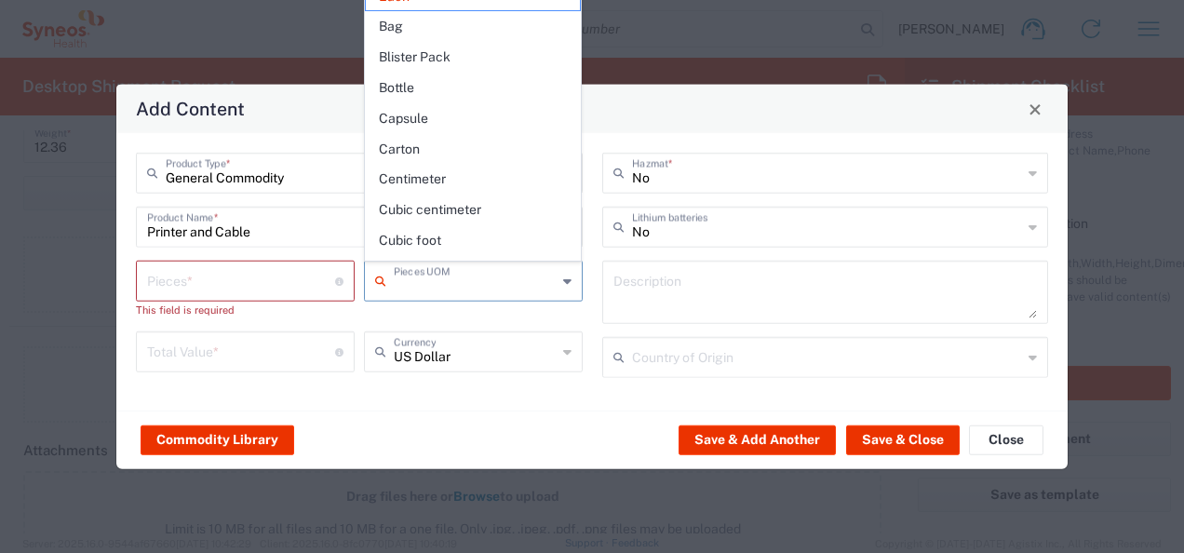
click at [429, 291] on input "text" at bounding box center [475, 279] width 163 height 33
click at [305, 287] on input "number" at bounding box center [241, 279] width 188 height 33
type input "Each"
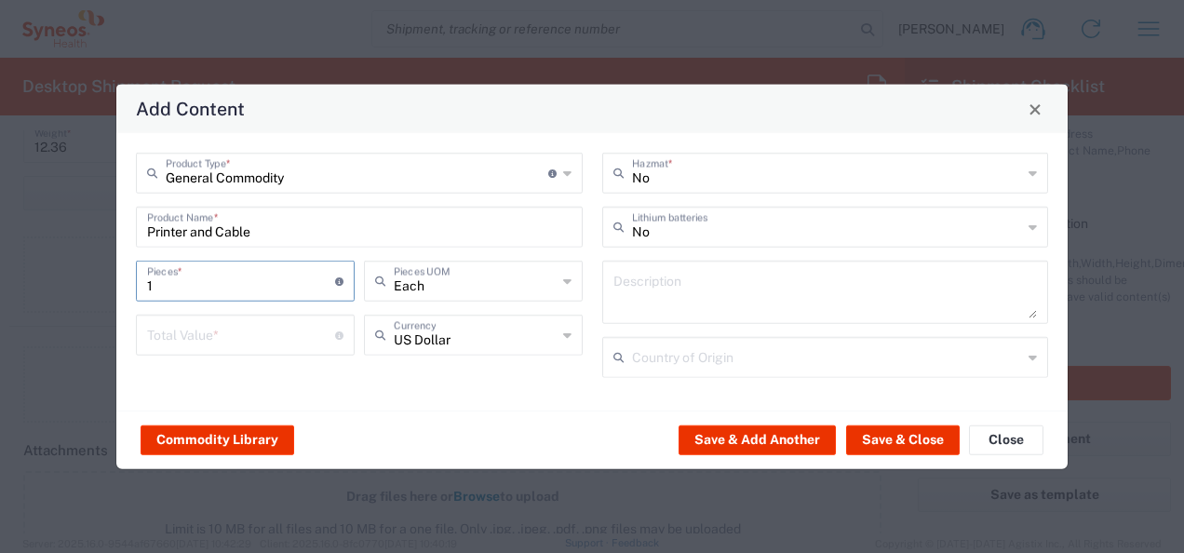
type input "1"
click at [494, 404] on div "General Commodity Product Type * Document: Paper document generated internally …" at bounding box center [591, 271] width 951 height 277
click at [312, 334] on input "number" at bounding box center [241, 333] width 188 height 33
type input "163.99"
click at [514, 418] on div "Commodity Library Save & Add Another Save & Close Close" at bounding box center [591, 439] width 951 height 59
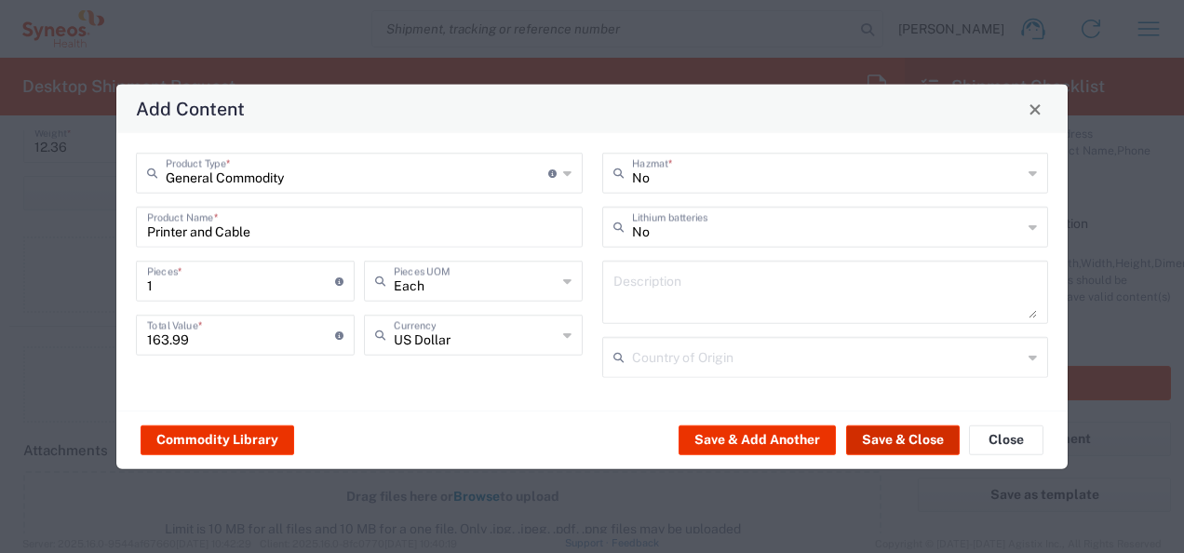
click at [882, 430] on button "Save & Close" at bounding box center [903, 439] width 114 height 30
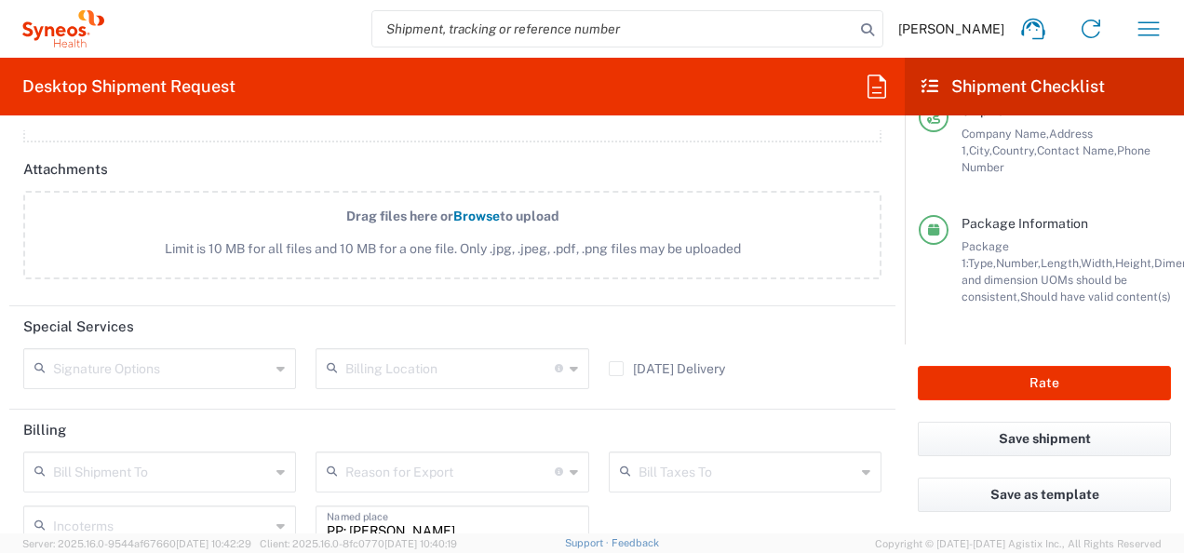
scroll to position [2570, 0]
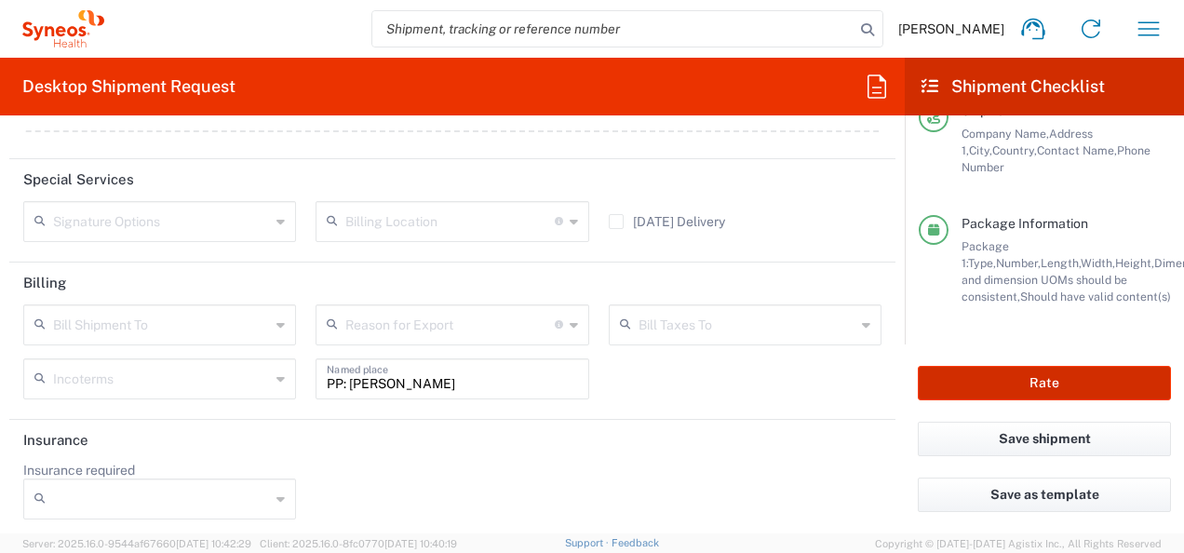
click at [1024, 379] on button "Rate" at bounding box center [1043, 383] width 253 height 34
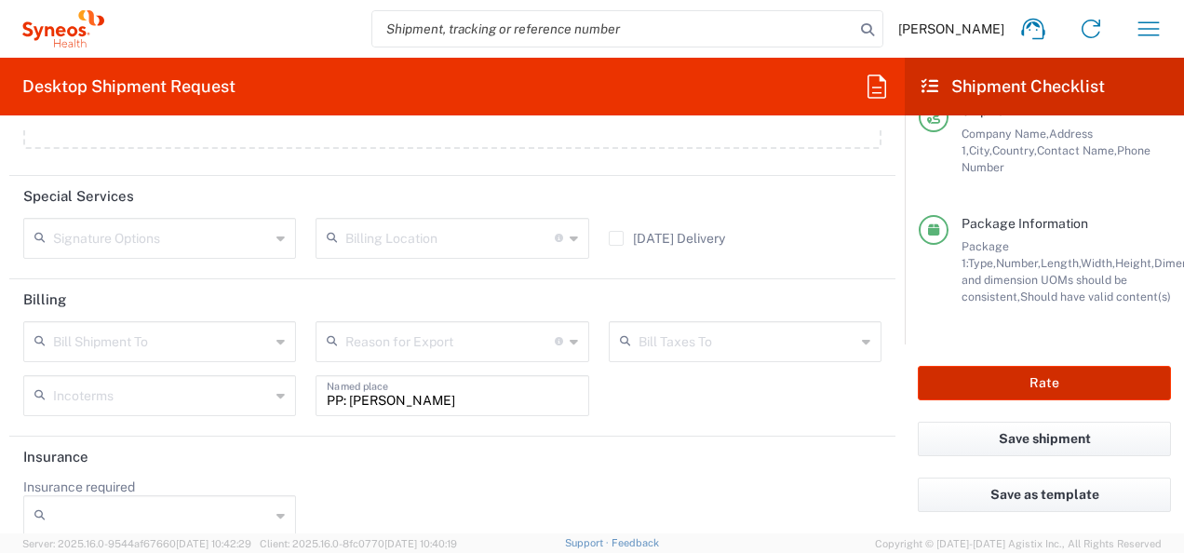
scroll to position [2587, 0]
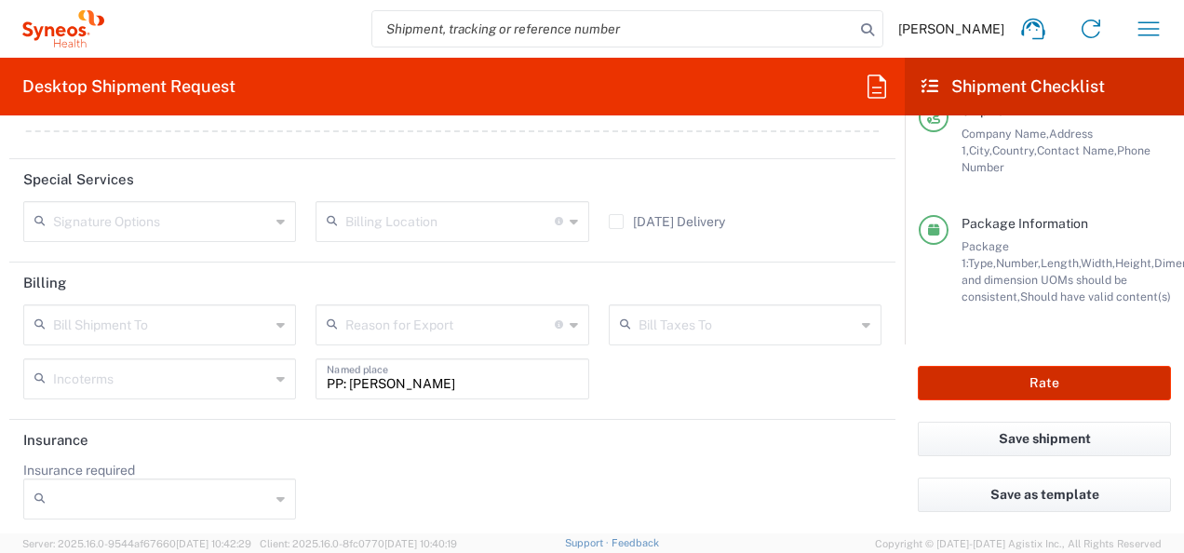
type input "CRA Training Institute"
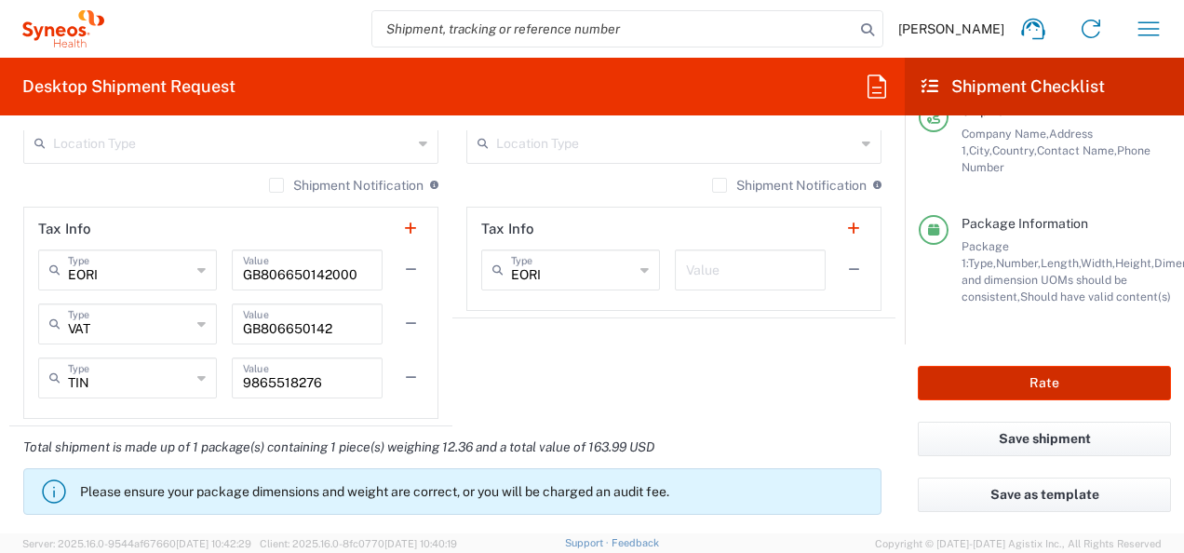
scroll to position [0, 0]
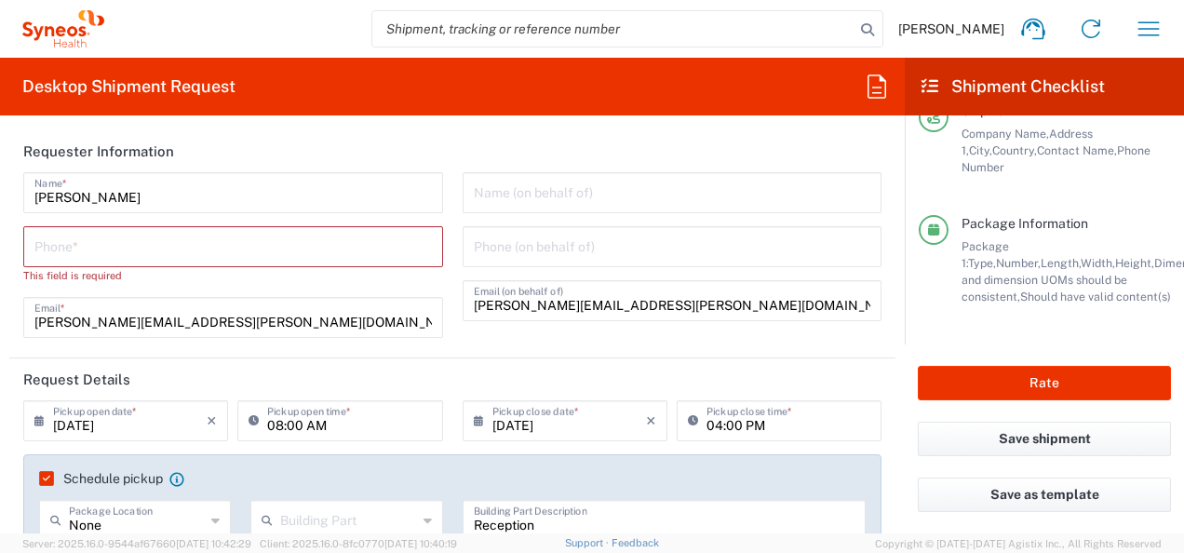
click at [294, 258] on input "tel" at bounding box center [232, 245] width 397 height 33
type input "07398239806"
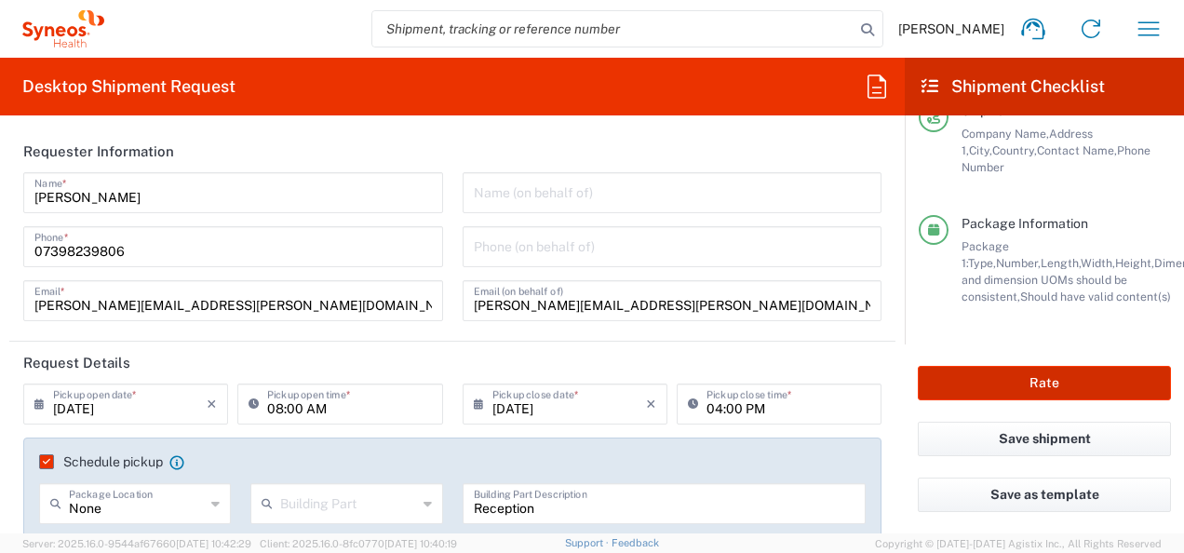
click at [1029, 387] on button "Rate" at bounding box center [1043, 383] width 253 height 34
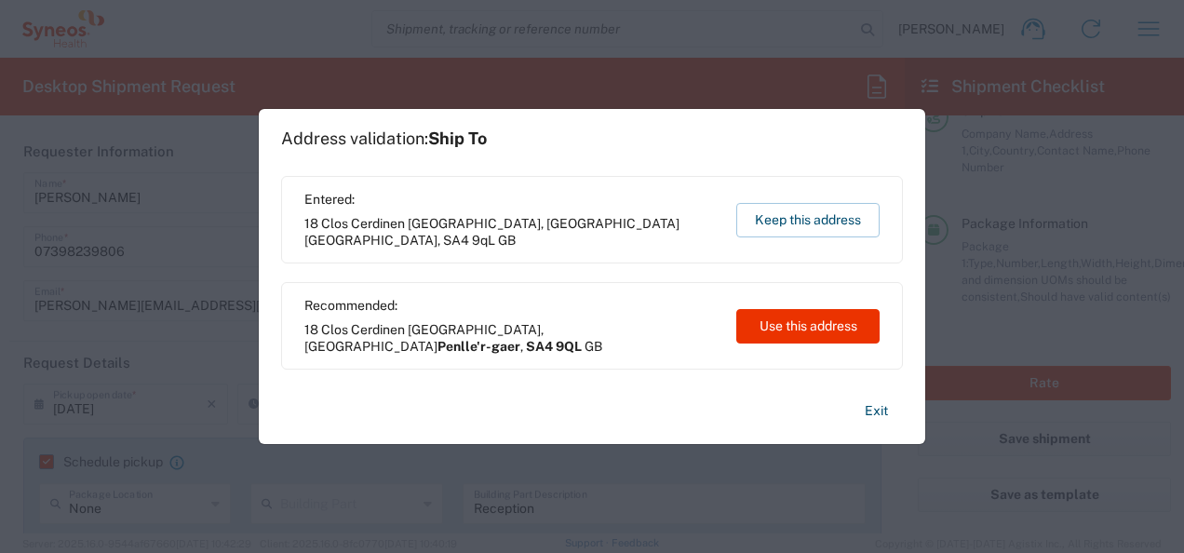
click at [527, 324] on span "18 Clos Cerdinen Tircoed Village, Penllergaer Penlle'r-gaer , SA4 9QL GB" at bounding box center [511, 337] width 414 height 33
click at [776, 324] on button "Use this address" at bounding box center [807, 326] width 143 height 34
type input "Penlle'r-gaer"
type input "United Kingdom"
type input "SA4 9QL"
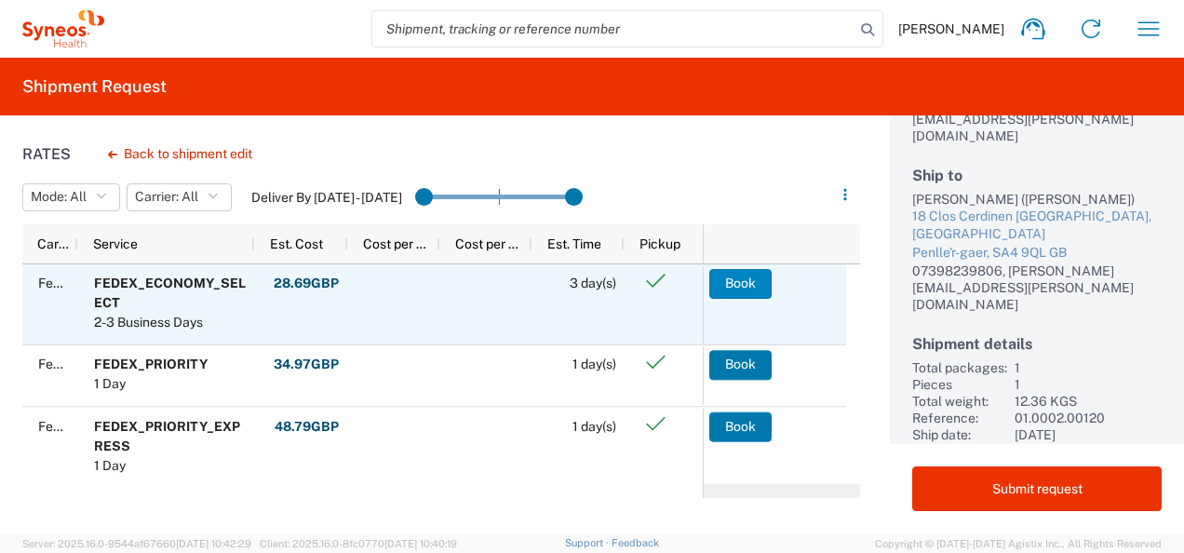
click at [743, 283] on button "Book" at bounding box center [740, 284] width 62 height 30
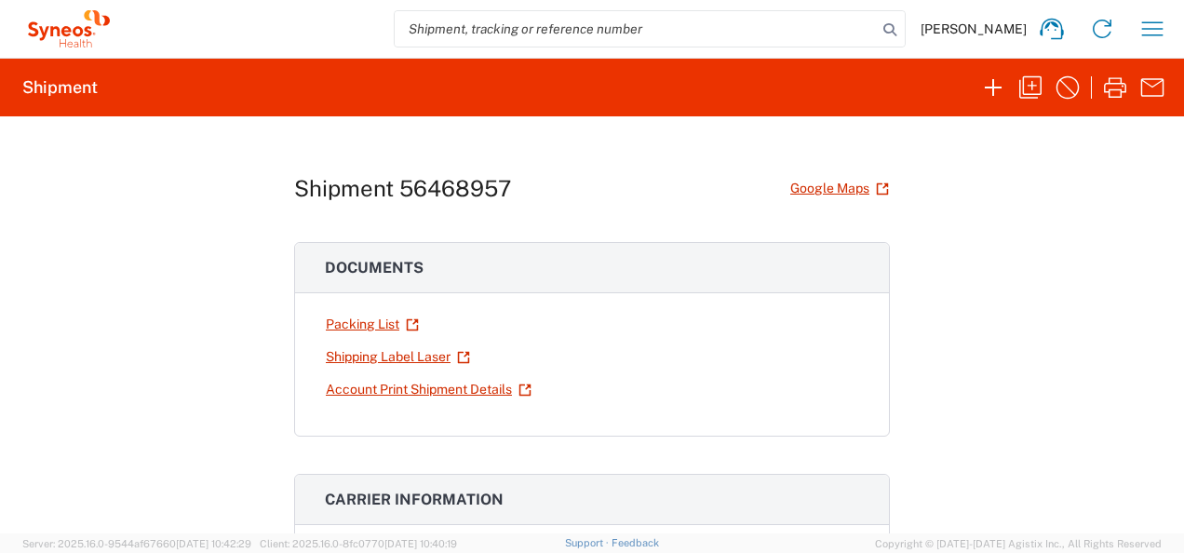
scroll to position [461, 0]
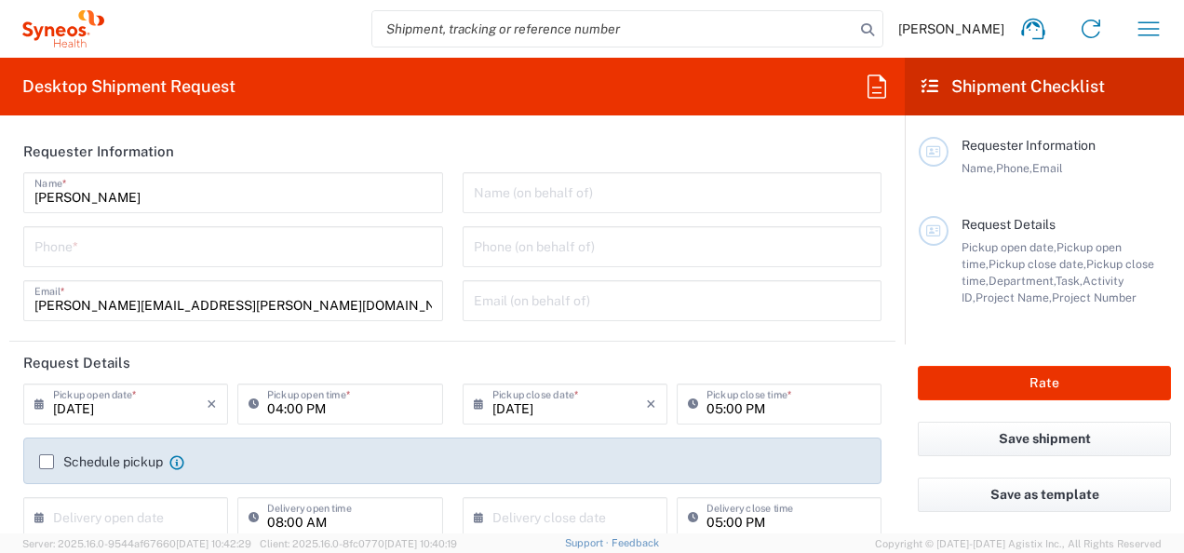
type input "[GEOGRAPHIC_DATA]"
type input "3155"
type input "[GEOGRAPHIC_DATA]"
type input "Syneos Health UK Limited"
click at [1143, 35] on icon "button" at bounding box center [1148, 28] width 21 height 14
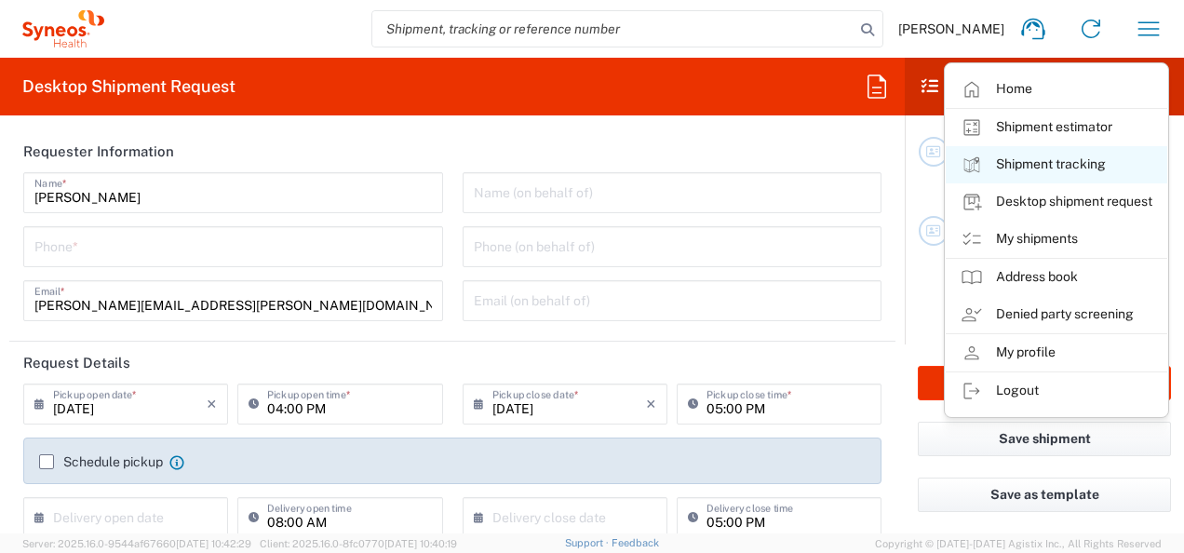
click at [1051, 164] on link "Shipment tracking" at bounding box center [1055, 164] width 221 height 37
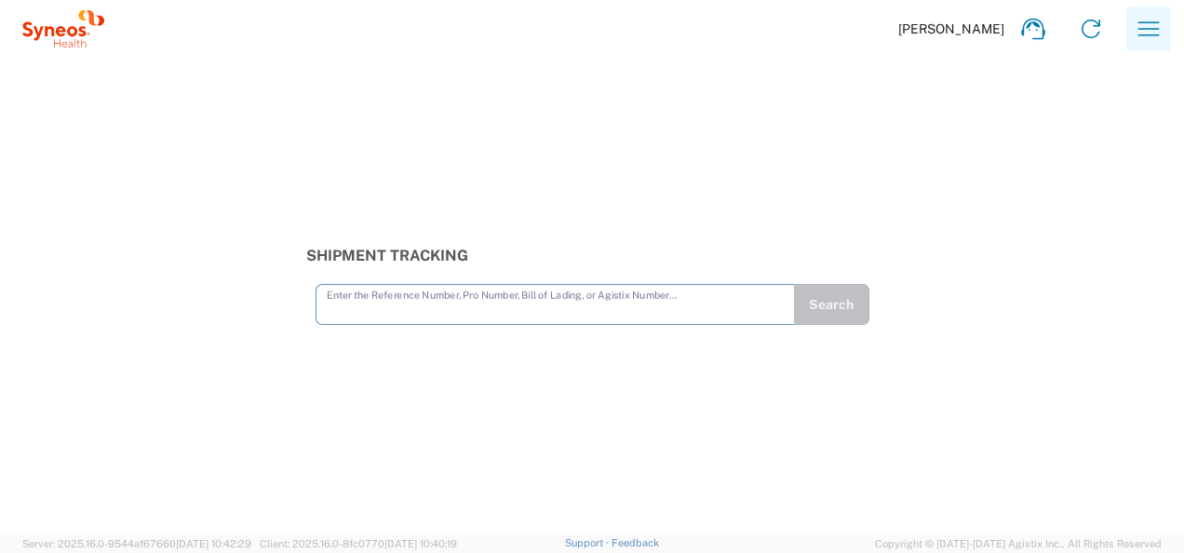
click at [1158, 33] on icon "button" at bounding box center [1148, 29] width 30 height 30
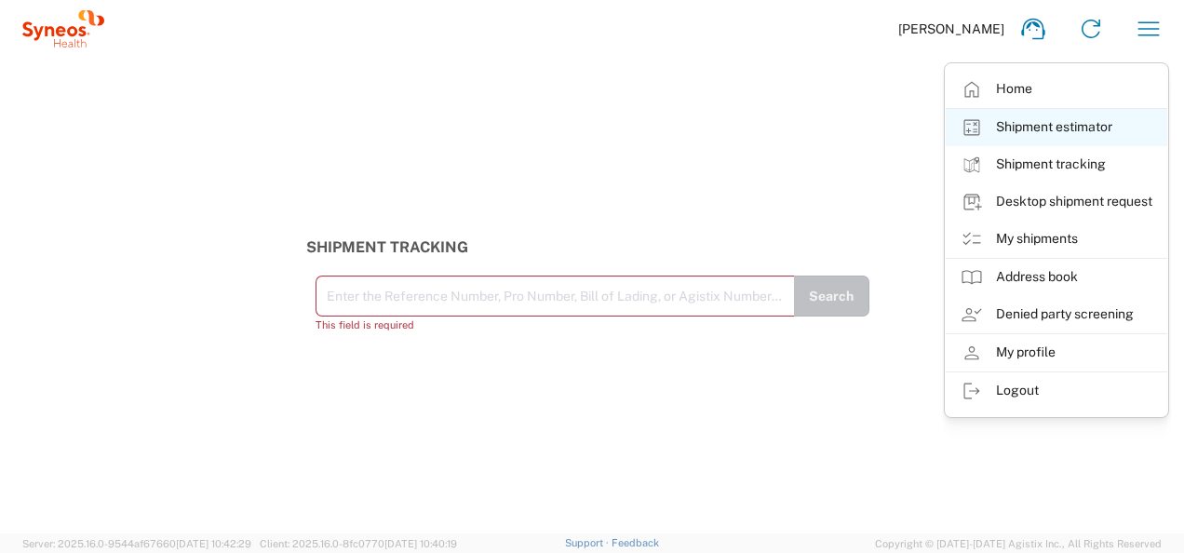
click at [1079, 128] on link "Shipment estimator" at bounding box center [1055, 127] width 221 height 37
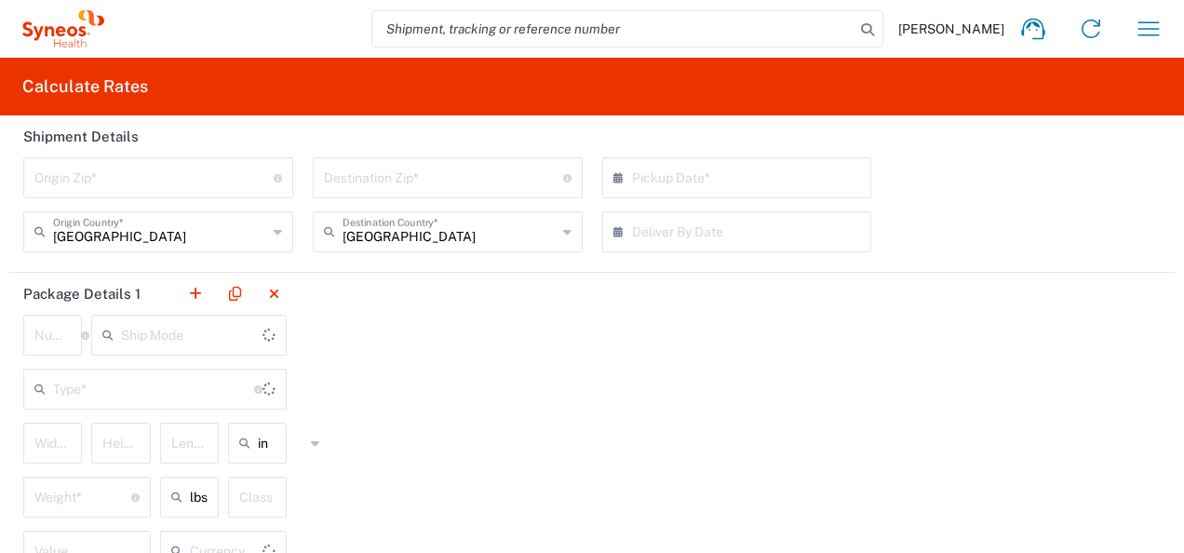
type input "US Dollar"
click at [1133, 24] on icon "button" at bounding box center [1148, 29] width 30 height 30
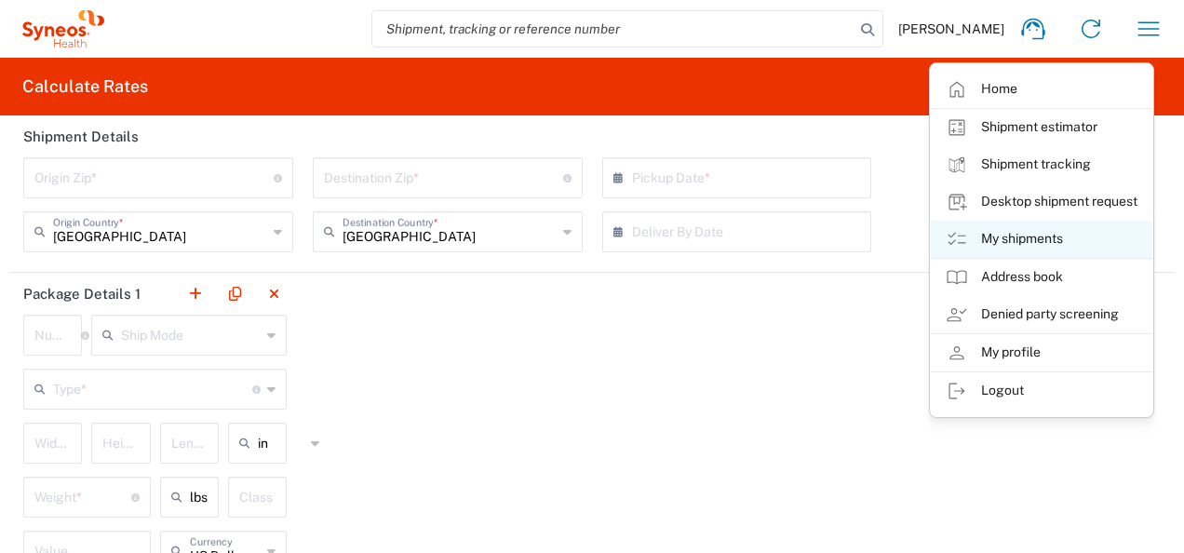
click at [1044, 234] on link "My shipments" at bounding box center [1040, 239] width 221 height 37
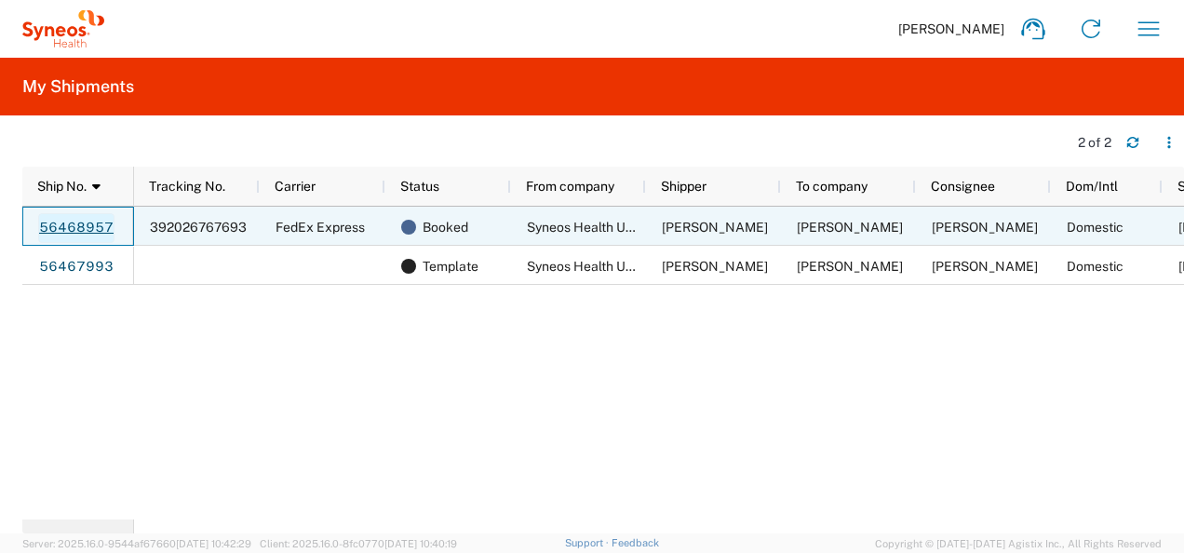
click at [81, 226] on link "56468957" at bounding box center [76, 228] width 76 height 30
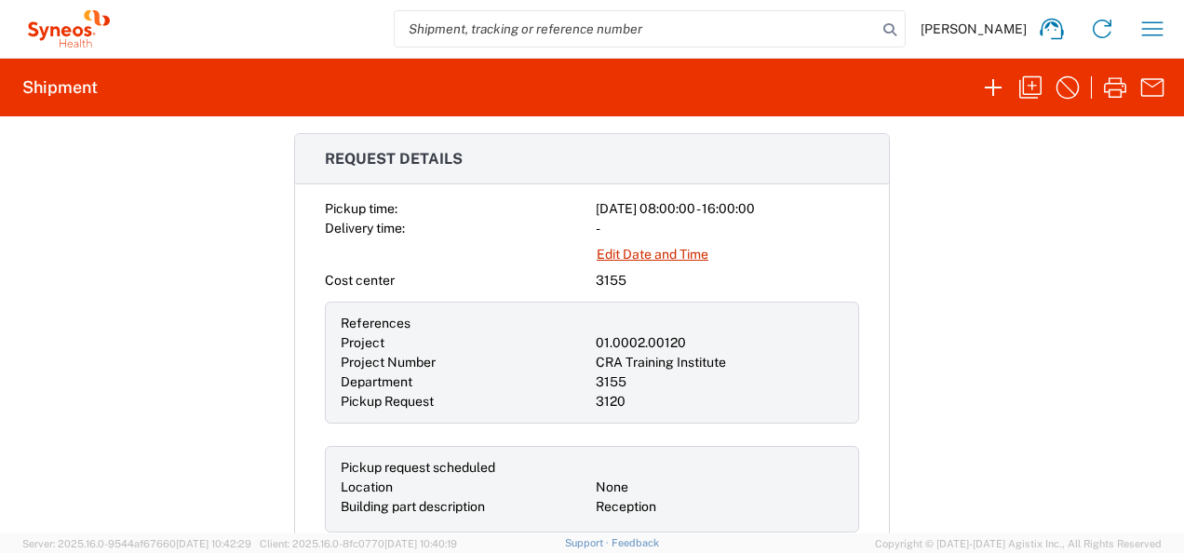
scroll to position [438, 0]
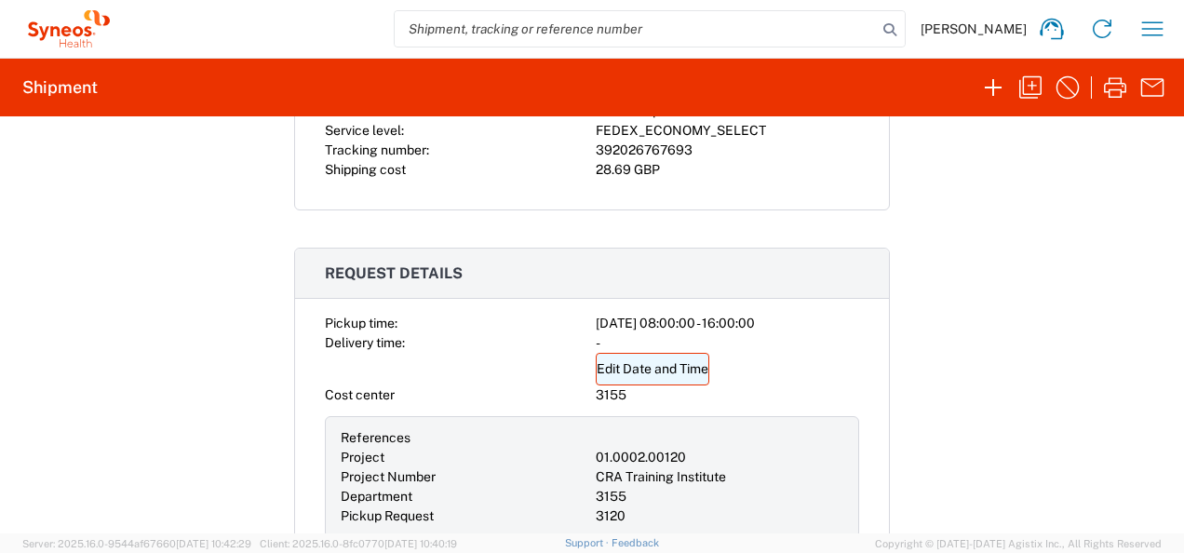
click at [675, 365] on link "Edit Date and Time" at bounding box center [653, 369] width 114 height 33
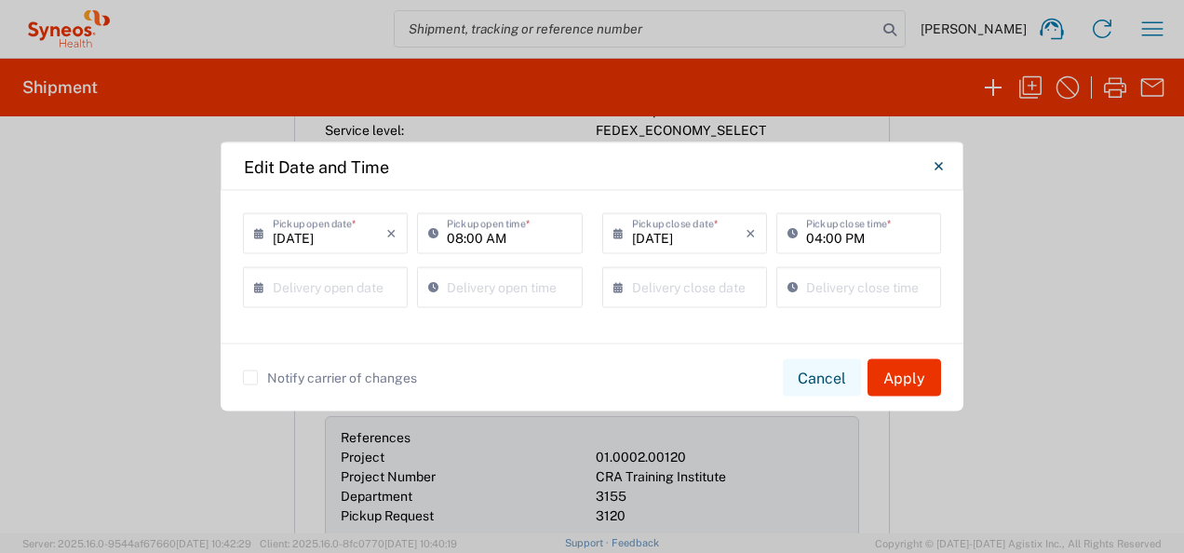
click at [816, 378] on button "Cancel" at bounding box center [822, 377] width 78 height 37
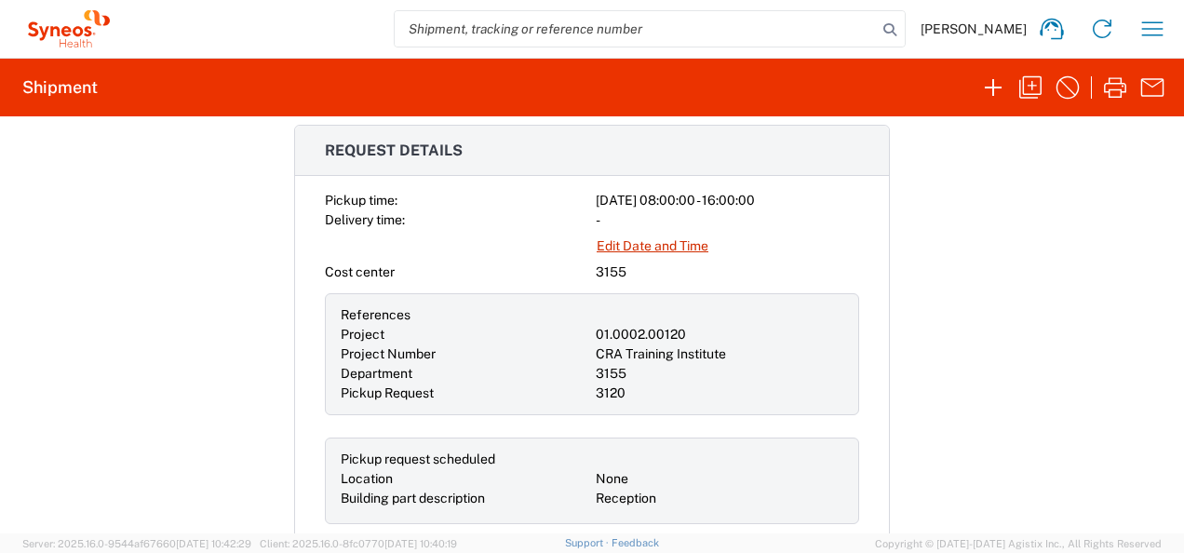
scroll to position [584, 0]
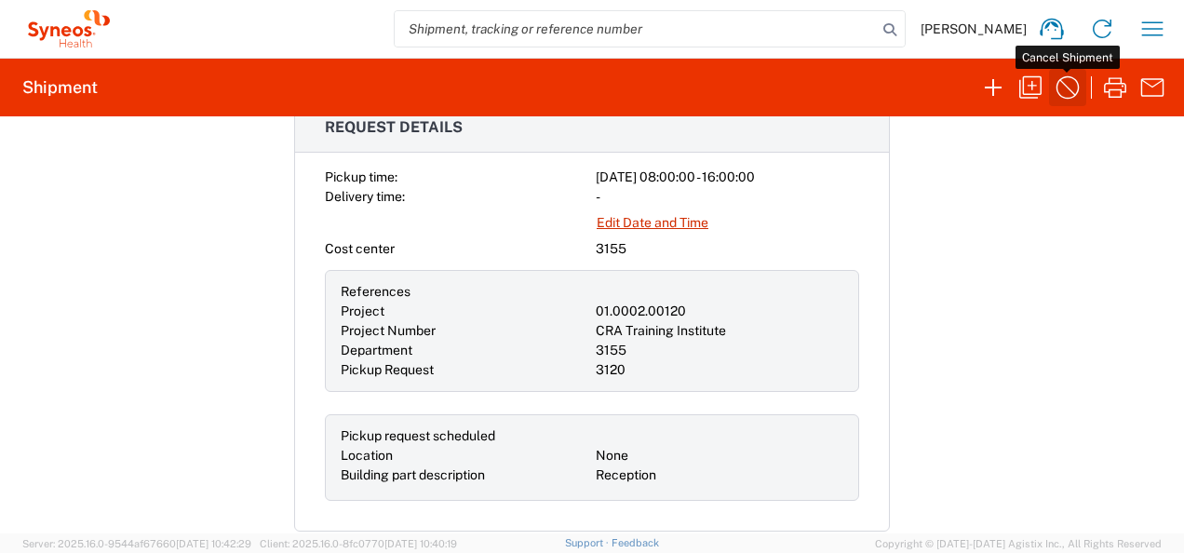
click at [1060, 86] on icon "button" at bounding box center [1067, 88] width 30 height 30
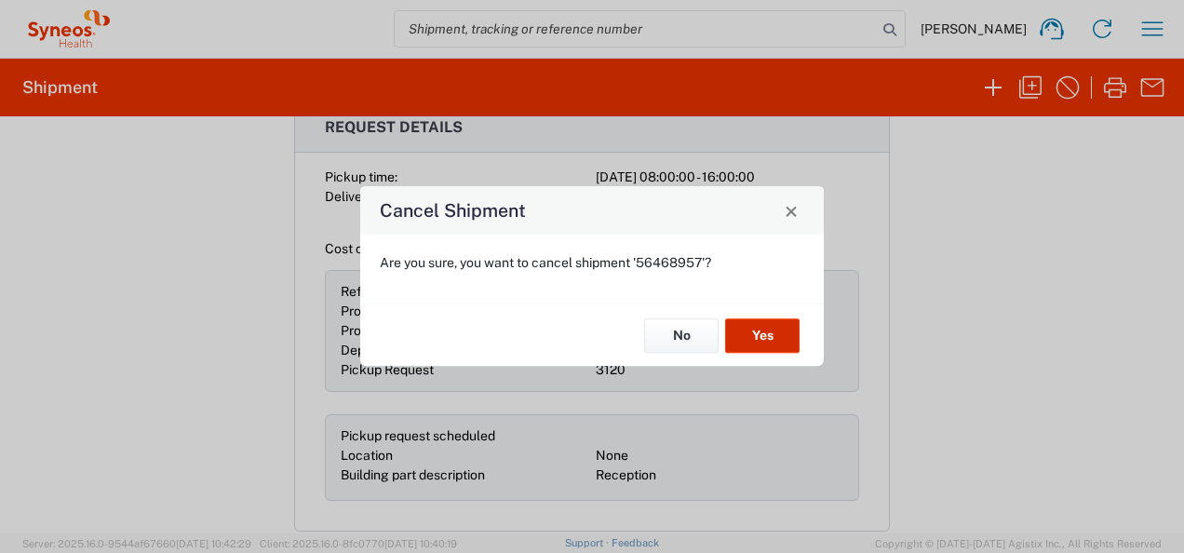
click at [755, 334] on button "Yes" at bounding box center [762, 335] width 74 height 34
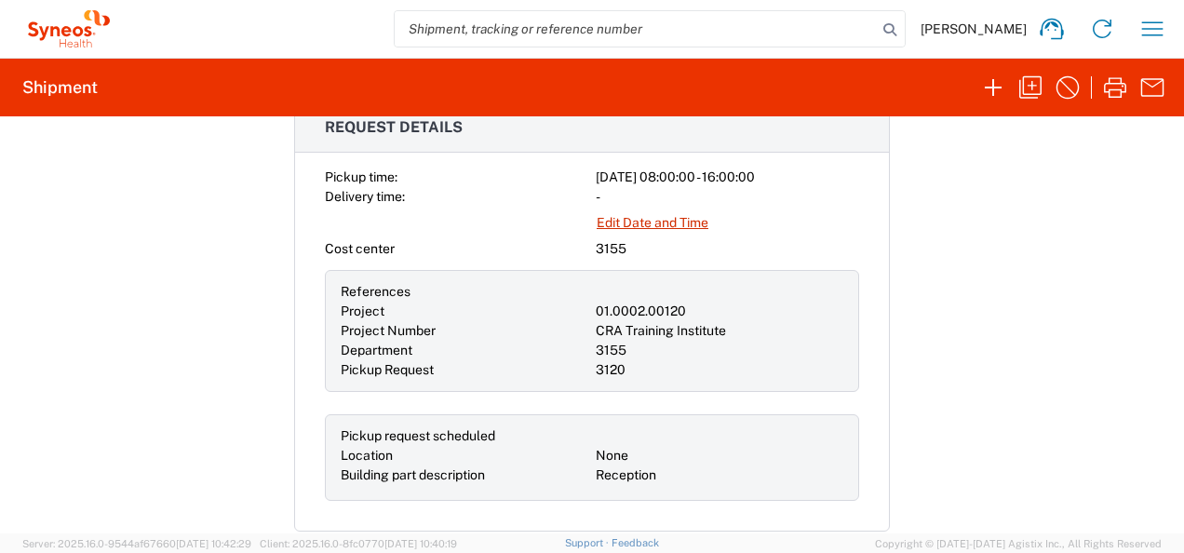
scroll to position [0, 0]
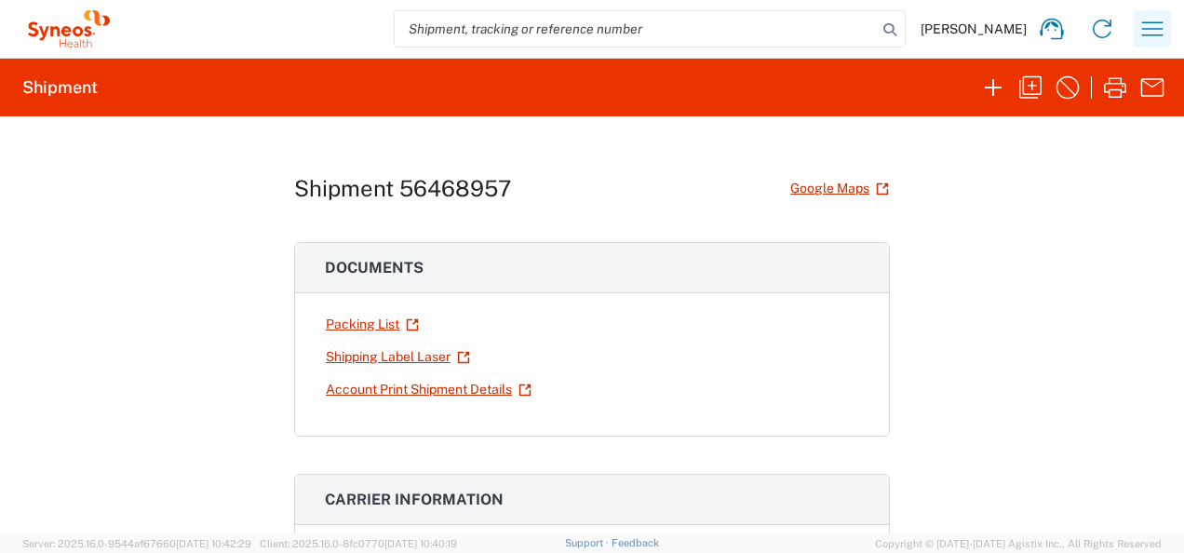
click at [1145, 26] on icon "button" at bounding box center [1152, 29] width 30 height 30
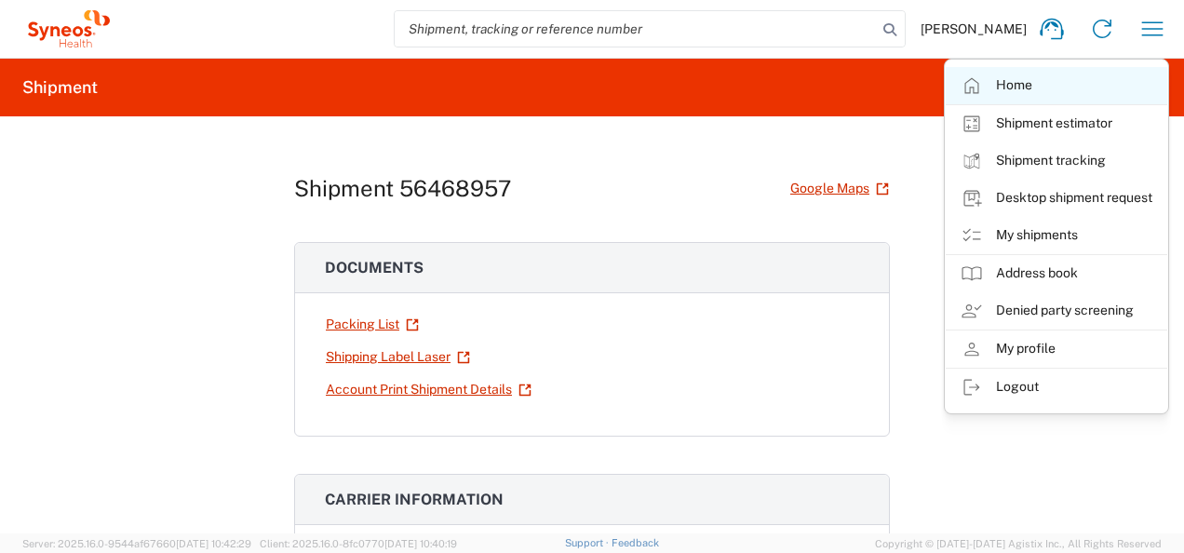
click at [1048, 82] on link "Home" at bounding box center [1055, 85] width 221 height 37
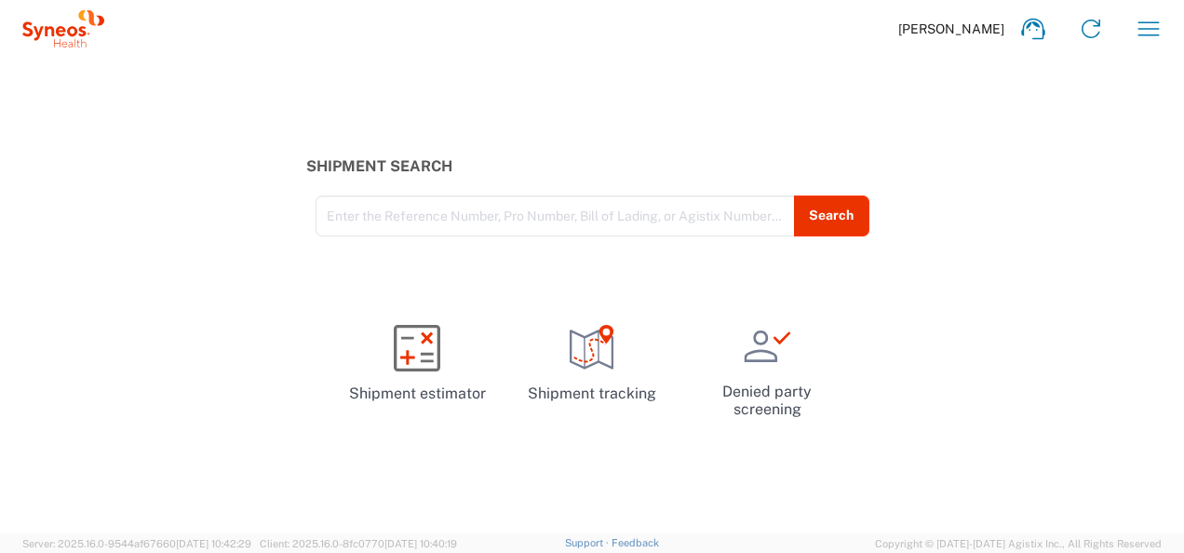
click at [1000, 30] on span "Joseph Jones" at bounding box center [951, 28] width 106 height 17
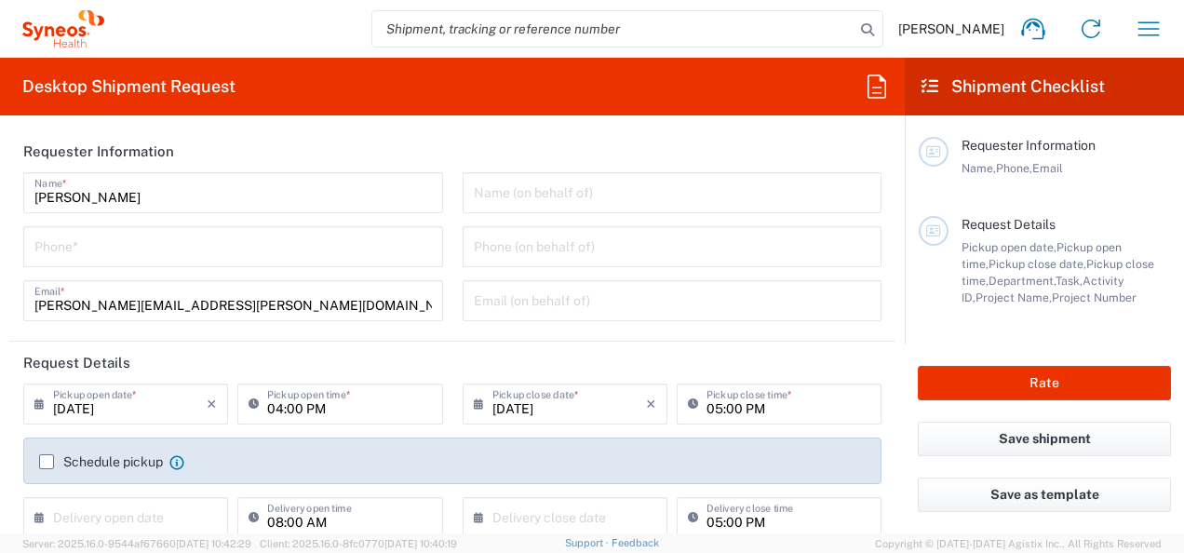
type input "[GEOGRAPHIC_DATA]"
type input "3155"
type input "Syneos Health UK Limited"
click at [185, 250] on input "tel" at bounding box center [232, 245] width 397 height 33
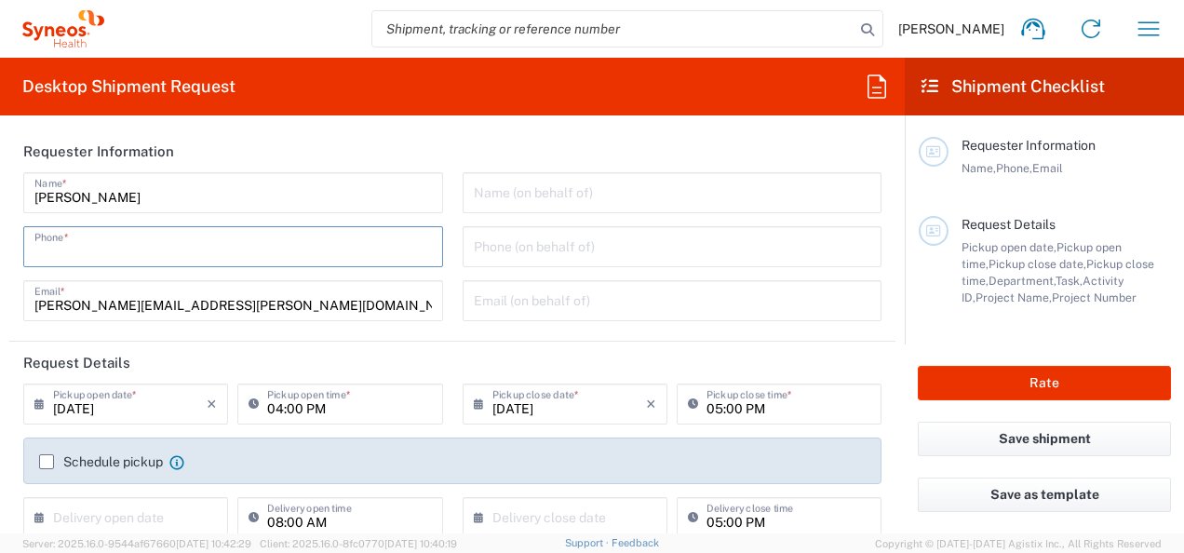
type input "07398239806"
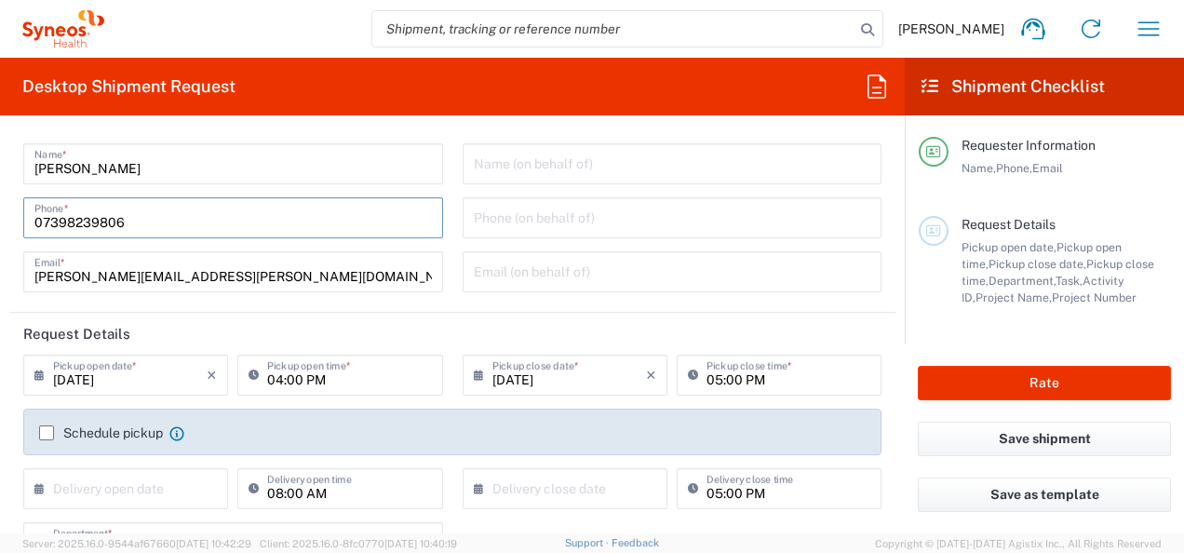
scroll to position [59, 0]
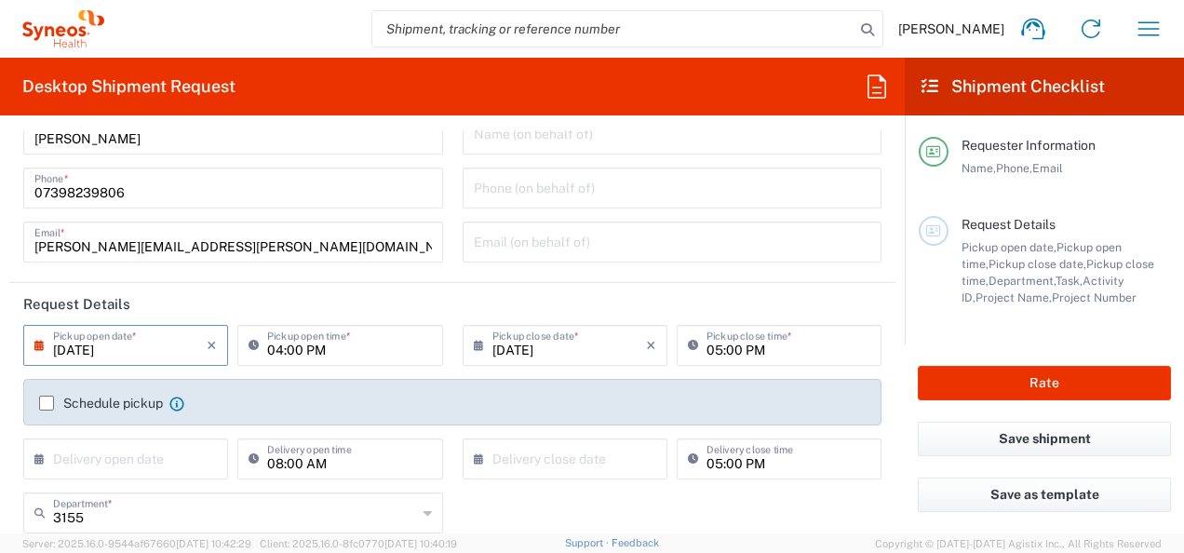
click at [151, 352] on input "08/12/2025" at bounding box center [130, 344] width 154 height 33
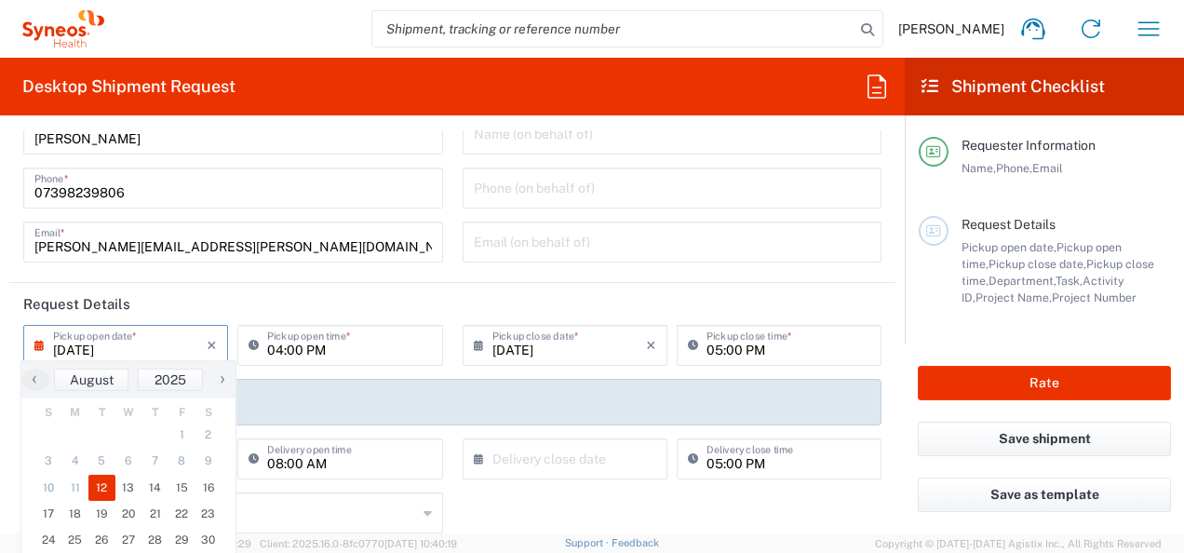
click at [151, 352] on input "08/12/2025" at bounding box center [130, 344] width 154 height 33
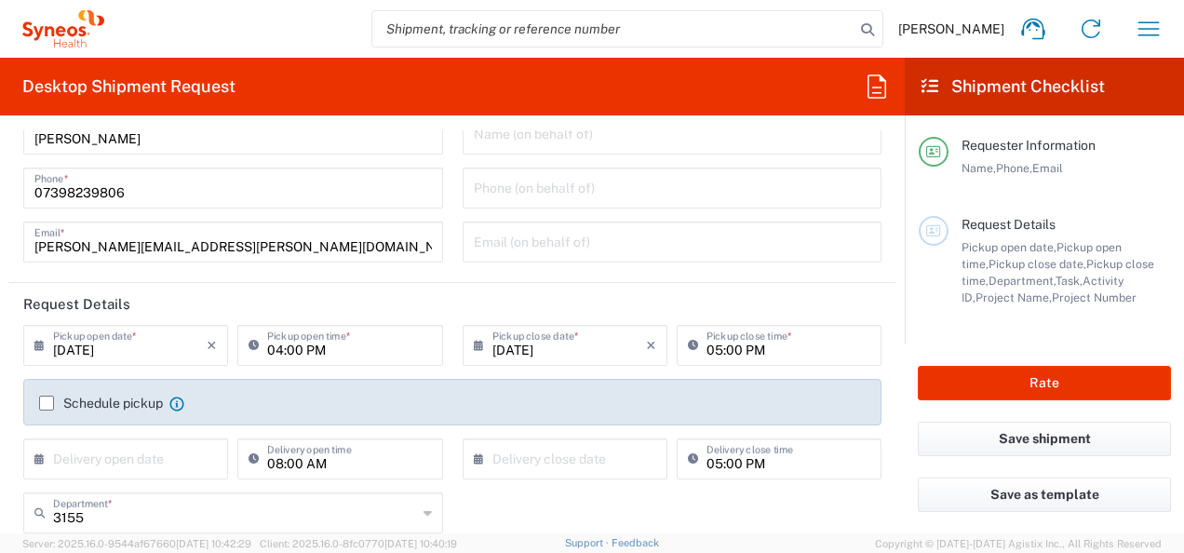
click at [151, 352] on input "08/12/2025" at bounding box center [130, 344] width 154 height 33
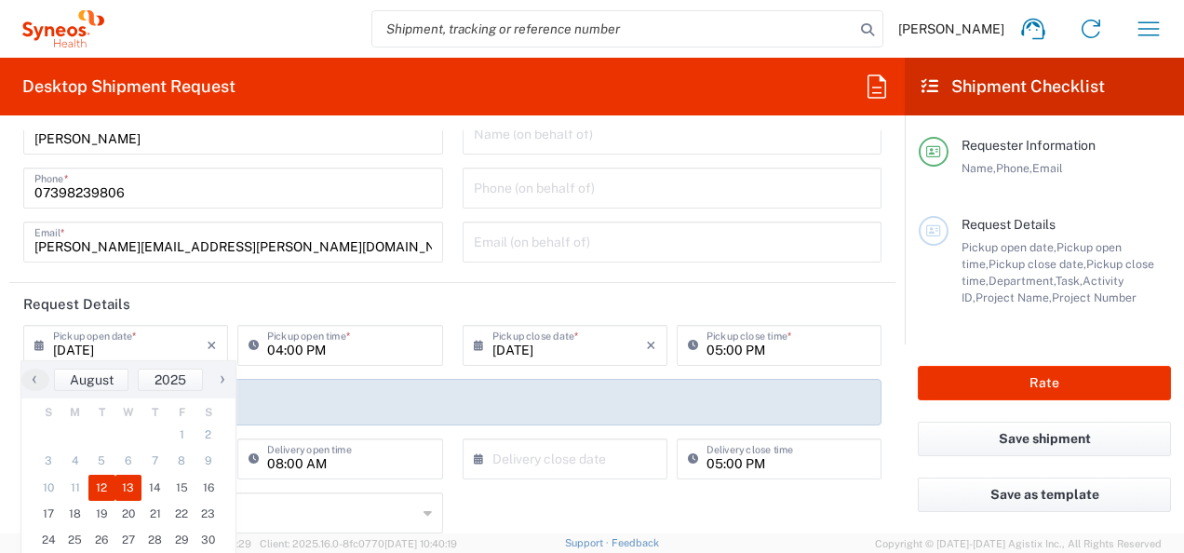
click at [122, 488] on span "13" at bounding box center [128, 488] width 27 height 26
type input "08/13/2025"
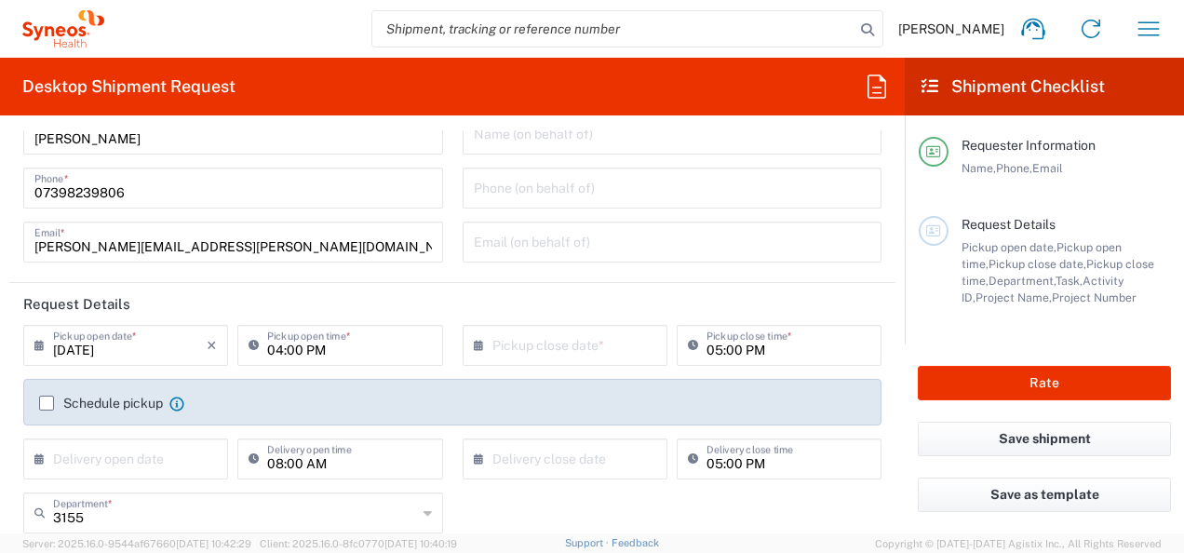
click at [374, 342] on input "04:00 PM" at bounding box center [349, 344] width 164 height 33
click at [312, 355] on input "10:00 PM" at bounding box center [349, 344] width 164 height 33
type input "10:00 AM"
click at [646, 272] on div "Name (on behalf of) Phone (on behalf of) Email (on behalf of)" at bounding box center [671, 195] width 439 height 162
click at [598, 337] on input "text" at bounding box center [569, 344] width 154 height 33
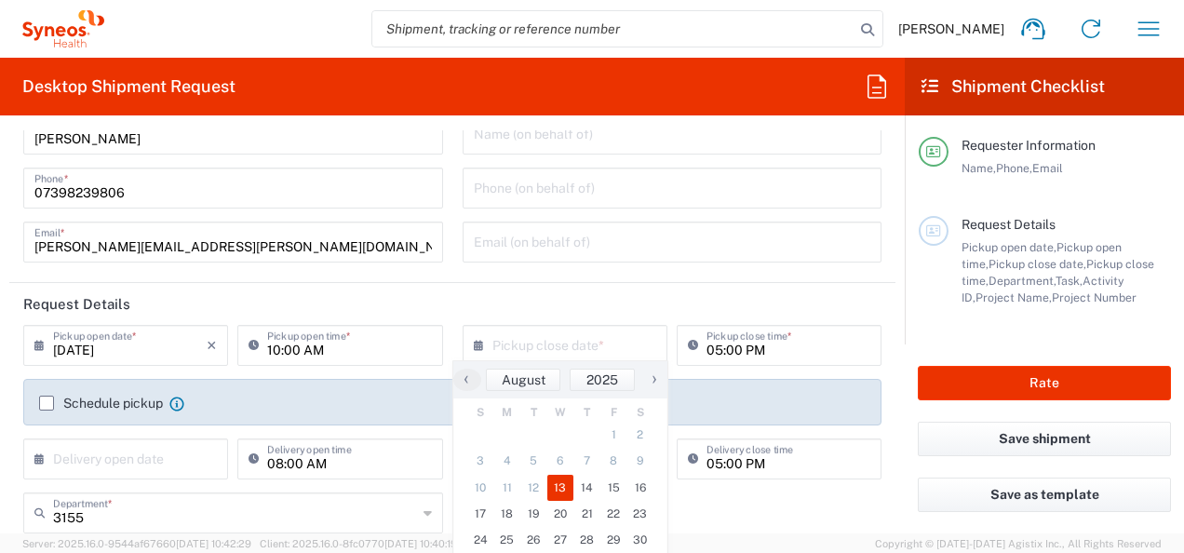
click at [564, 489] on span "13" at bounding box center [560, 488] width 27 height 26
type input "08/13/2025"
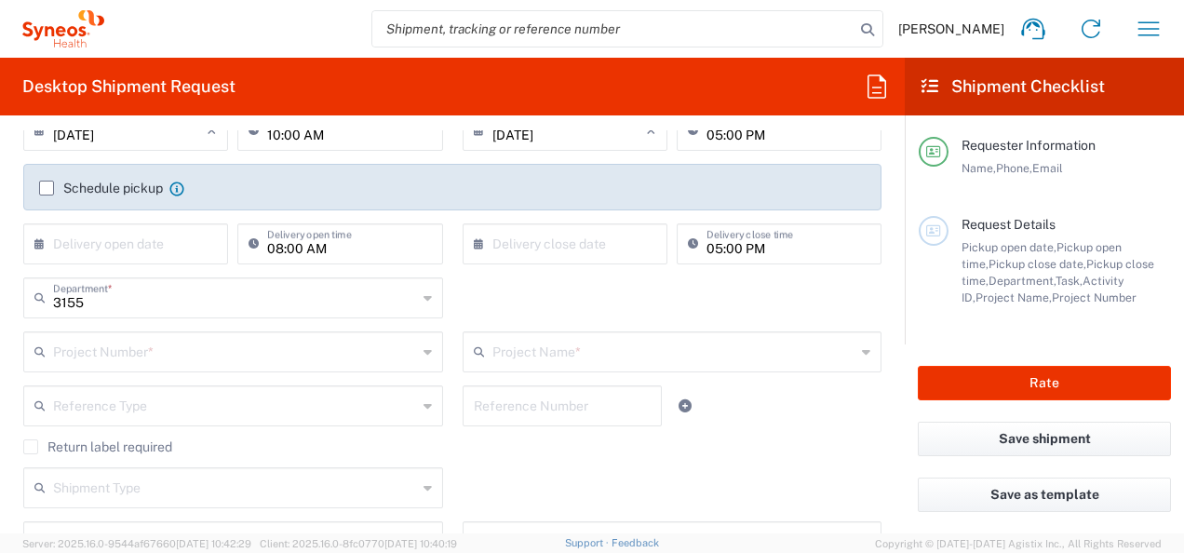
scroll to position [284, 0]
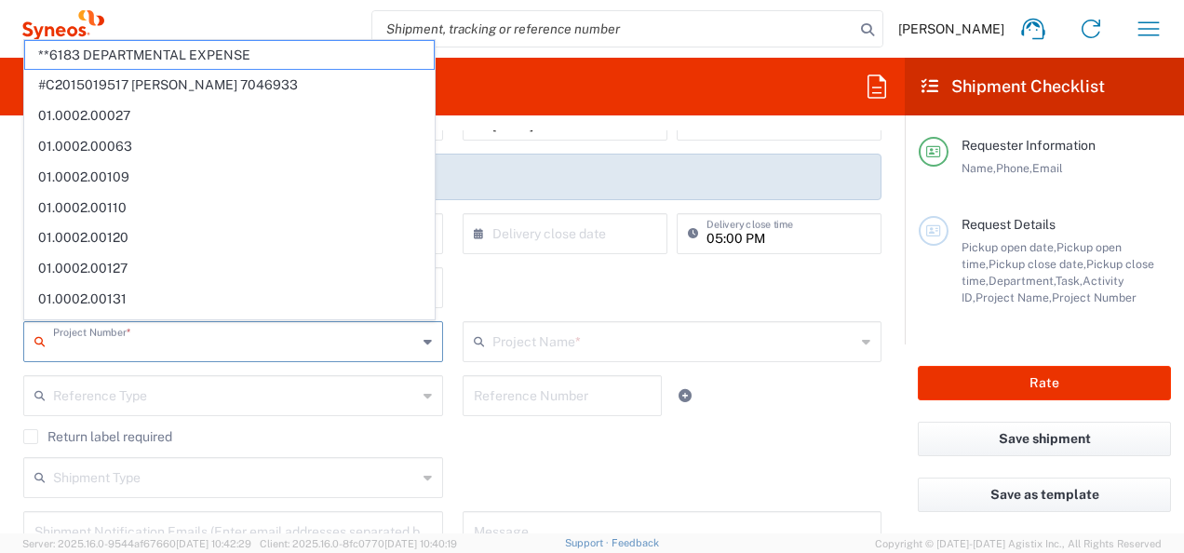
click at [292, 341] on input "text" at bounding box center [235, 340] width 364 height 33
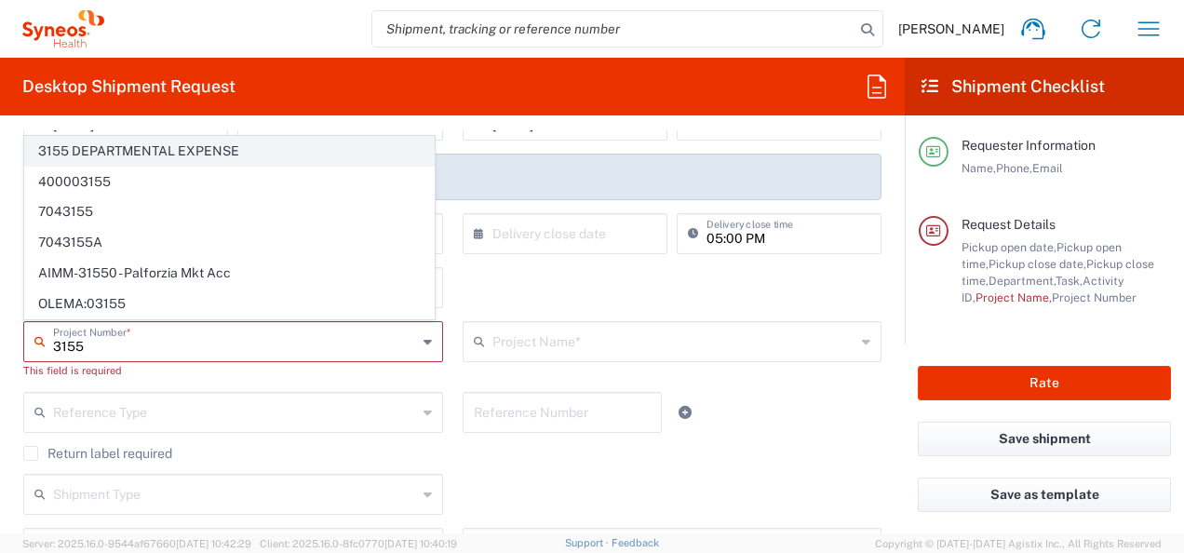
click at [175, 156] on span "3155 DEPARTMENTAL EXPENSE" at bounding box center [229, 151] width 408 height 29
type input "3155 DEPARTMENTAL EXPENSE"
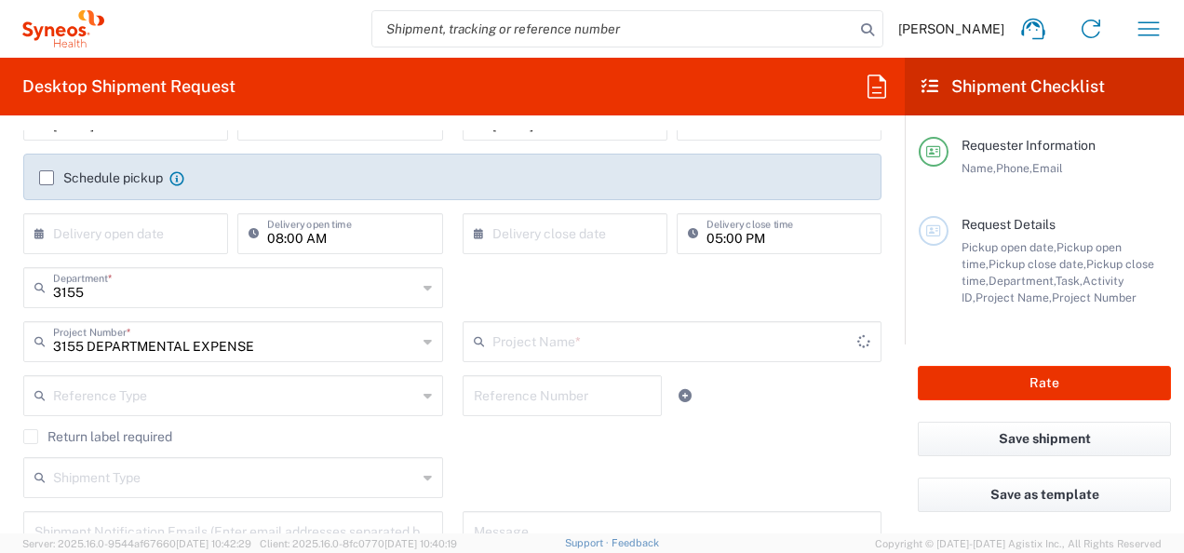
type input "3155 DEPARTMENTAL EXPENSE"
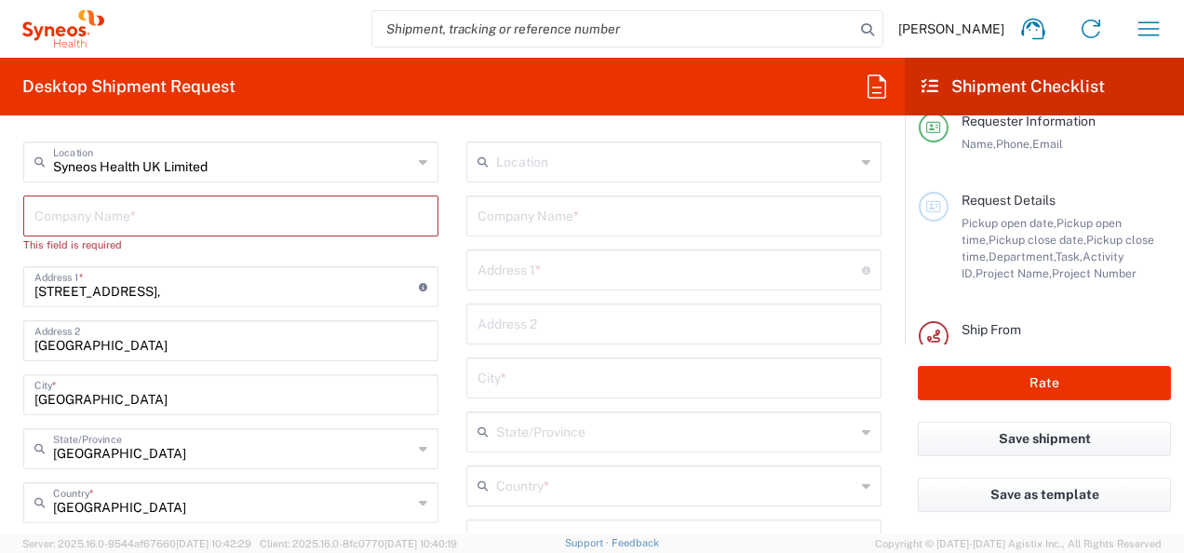
scroll to position [730, 0]
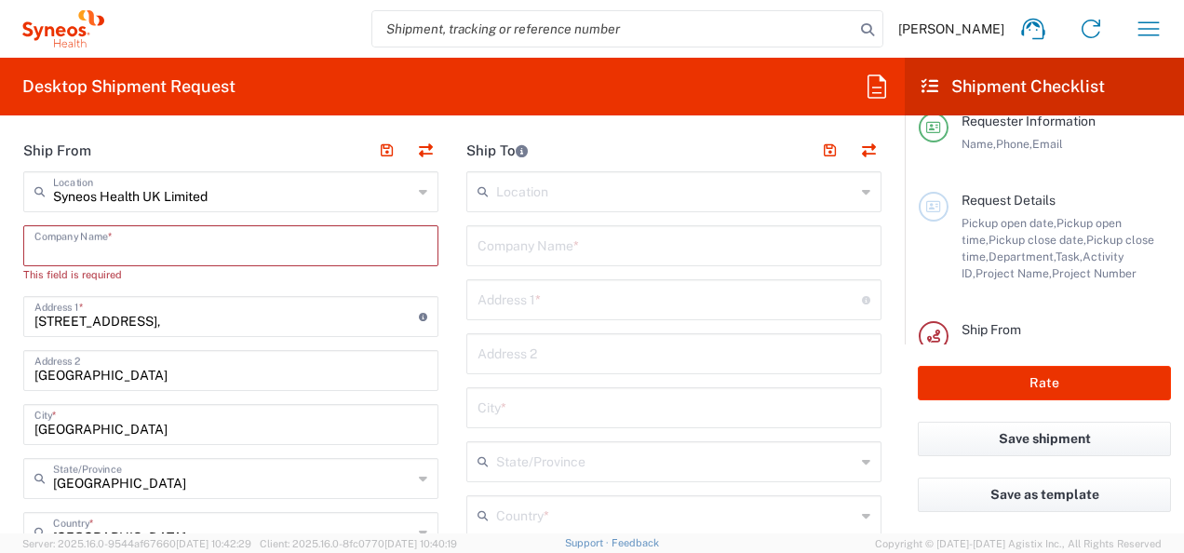
click at [265, 238] on input "text" at bounding box center [230, 244] width 393 height 33
type input "S"
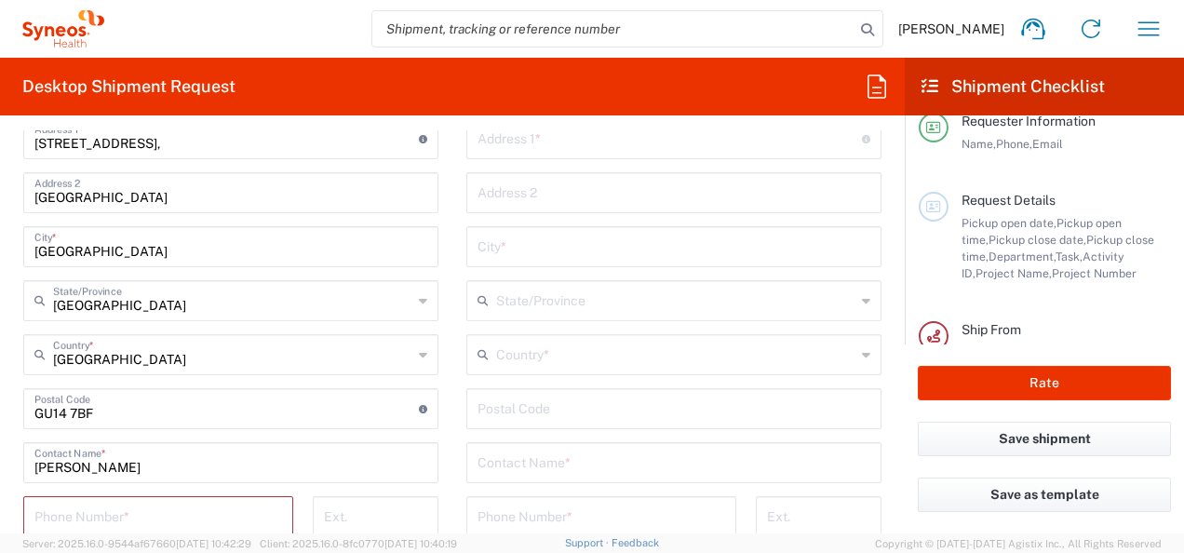
scroll to position [916, 0]
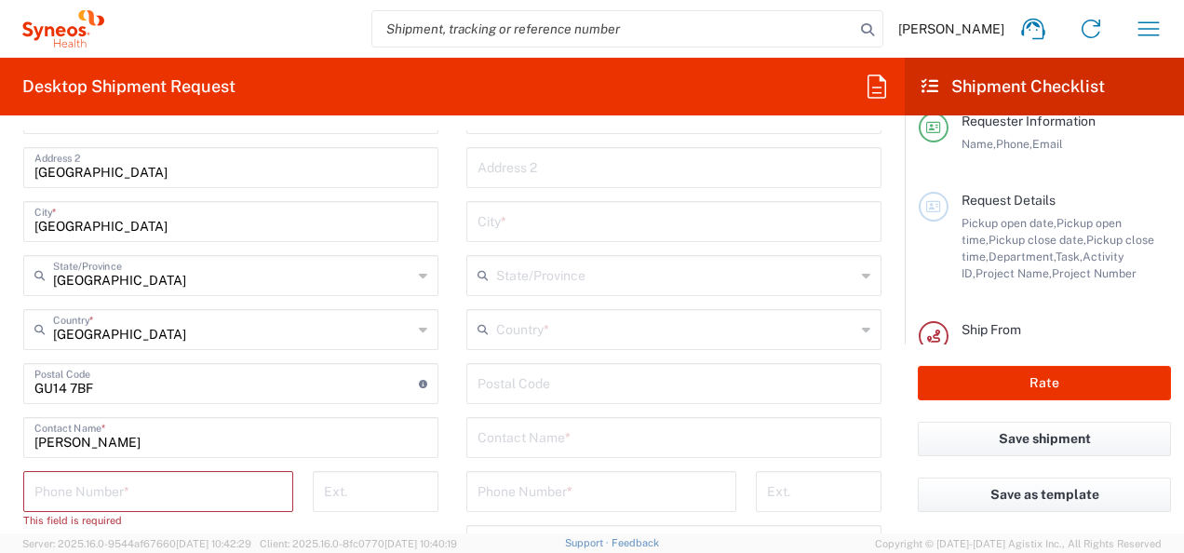
type input "Syneos Health"
click at [115, 497] on input "tel" at bounding box center [158, 490] width 248 height 33
type input "07398239806"
type input "joseph.jones@syneoshealth.com"
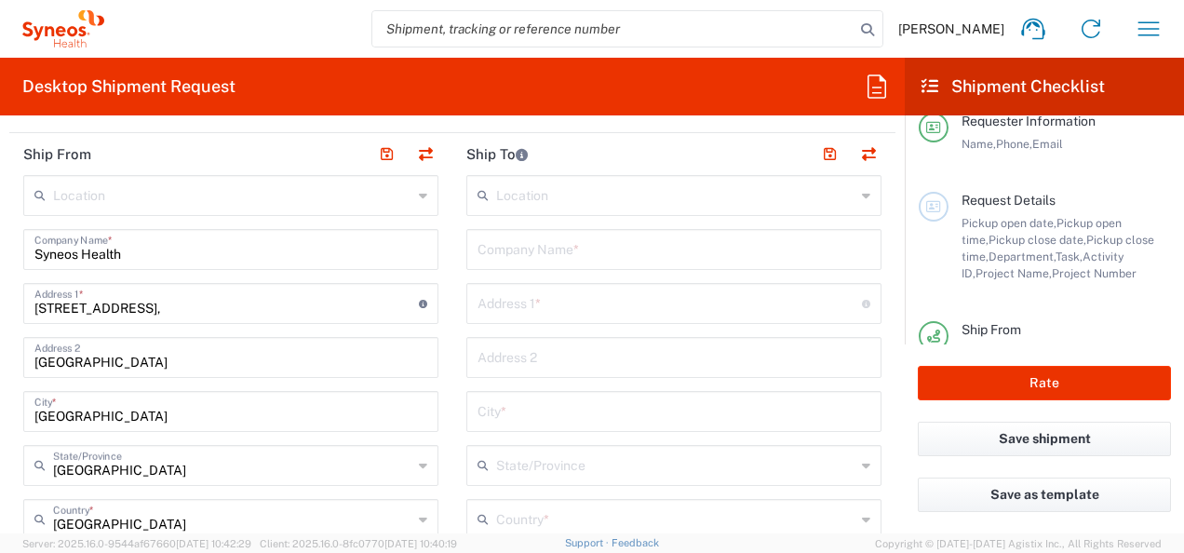
scroll to position [731, 0]
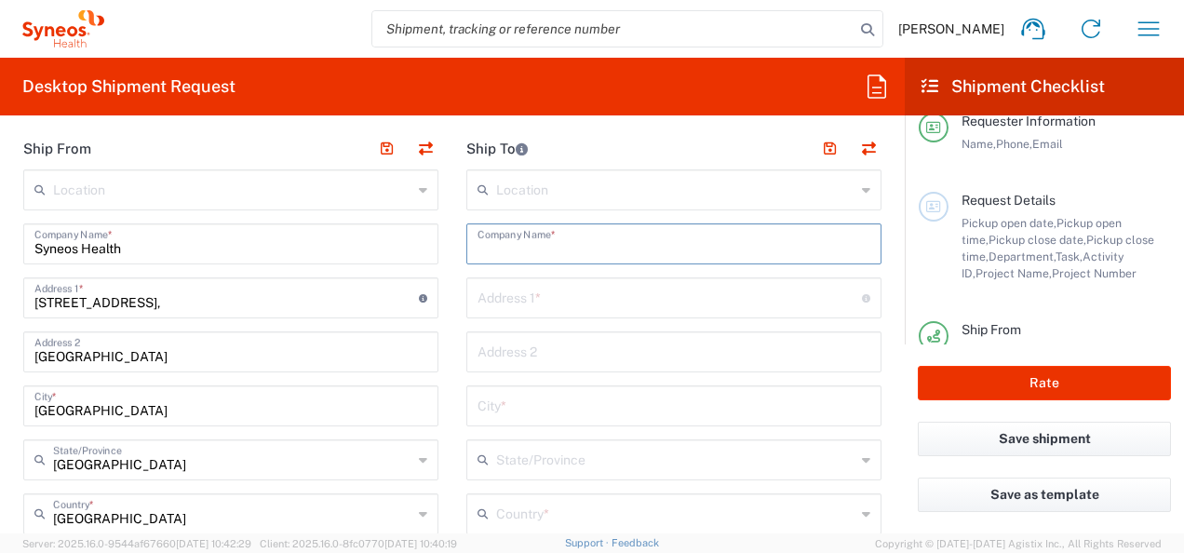
click at [665, 242] on input "text" at bounding box center [673, 242] width 393 height 33
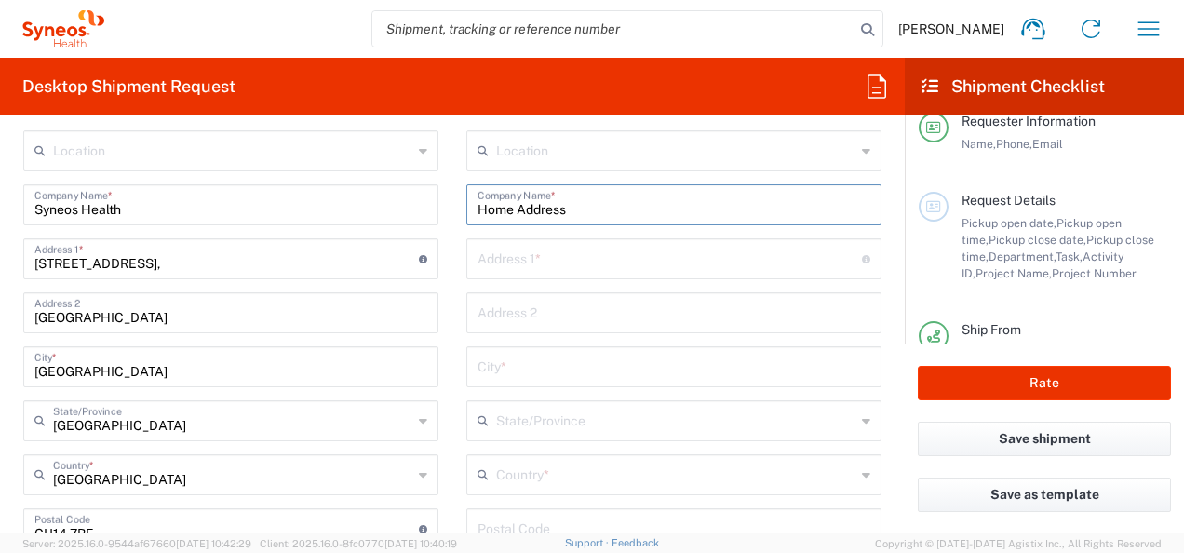
scroll to position [798, 0]
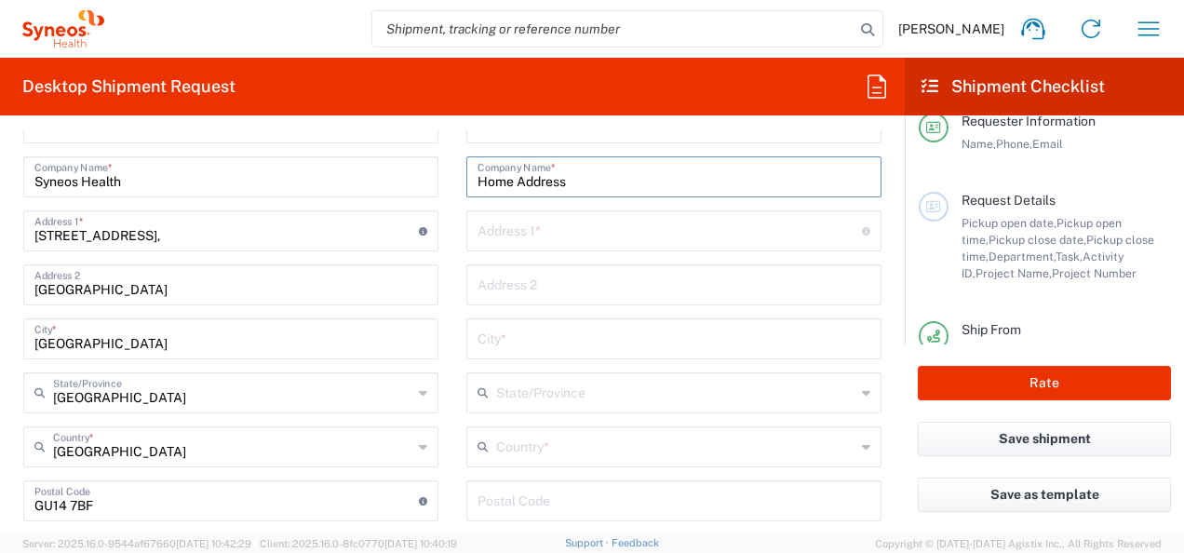
type input "Home Address"
click at [610, 233] on input "text" at bounding box center [669, 229] width 384 height 33
type input "18 Clos Cerdinen"
type input "Regular"
type input "Tircoed Village, Penllergaer"
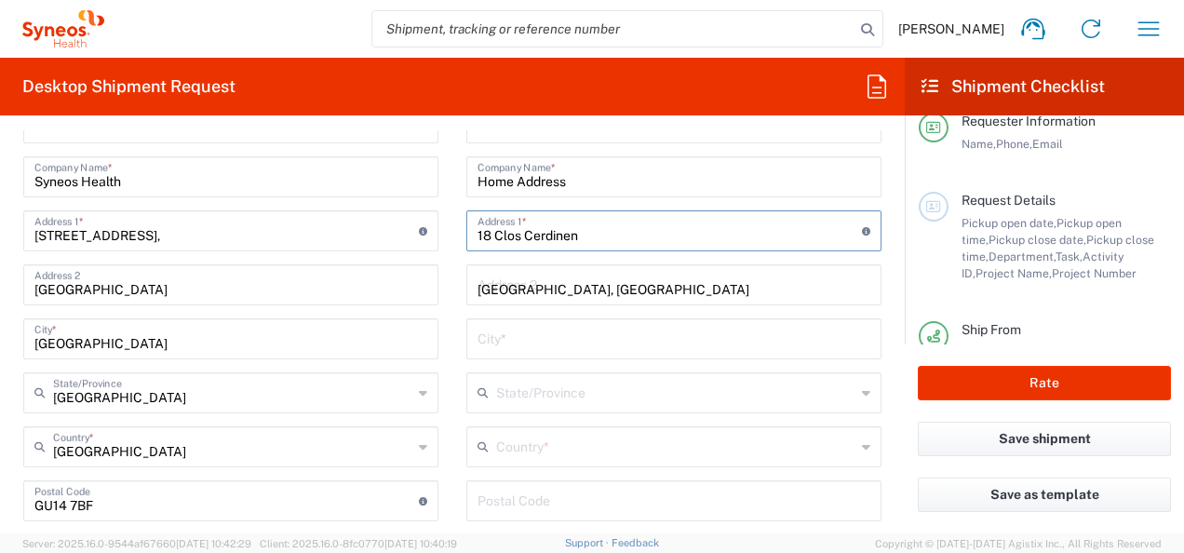
type input "Swansea"
type input "United Kingdom"
type input "SA4 9qL"
type input "Joseph Jones"
type input "07398239806"
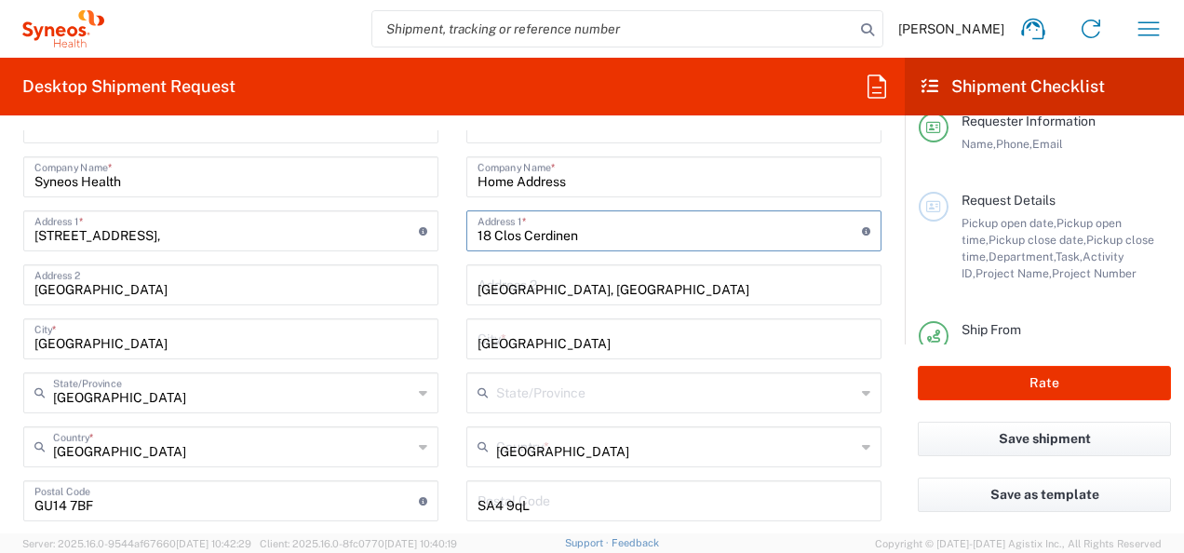
type input "joseph.jones@syneoshealth.com"
type input "Vendor Box - 10kg"
type input "1"
type input "41.5"
type input "34"
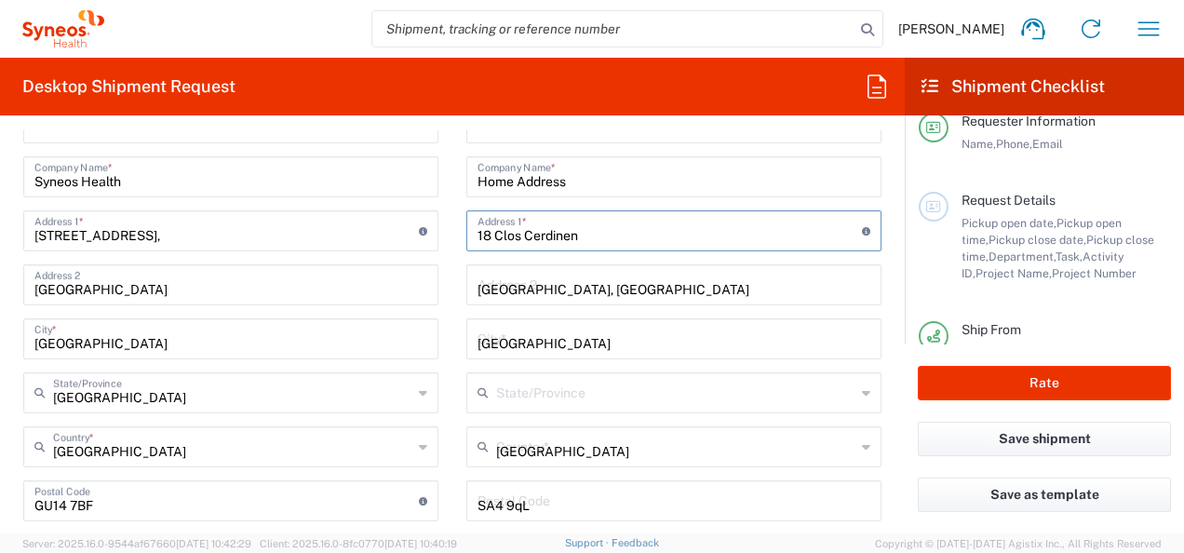
type input "27"
type input "cm"
type input "12.36"
type input "kgs"
type input "PP: Joseph Jones"
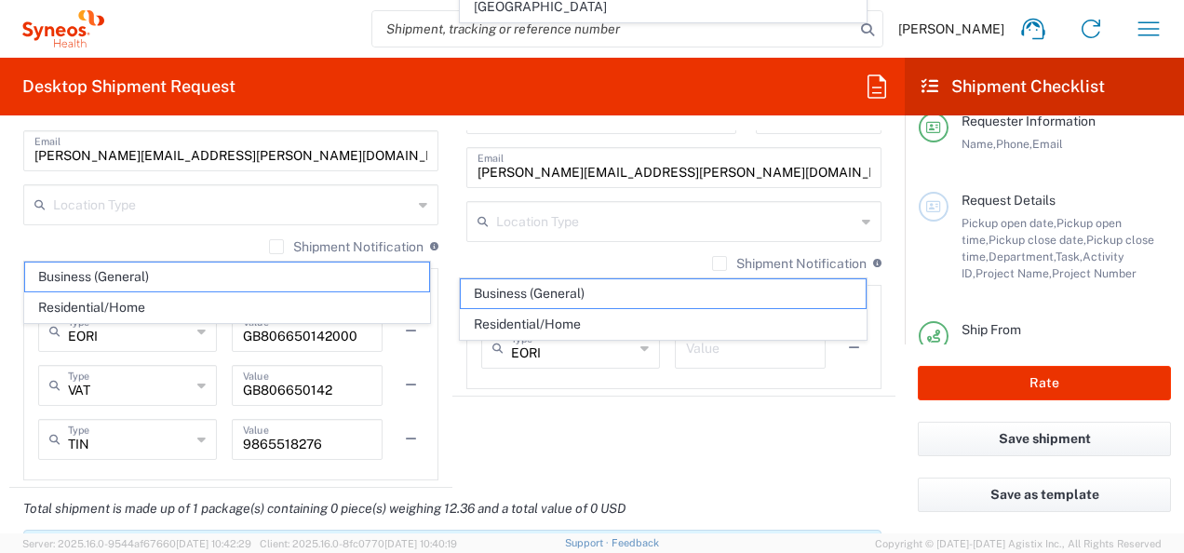
scroll to position [1256, 0]
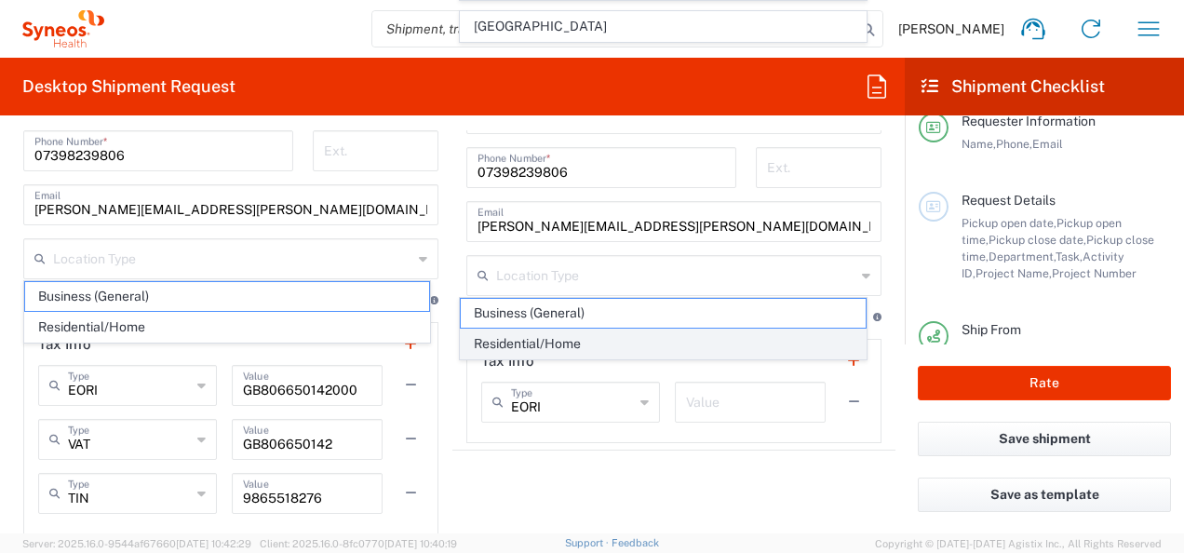
click at [553, 342] on span "Residential/Home" at bounding box center [663, 343] width 404 height 29
type input "Residential/Home"
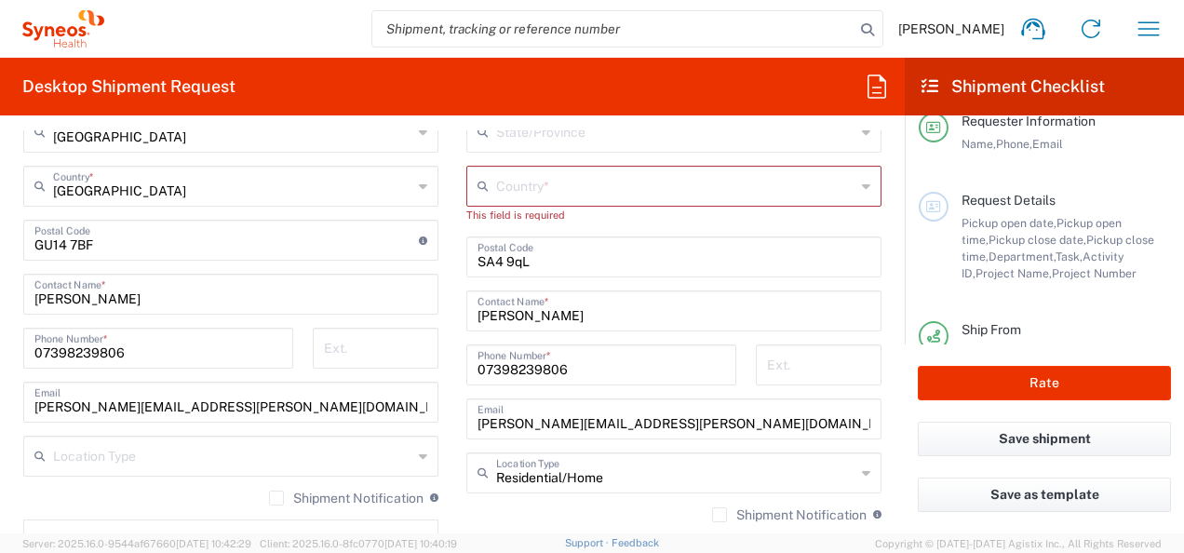
scroll to position [1044, 0]
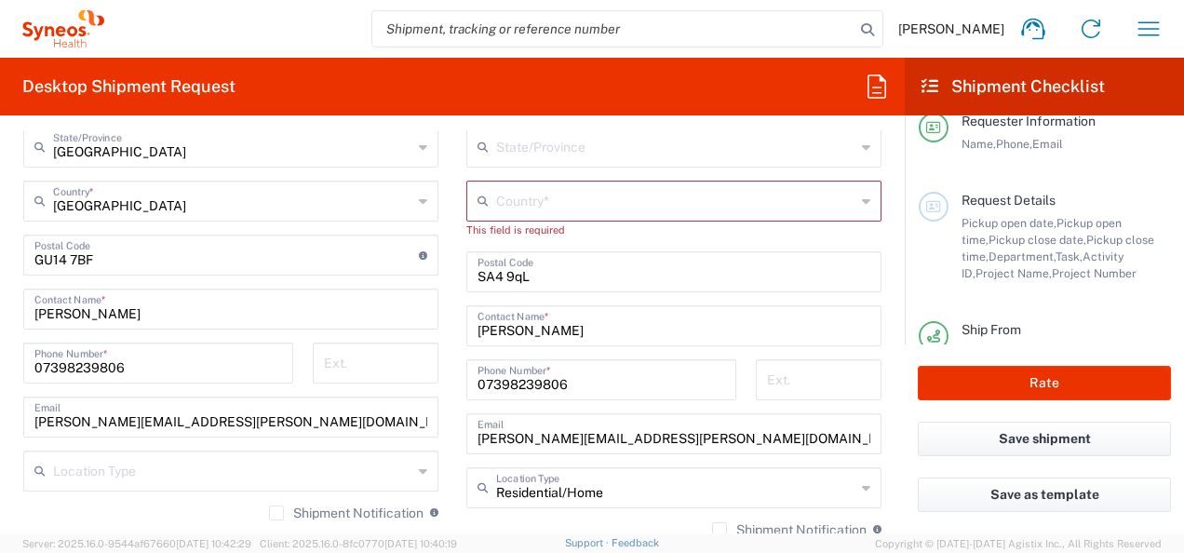
click at [571, 203] on agx-dropdown-input "Country * United Kingdom" at bounding box center [673, 201] width 415 height 41
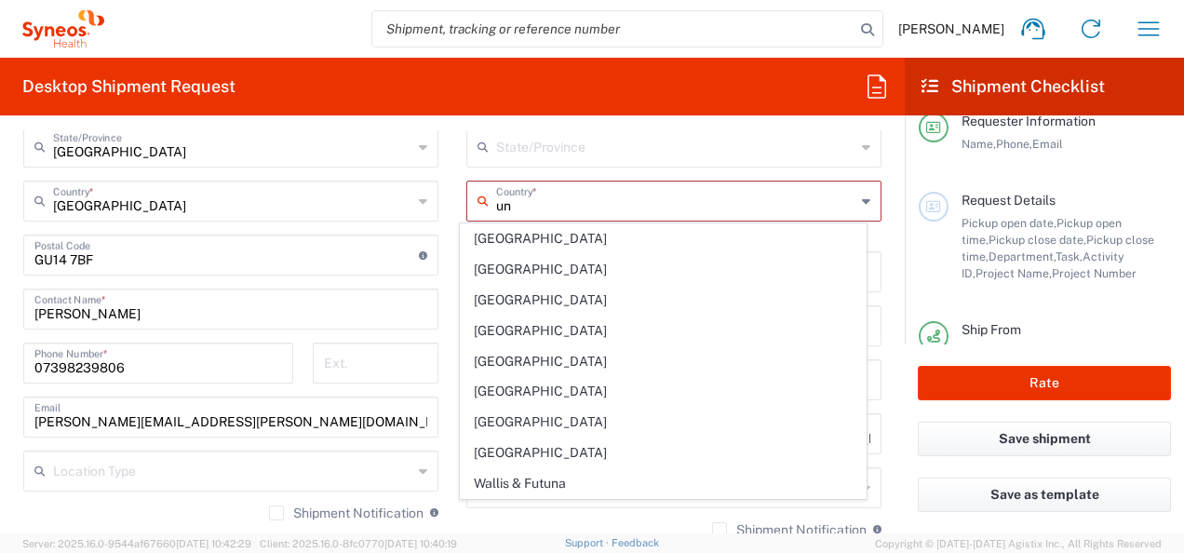
type input "Brunei"
type input "Sender/Shipper"
type input "Delivery Duty Paid"
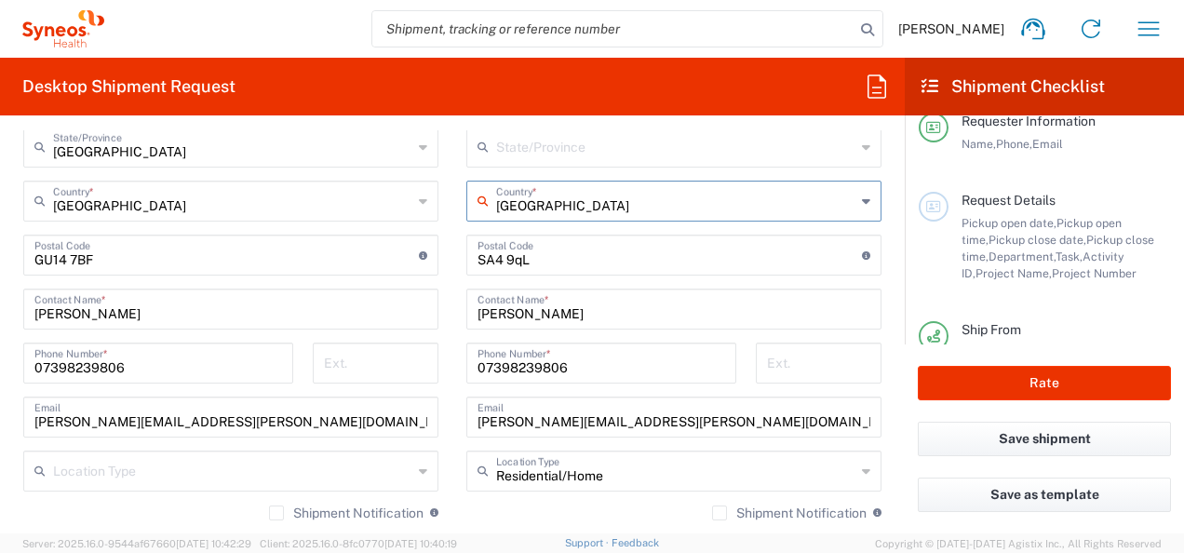
drag, startPoint x: 537, startPoint y: 205, endPoint x: 466, endPoint y: 203, distance: 70.7
click at [466, 203] on div "Brunei Country *" at bounding box center [673, 201] width 415 height 41
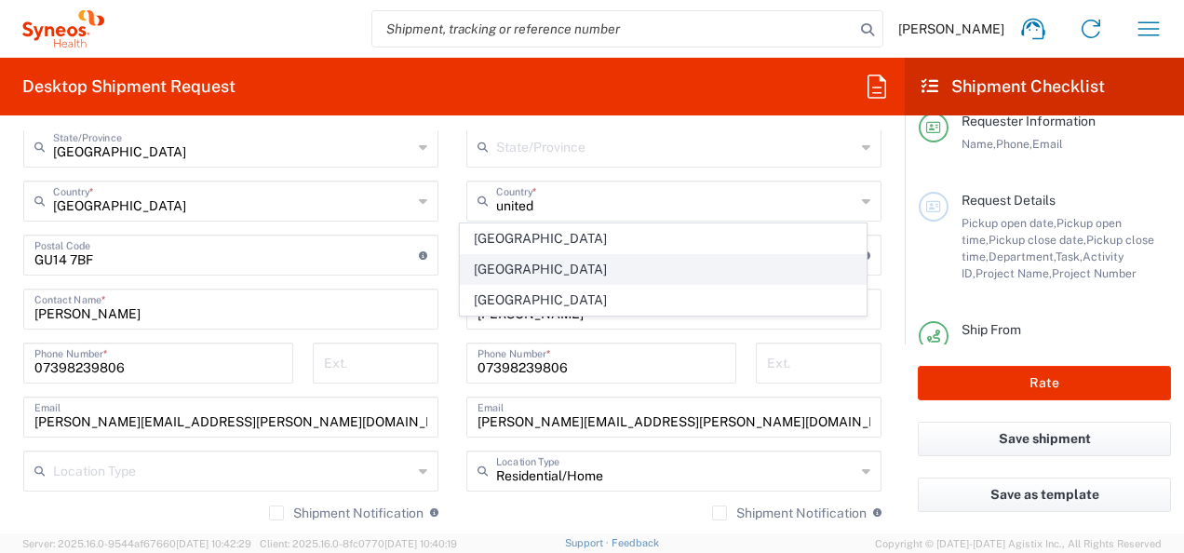
click at [496, 264] on span "United Kingdom" at bounding box center [663, 269] width 404 height 29
type input "United Kingdom"
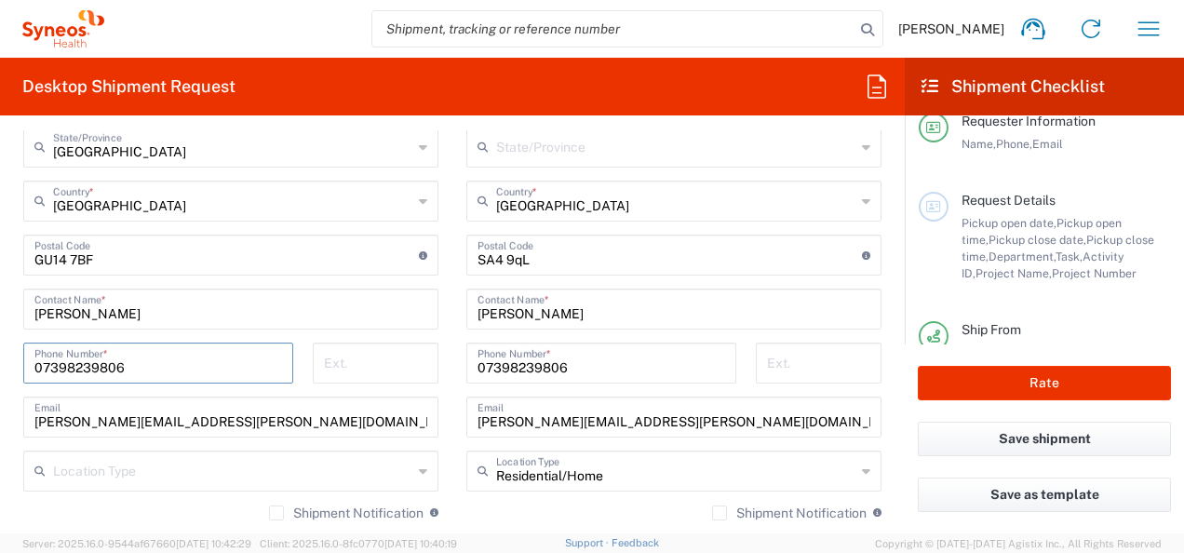
drag, startPoint x: 134, startPoint y: 369, endPoint x: 35, endPoint y: 355, distance: 99.6
click at [35, 355] on input "07398239806" at bounding box center [158, 361] width 248 height 33
click at [133, 308] on input "Joseph Jones" at bounding box center [230, 307] width 393 height 33
drag, startPoint x: 143, startPoint y: 368, endPoint x: 4, endPoint y: 364, distance: 139.7
click at [4, 364] on form "Requester Information Joseph Jones Name * 07398239806 Phone * joseph.jones@syne…" at bounding box center [452, 331] width 904 height 403
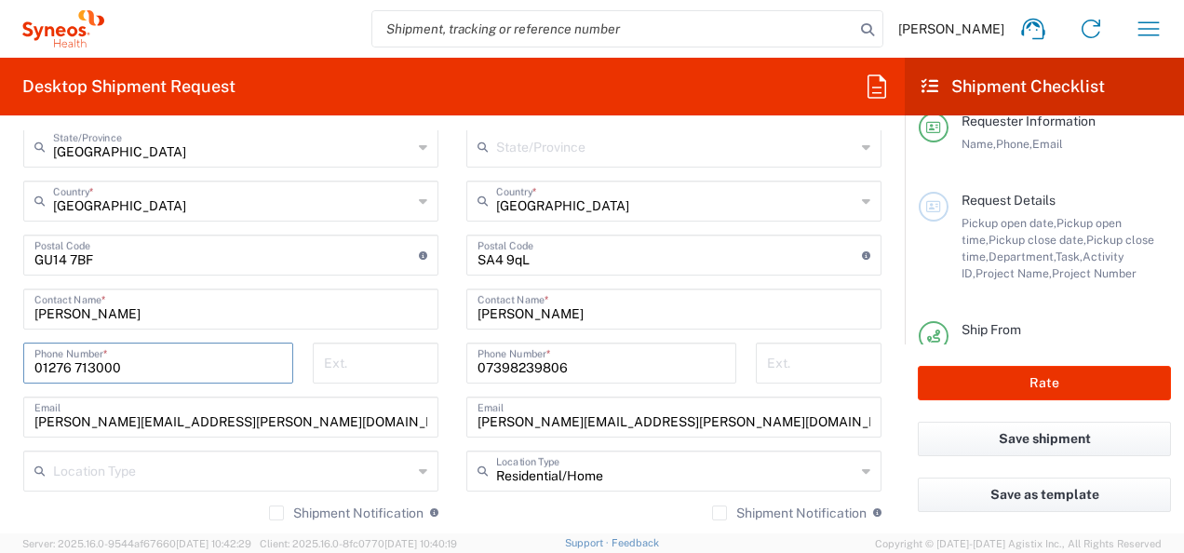
type input "01276 713000"
click at [6, 355] on form "Requester Information Joseph Jones Name * 07398239806 Phone * joseph.jones@syne…" at bounding box center [452, 331] width 904 height 403
drag, startPoint x: 121, startPoint y: 307, endPoint x: 26, endPoint y: 313, distance: 95.1
click at [26, 313] on div "Joseph Jones Contact Name *" at bounding box center [230, 308] width 415 height 41
drag, startPoint x: 247, startPoint y: 424, endPoint x: 10, endPoint y: 403, distance: 237.3
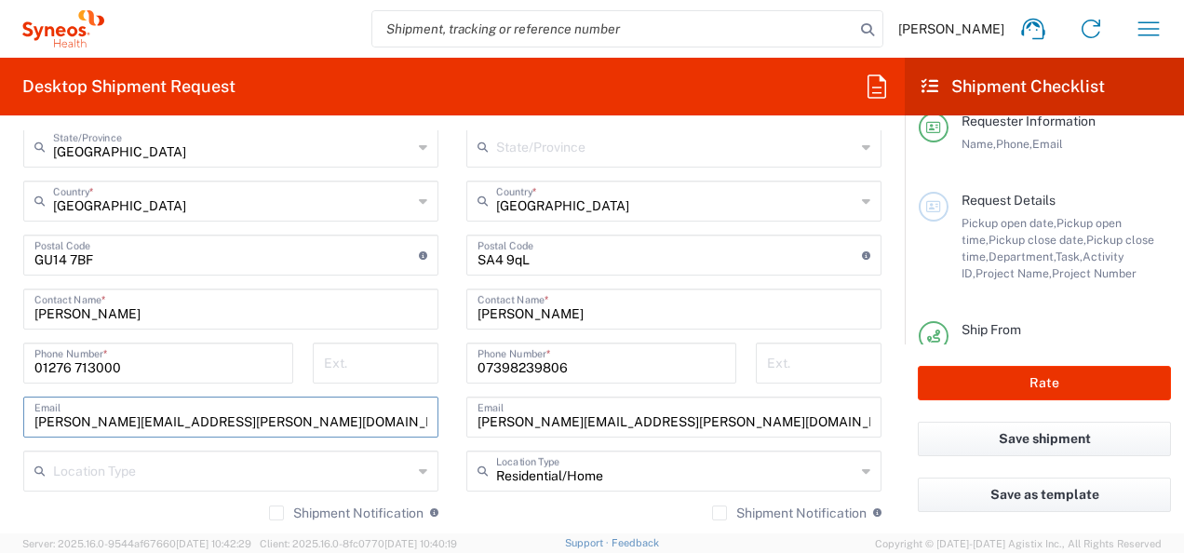
click at [10, 403] on main "Location Addison Whitney LLC-Morrisvile NC US Barcelona-Syneos Health BioSector…" at bounding box center [230, 302] width 443 height 890
paste input "shirin.aguiar"
type input "shirin.aguiar@syneoshealth.com"
click at [128, 313] on input "Joseph Jones" at bounding box center [230, 307] width 393 height 33
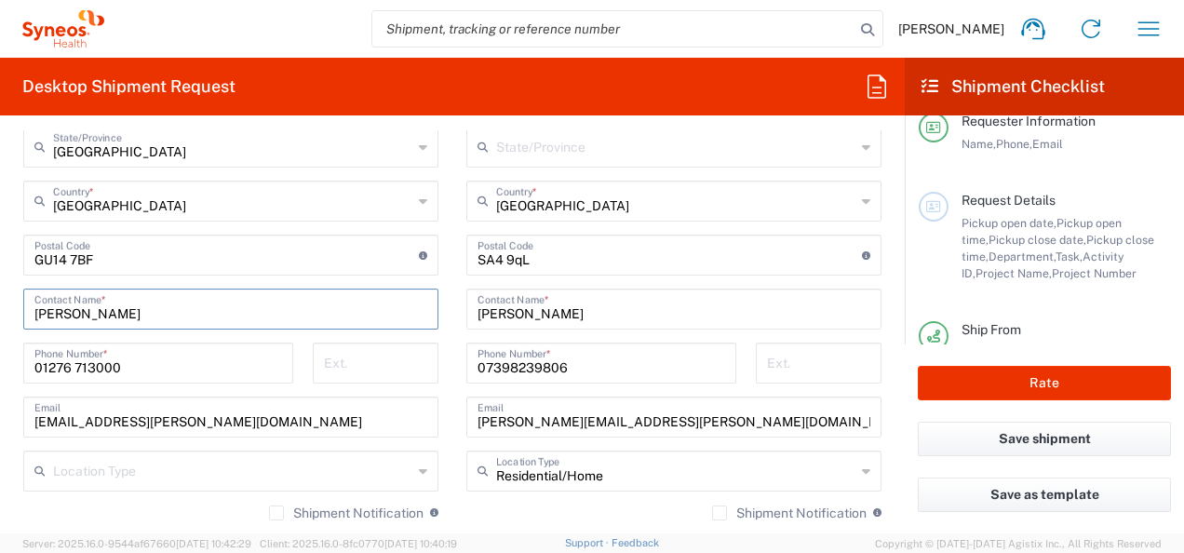
drag, startPoint x: 128, startPoint y: 313, endPoint x: 4, endPoint y: 315, distance: 124.7
click at [4, 315] on form "Requester Information Joseph Jones Name * 07398239806 Phone * joseph.jones@syne…" at bounding box center [452, 331] width 904 height 403
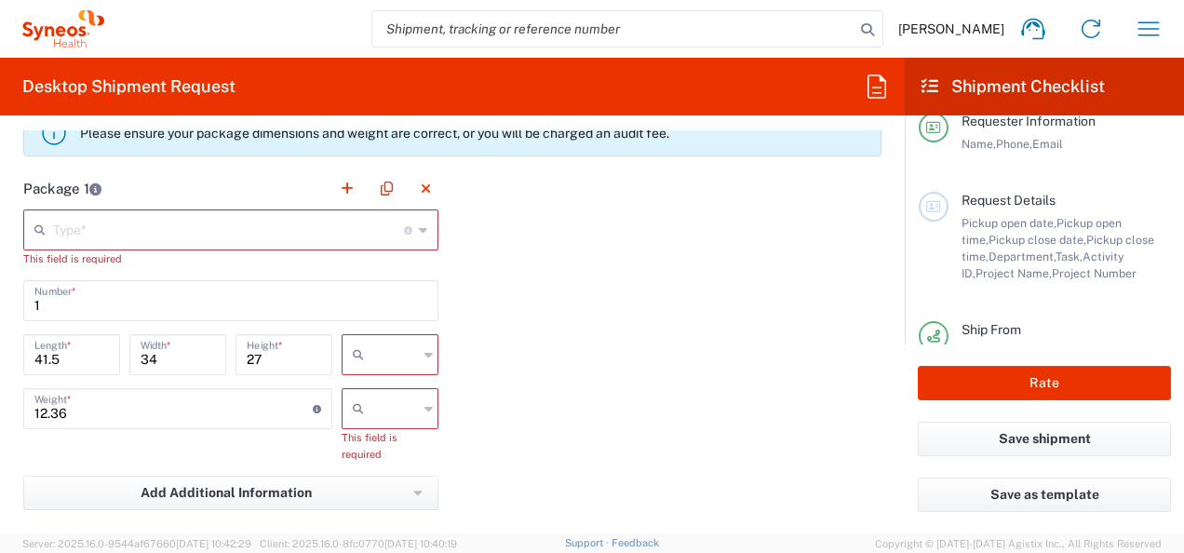
scroll to position [1734, 0]
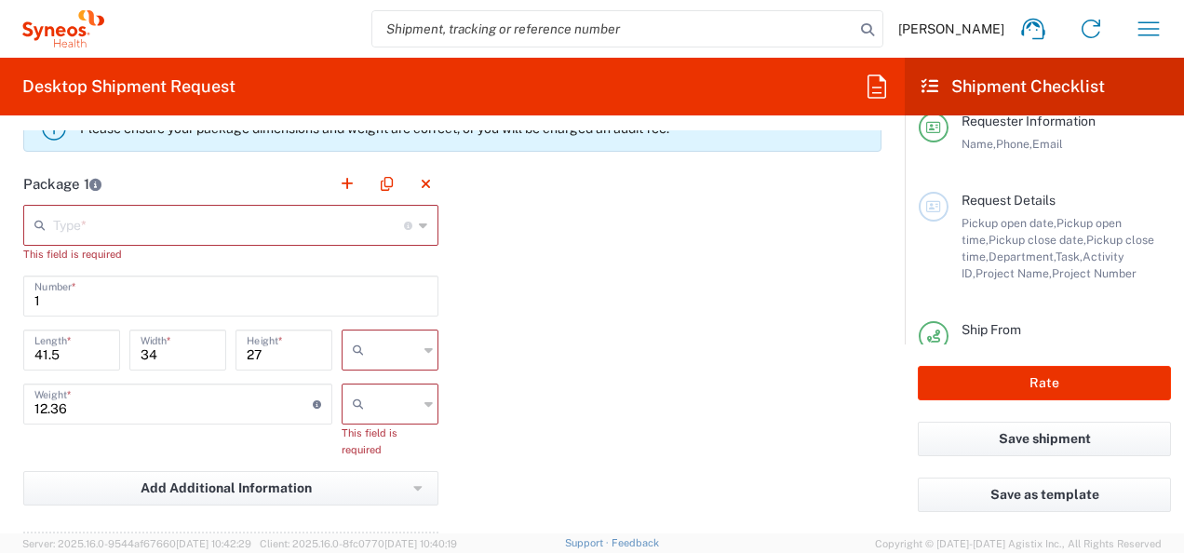
type input "Shirin Aguiar"
click at [419, 225] on icon at bounding box center [423, 225] width 8 height 30
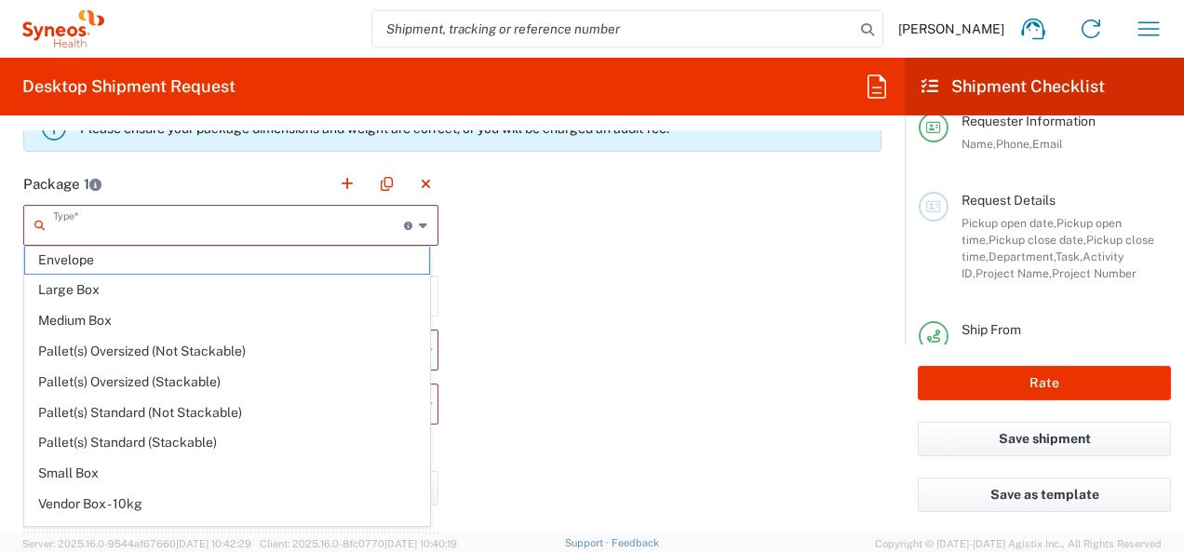
scroll to position [5, 0]
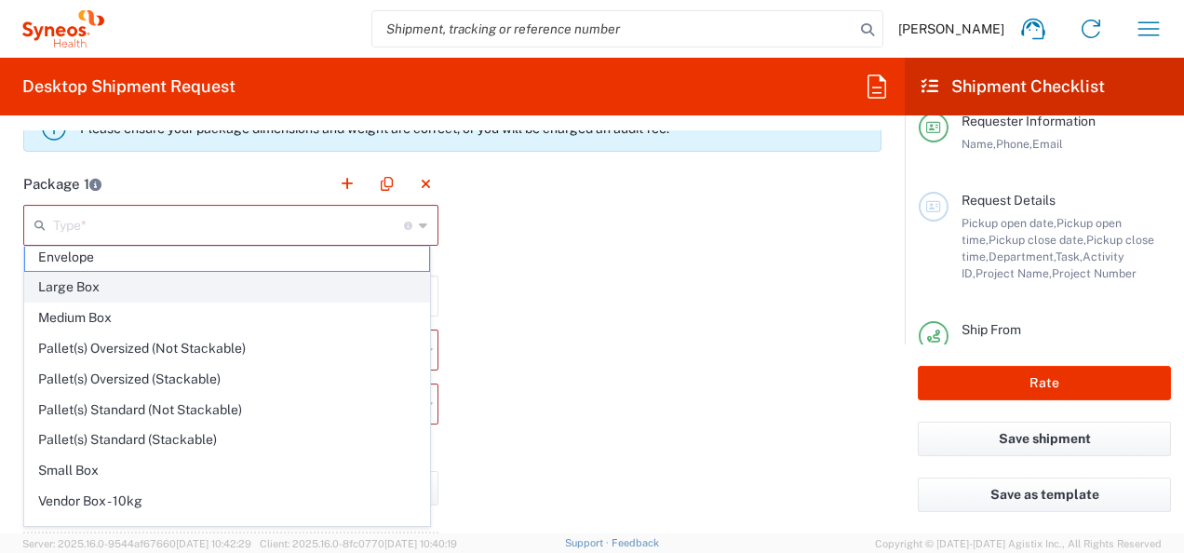
click at [156, 283] on span "Large Box" at bounding box center [227, 287] width 404 height 29
type input "Large Box"
type input "17.5"
type input "12.5"
type input "3"
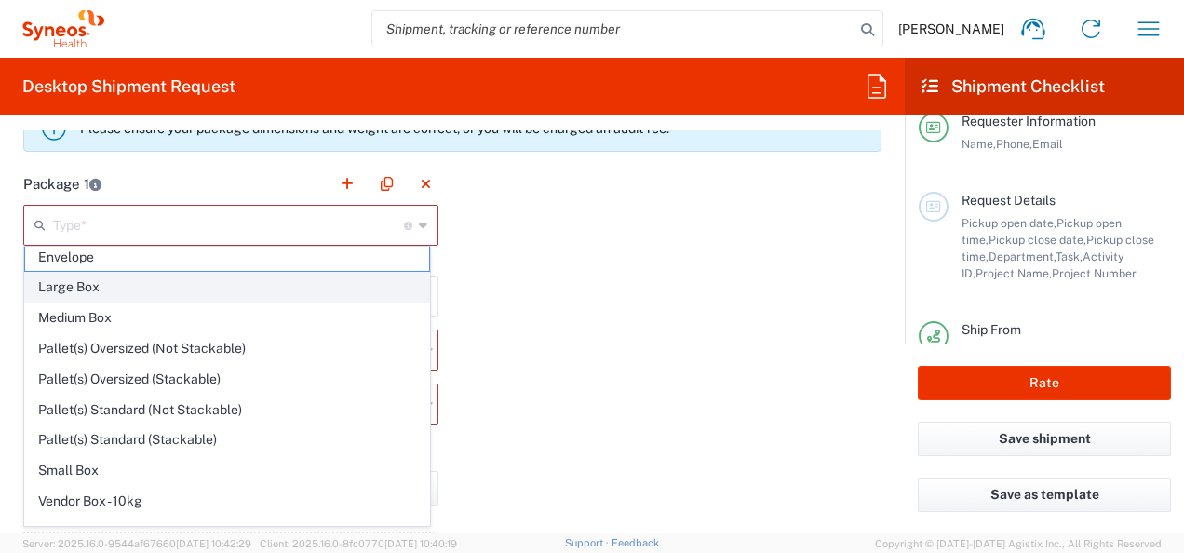
type input "in"
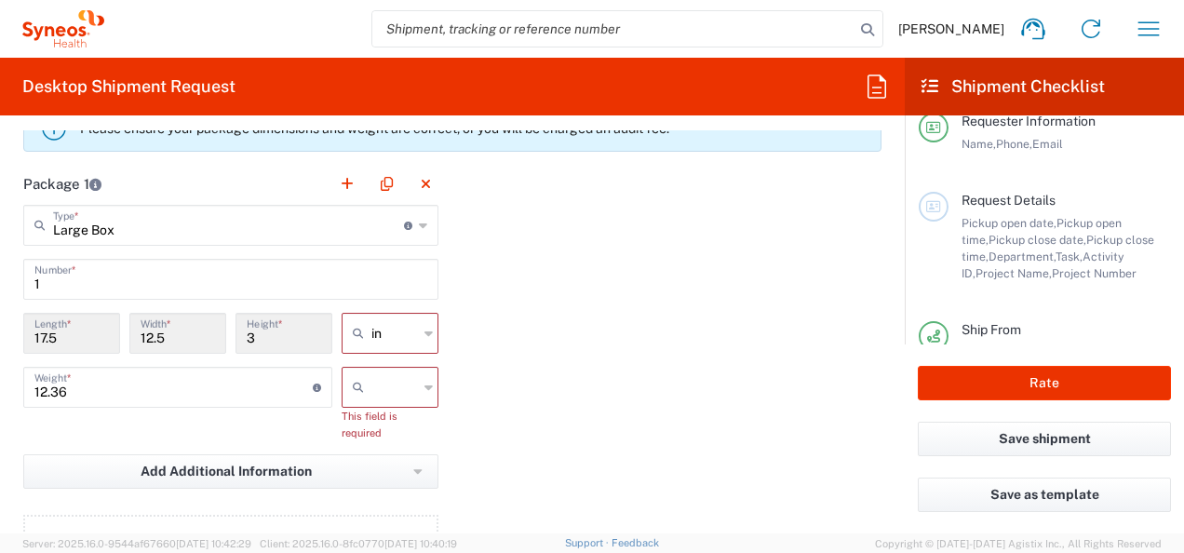
click at [414, 383] on div at bounding box center [389, 387] width 97 height 41
click at [424, 326] on icon at bounding box center [428, 333] width 8 height 30
click at [387, 400] on span "cm" at bounding box center [383, 399] width 91 height 29
type input "44.45"
type input "31.75"
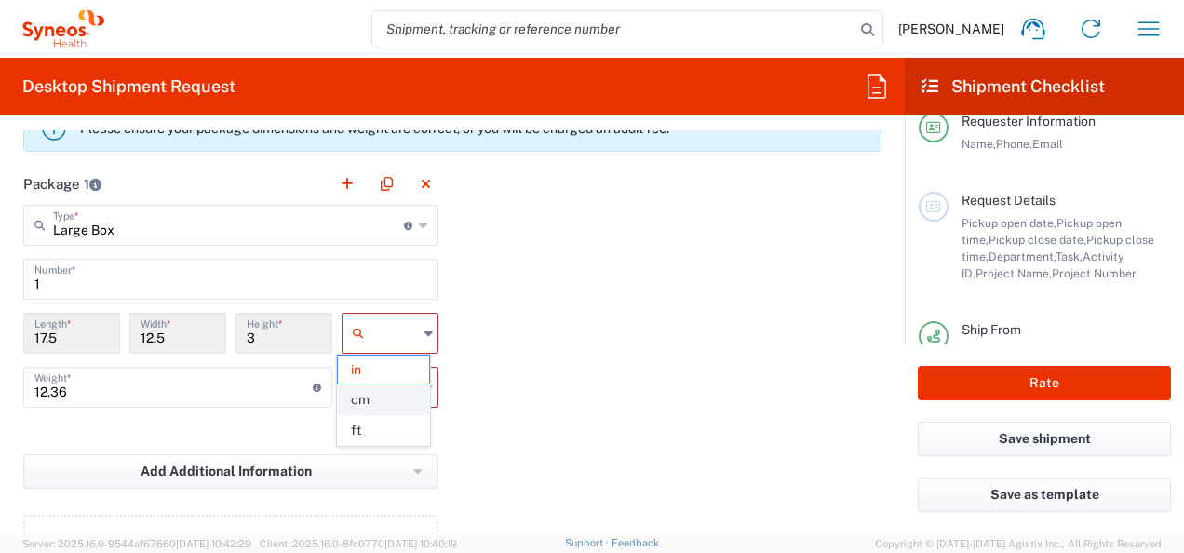
type input "7.62"
type input "cm"
click at [415, 383] on div at bounding box center [389, 387] width 97 height 41
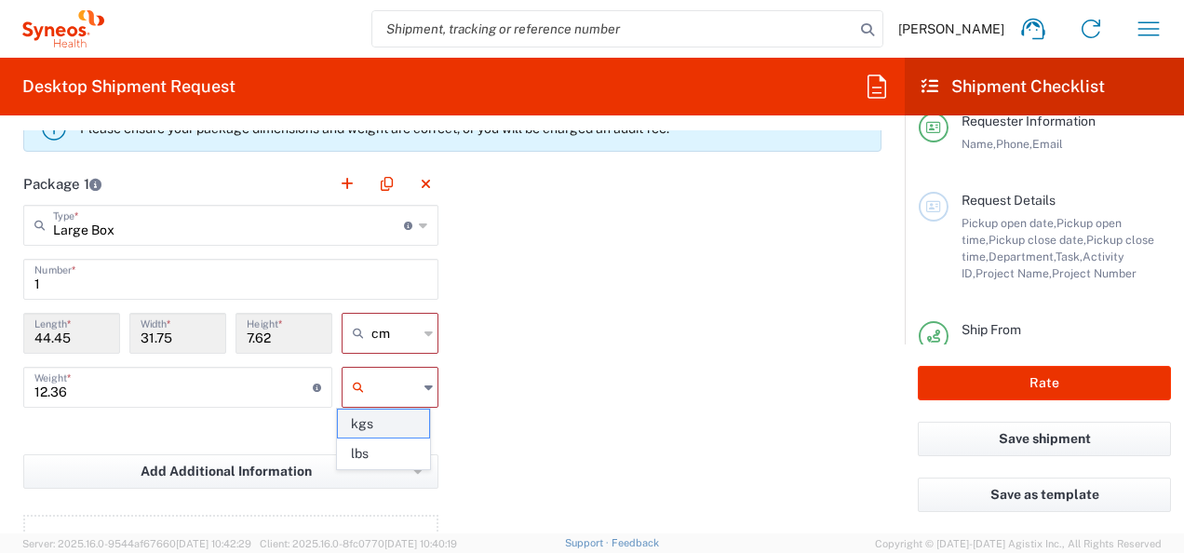
click at [387, 419] on span "kgs" at bounding box center [383, 423] width 91 height 29
type input "kgs"
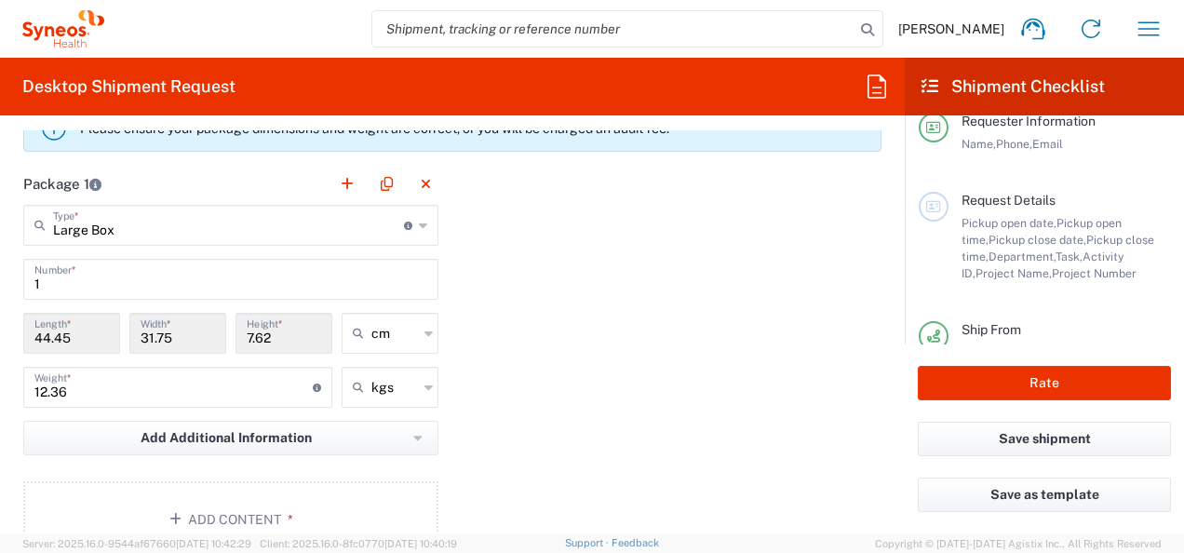
click at [568, 390] on div "Package 1 Large Box Type * Material used to package goods Envelope Large Box Me…" at bounding box center [452, 367] width 886 height 408
click at [192, 387] on input "12.36" at bounding box center [173, 385] width 278 height 33
click at [201, 512] on button "Add Content *" at bounding box center [230, 519] width 415 height 76
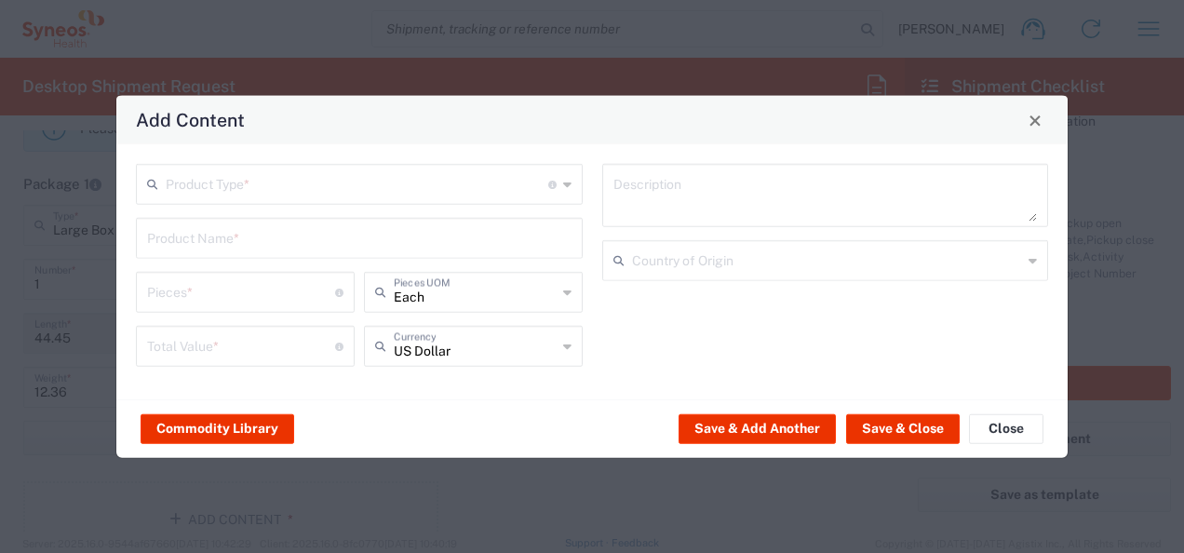
click at [376, 184] on input "text" at bounding box center [357, 183] width 382 height 33
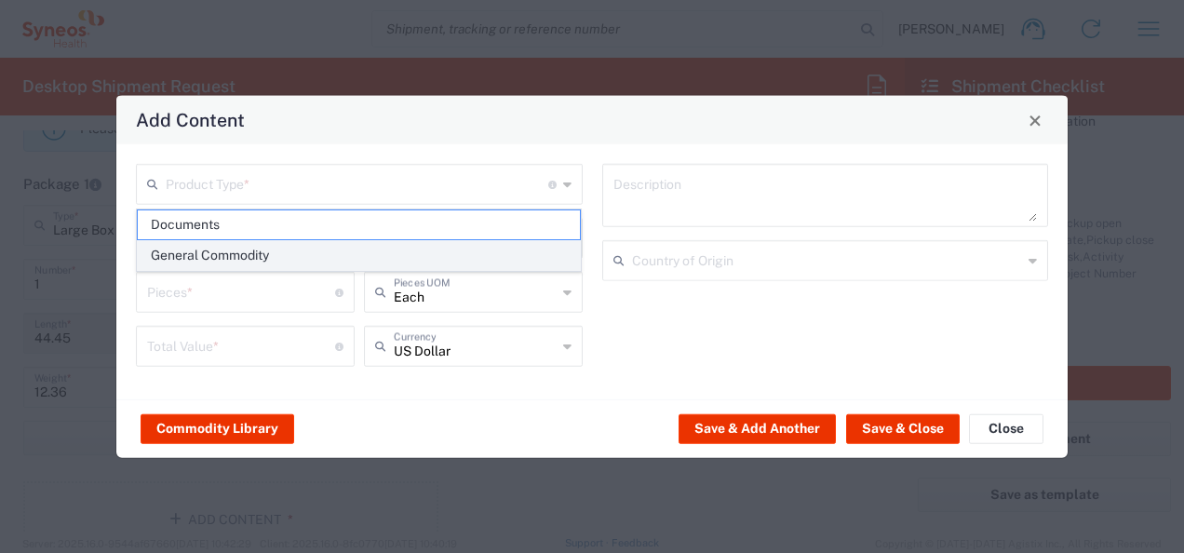
click at [231, 248] on span "General Commodity" at bounding box center [359, 255] width 443 height 29
type input "General Commodity"
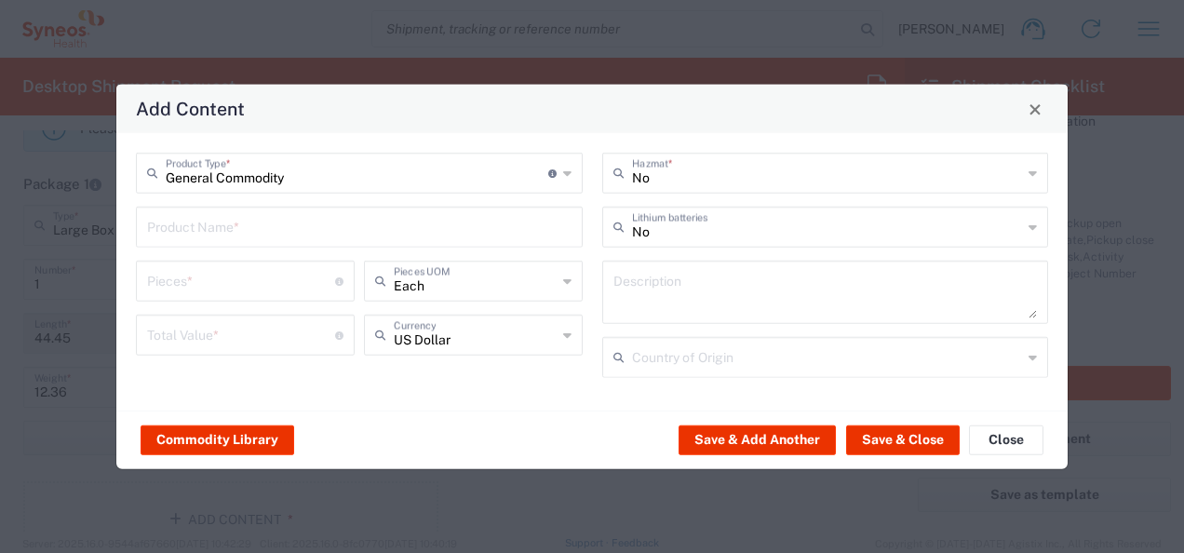
click at [249, 230] on input "text" at bounding box center [359, 225] width 424 height 33
type input "Printer"
click at [238, 277] on input "number" at bounding box center [241, 279] width 188 height 33
type input "1"
click at [231, 330] on input "number" at bounding box center [241, 333] width 188 height 33
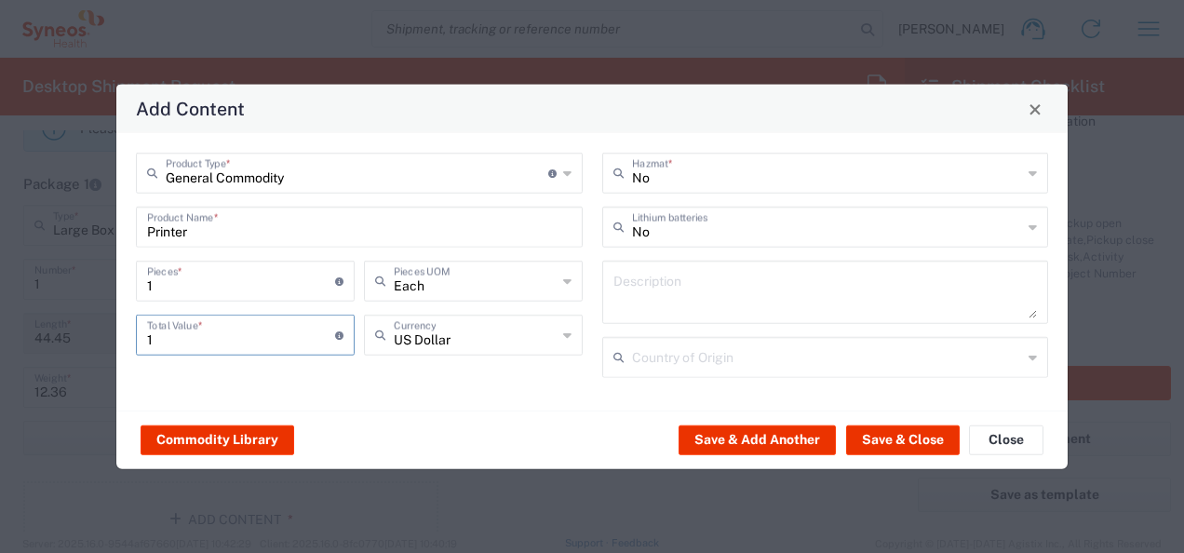
type input "1"
click at [560, 346] on div "US Dollar Currency" at bounding box center [473, 335] width 219 height 41
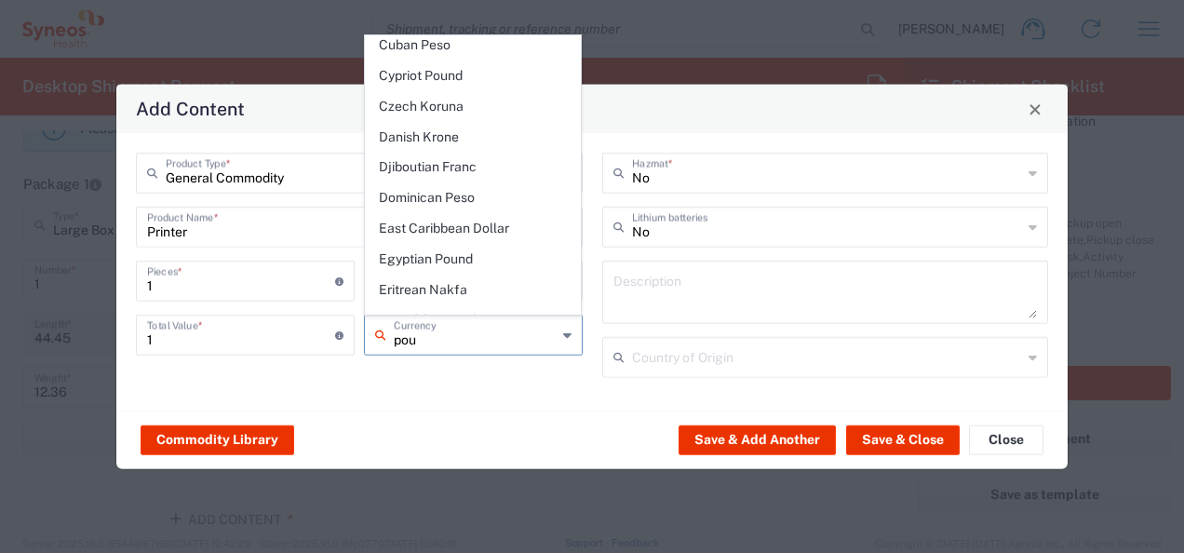
scroll to position [20, 0]
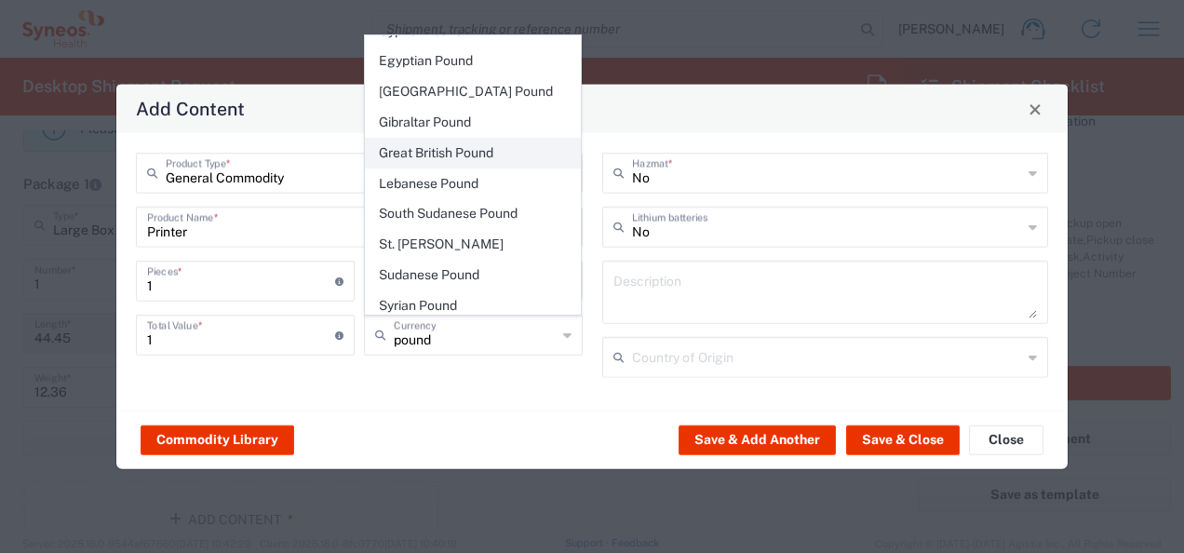
click at [461, 157] on span "Great British Pound" at bounding box center [473, 153] width 215 height 29
type input "Great British Pound"
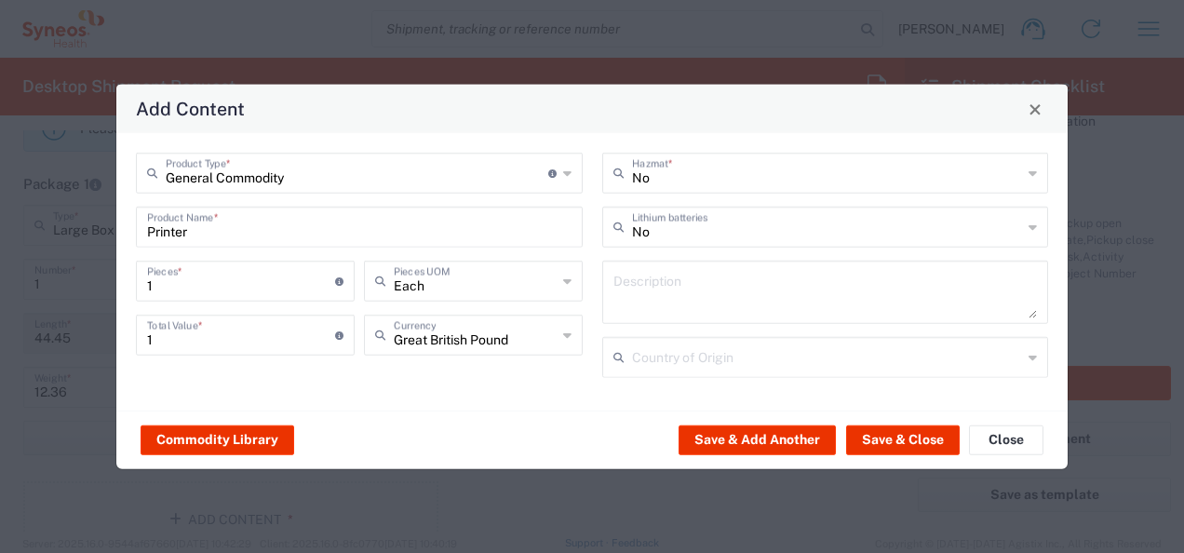
click at [223, 341] on input "1" at bounding box center [241, 333] width 188 height 33
type input "163.99"
click at [916, 441] on button "Save & Close" at bounding box center [903, 439] width 114 height 30
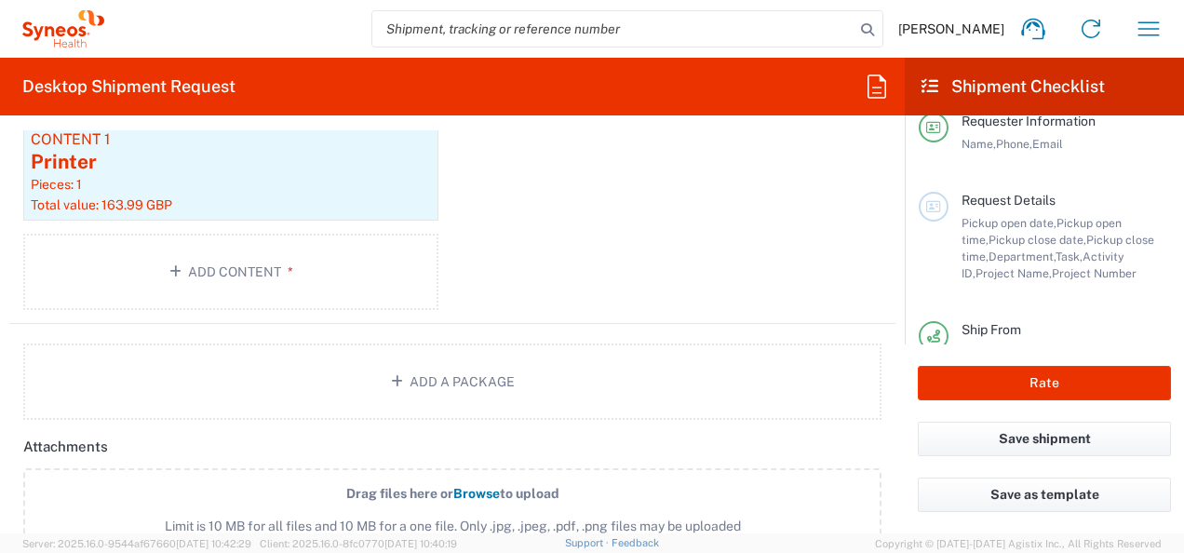
scroll to position [2108, 0]
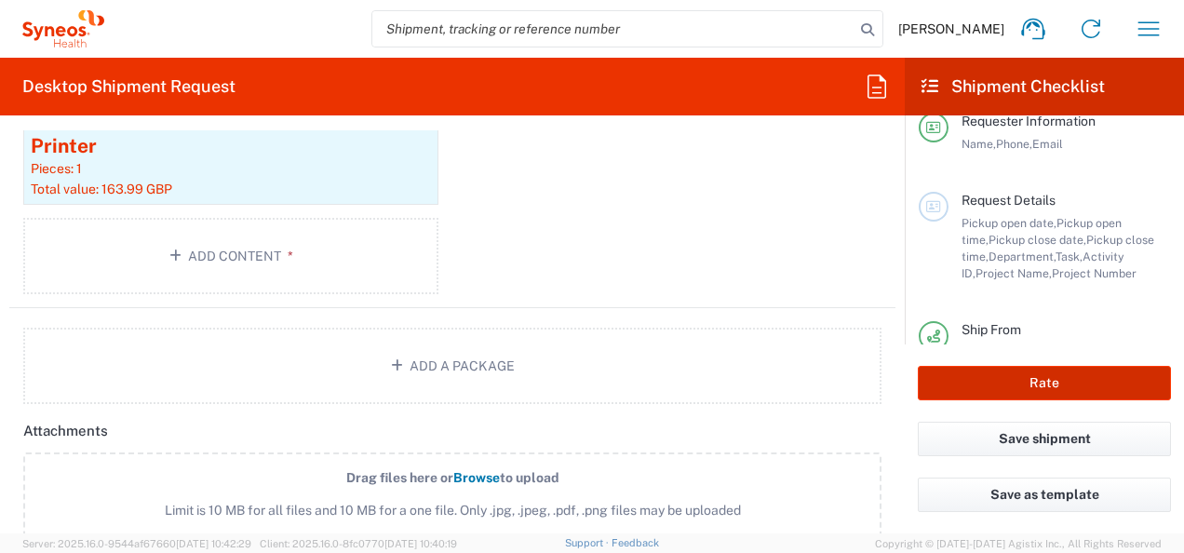
click at [1069, 382] on button "Rate" at bounding box center [1043, 383] width 253 height 34
type input "3155 DEPARTMENTAL EXPENSE"
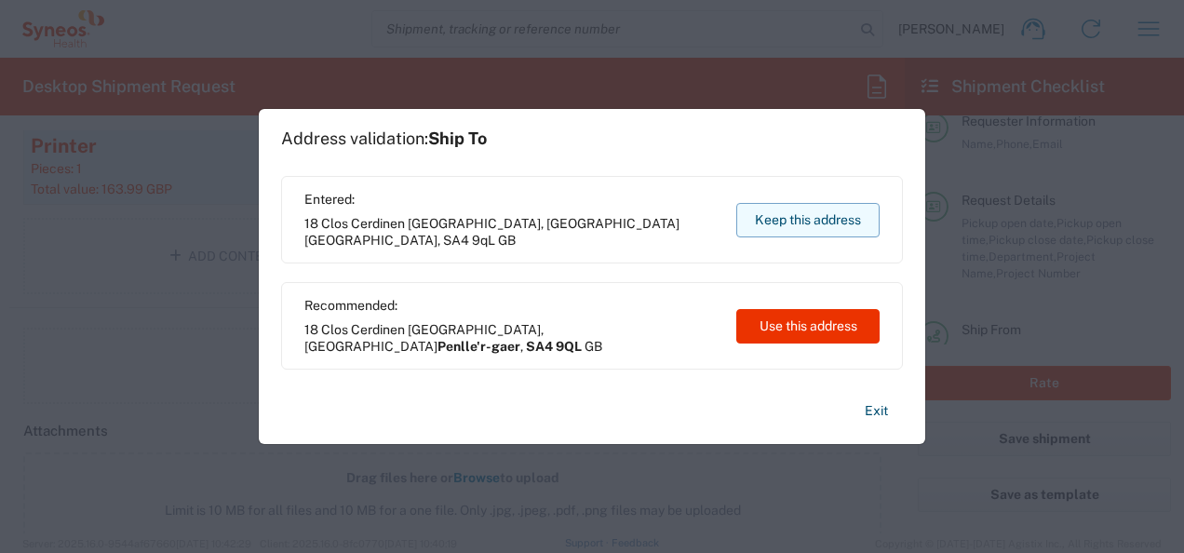
click at [814, 221] on button "Keep this address" at bounding box center [807, 220] width 143 height 34
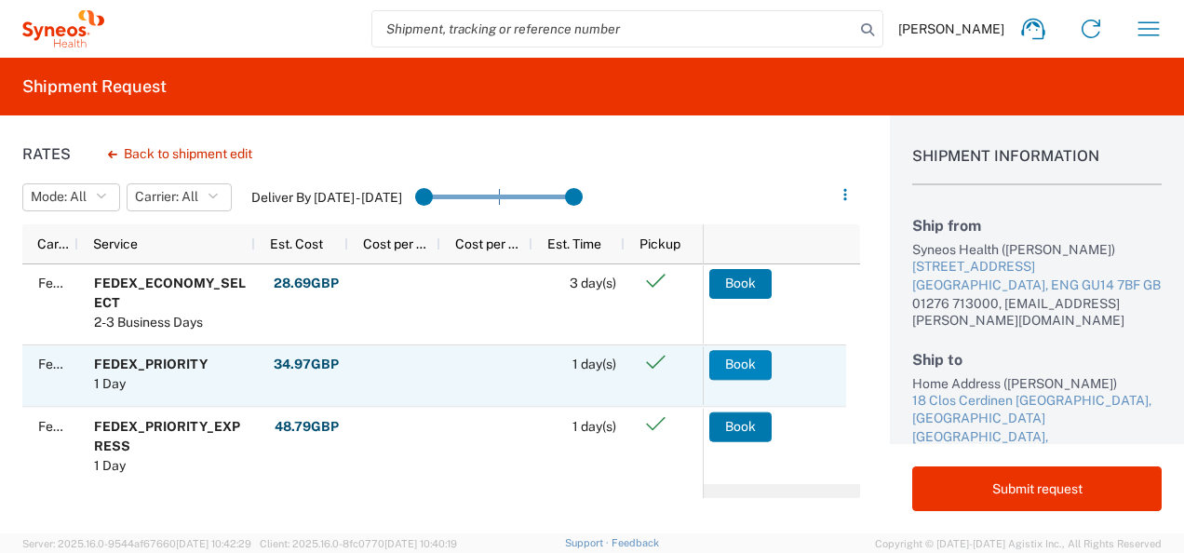
click at [739, 365] on button "Book" at bounding box center [740, 365] width 62 height 30
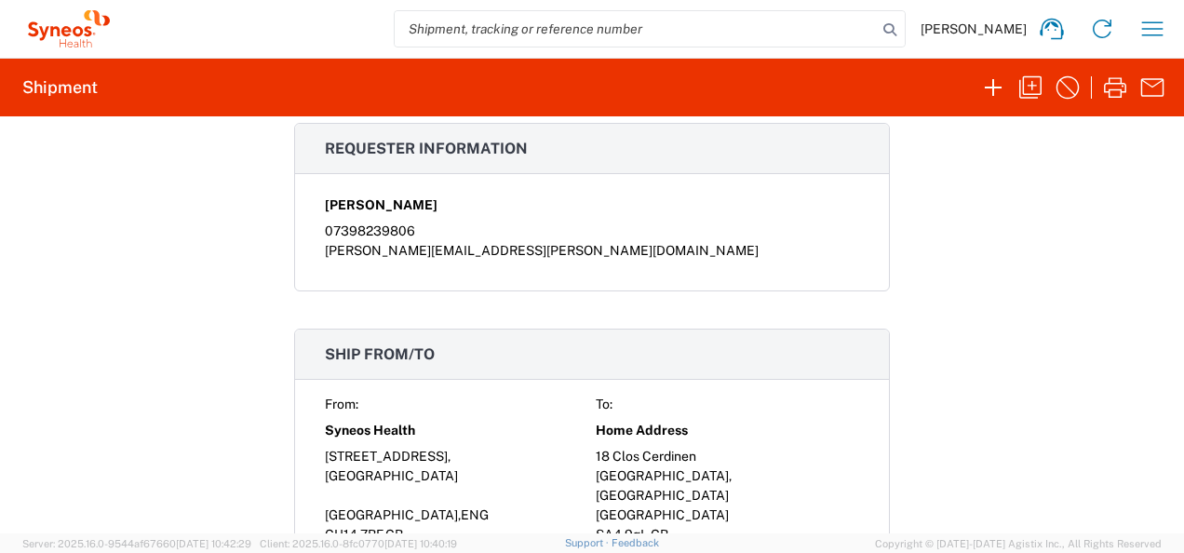
scroll to position [942, 0]
